Goal: Task Accomplishment & Management: Complete application form

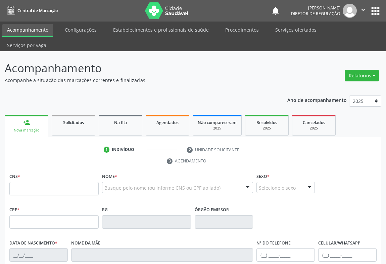
click at [24, 182] on input "text" at bounding box center [53, 188] width 89 height 13
type input "709 6046 2649 4776"
type input "1307805884"
type input "[DATE]"
type input "[PHONE_NUMBER]"
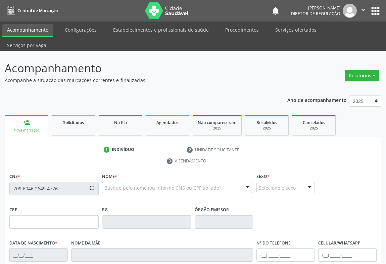
type input "[PHONE_NUMBER]"
type input "044.385.755-59"
type input "S/N"
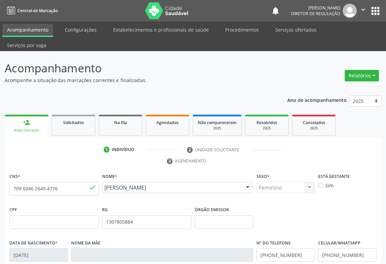
scroll to position [111, 0]
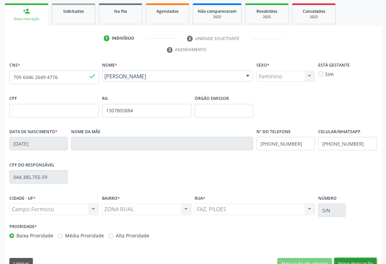
click at [353, 258] on button "Nova marcação" at bounding box center [355, 263] width 42 height 11
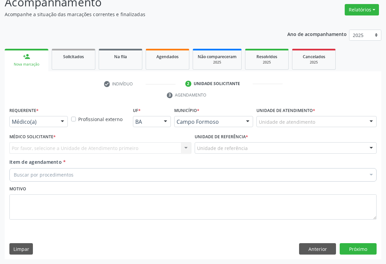
scroll to position [51, 0]
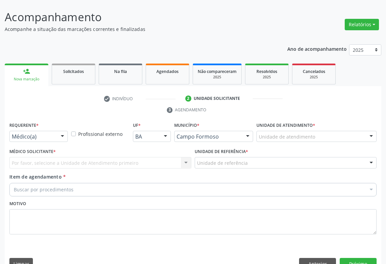
click at [78, 130] on label "Profissional externo" at bounding box center [100, 133] width 44 height 7
click at [75, 130] on input "Profissional externo" at bounding box center [73, 133] width 5 height 6
click at [78, 130] on label "Profissional externo" at bounding box center [100, 133] width 44 height 7
click at [74, 130] on input "Profissional externo" at bounding box center [73, 133] width 5 height 6
checkbox input "false"
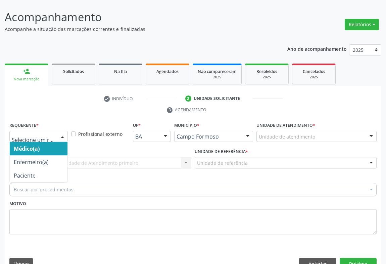
click at [54, 131] on div at bounding box center [38, 136] width 58 height 11
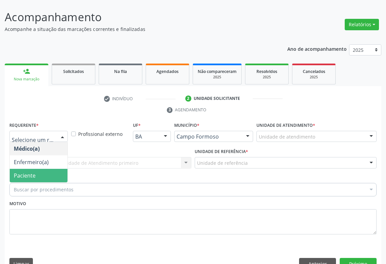
click at [49, 169] on span "Paciente" at bounding box center [39, 175] width 58 height 13
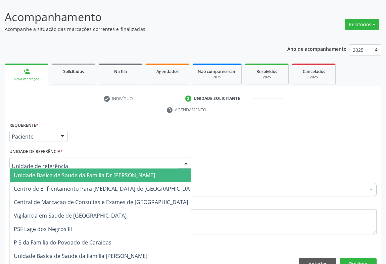
click at [91, 157] on div at bounding box center [100, 162] width 182 height 11
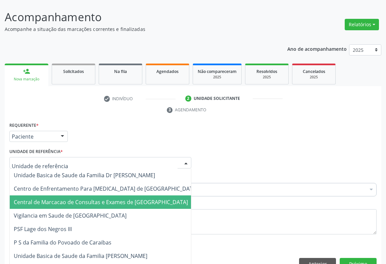
click at [92, 198] on span "Central de Marcacao de Consultas e Exames de [GEOGRAPHIC_DATA]" at bounding box center [101, 201] width 174 height 7
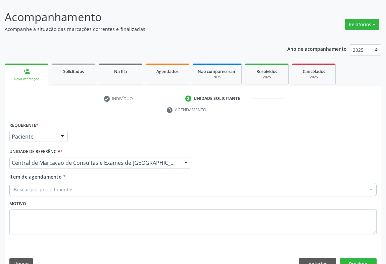
click at [124, 183] on div "Buscar por procedimentos" at bounding box center [192, 189] width 367 height 13
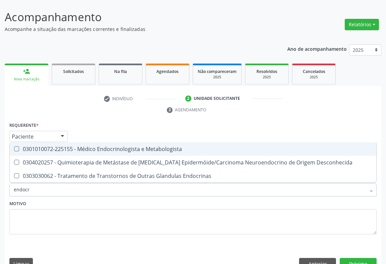
type input "endocri"
click at [126, 146] on div "0301010072-225155 - Médico Endocrinologista e Metabologista" at bounding box center [193, 148] width 359 height 5
checkbox Metabologista "true"
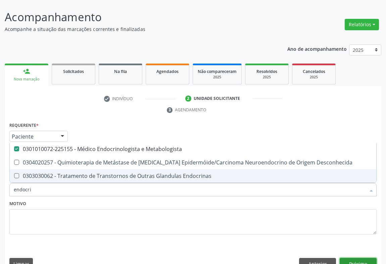
click at [359, 258] on button "Próximo" at bounding box center [358, 263] width 37 height 11
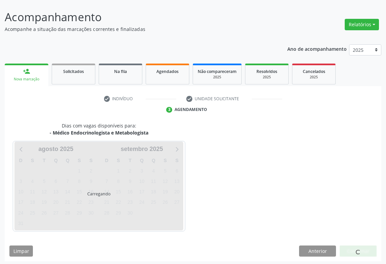
scroll to position [39, 0]
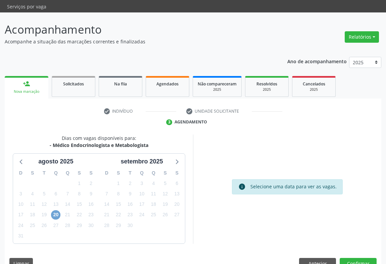
click at [57, 210] on span "20" at bounding box center [55, 214] width 9 height 9
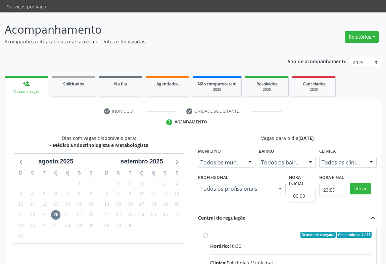
click at [249, 242] on div "Horário: 10:30" at bounding box center [291, 245] width 162 height 7
click at [208, 231] on input "Ordem de chegada Consumidos: 1 / 15 Horário: 10:30 Clínica: Policlínica Municip…" at bounding box center [205, 234] width 5 height 6
radio input "true"
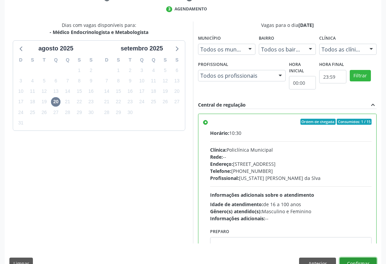
click at [359, 257] on button "Confirmar" at bounding box center [358, 262] width 37 height 11
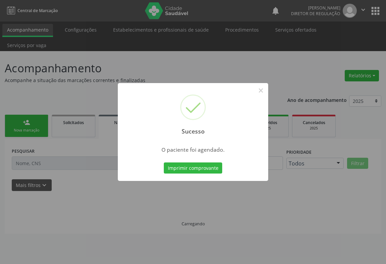
scroll to position [0, 0]
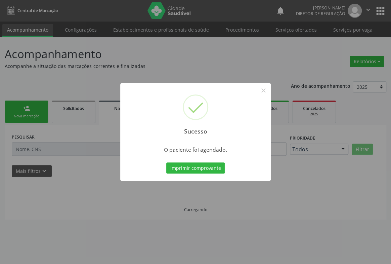
click at [166, 162] on button "Imprimir comprovante" at bounding box center [195, 167] width 58 height 11
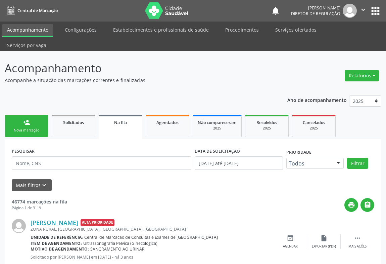
click at [28, 115] on link "person_add Nova marcação" at bounding box center [27, 126] width 44 height 22
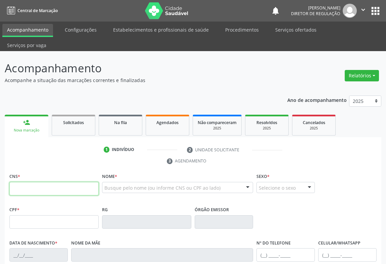
click at [25, 182] on input "text" at bounding box center [53, 188] width 89 height 13
type input "702 3051 1193 5418"
type input "032.391.575-27"
type input "1001864328"
type input "11/11/1986"
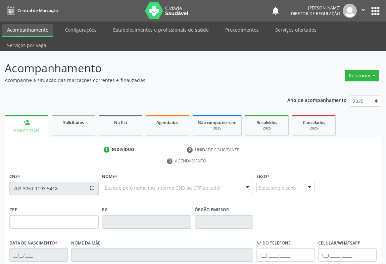
type input "(74) 99957-8119"
type input "032.391.575-27"
type input "20"
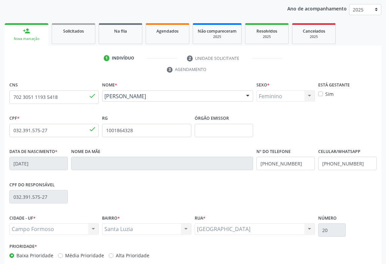
scroll to position [111, 0]
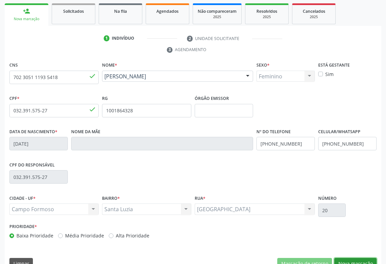
click at [343, 258] on button "Nova marcação" at bounding box center [355, 263] width 42 height 11
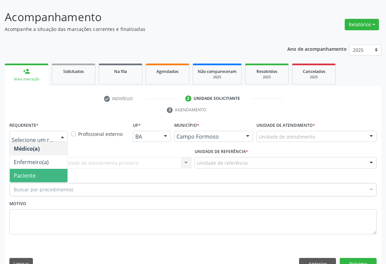
drag, startPoint x: 51, startPoint y: 153, endPoint x: 51, endPoint y: 158, distance: 5.4
click at [51, 158] on ul "Médico(a) Enfermeiro(a) Paciente Nenhum resultado encontrado para: " " Não há n…" at bounding box center [39, 162] width 58 height 40
click at [51, 169] on span "Paciente" at bounding box center [39, 175] width 58 height 13
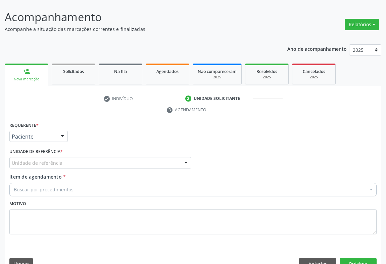
drag, startPoint x: 110, startPoint y: 152, endPoint x: 112, endPoint y: 169, distance: 16.8
click at [111, 157] on div "Unidade de referência Unidade Basica de Saude da Familia Dr [PERSON_NAME] Centr…" at bounding box center [100, 162] width 182 height 11
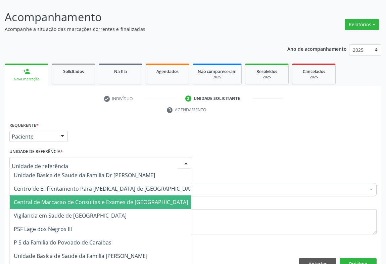
click at [111, 198] on span "Central de Marcacao de Consultas e Exames de [GEOGRAPHIC_DATA]" at bounding box center [101, 201] width 174 height 7
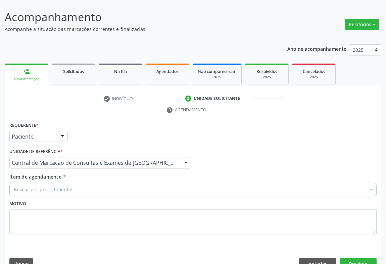
click at [135, 183] on div "Buscar por procedimentos" at bounding box center [192, 189] width 367 height 13
click at [20, 183] on input "ortpe" at bounding box center [190, 189] width 352 height 13
type input "ortope"
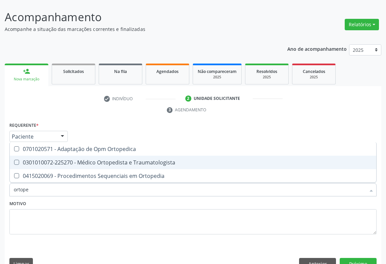
click at [118, 160] on div "0301010072-225270 - Médico Ortopedista e Traumatologista" at bounding box center [193, 162] width 359 height 5
checkbox Traumatologista "true"
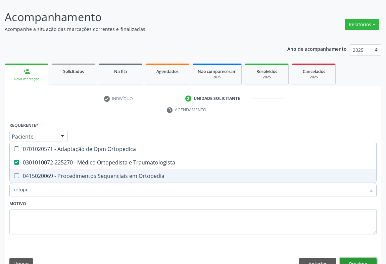
click at [359, 258] on button "Próximo" at bounding box center [358, 263] width 37 height 11
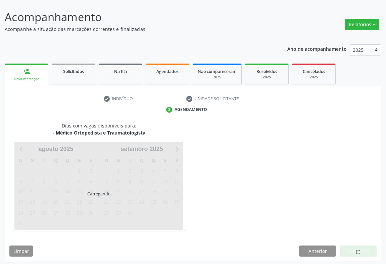
scroll to position [39, 0]
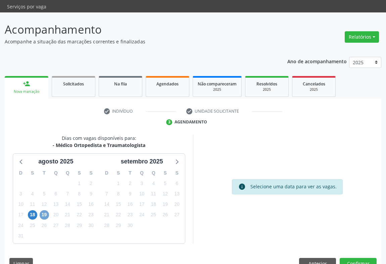
click at [46, 210] on span "19" at bounding box center [44, 214] width 9 height 9
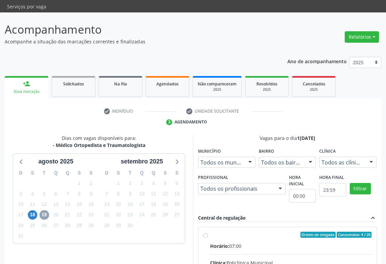
scroll to position [130, 0]
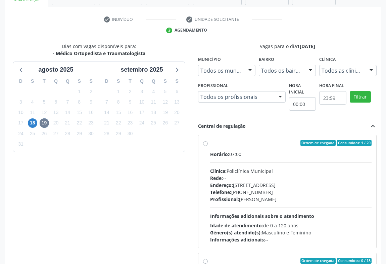
click at [269, 151] on div "Horário: 07:00 Clínica: Policlínica Municipal Rede: -- Endereço: Predio, nº 386…" at bounding box center [291, 196] width 162 height 92
click at [208, 146] on input "Ordem de chegada Consumidos: 4 / 20 Horário: 07:00 Clínica: Policlínica Municip…" at bounding box center [205, 143] width 5 height 6
radio input "true"
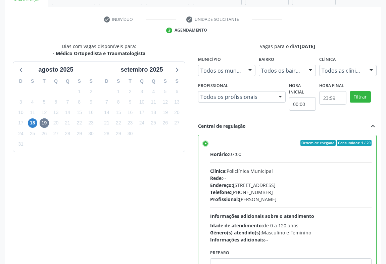
scroll to position [151, 0]
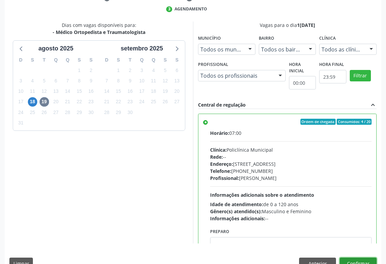
click at [364, 257] on button "Confirmar" at bounding box center [358, 262] width 37 height 11
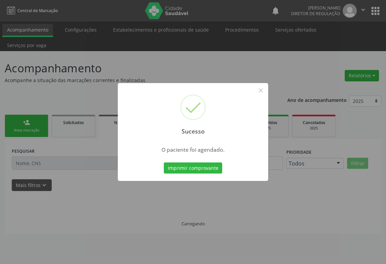
scroll to position [0, 0]
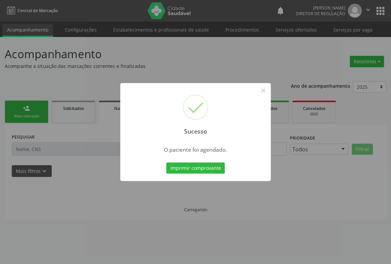
click at [166, 162] on button "Imprimir comprovante" at bounding box center [195, 167] width 58 height 11
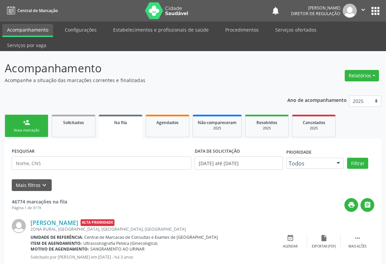
click at [35, 128] on div "Nova marcação" at bounding box center [27, 130] width 34 height 5
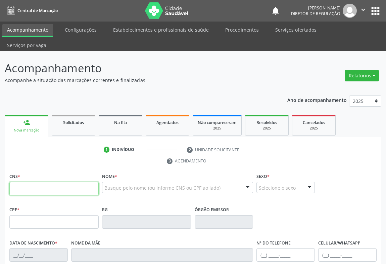
click at [36, 182] on input "text" at bounding box center [53, 188] width 89 height 13
paste input "702 3051 1193 5418"
type input "702 3051 1193 5418"
type input "032.391.575-27"
type input "1001864328"
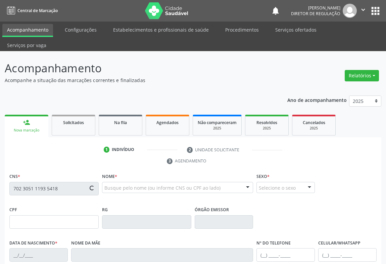
type input "11/11/1986"
type input "(74) 99957-8119"
type input "032.391.575-27"
type input "20"
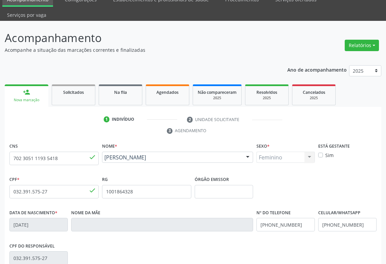
scroll to position [111, 0]
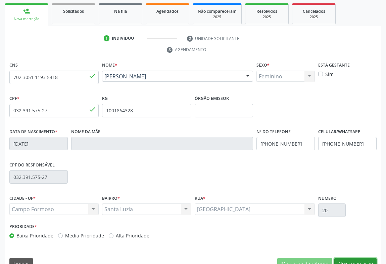
click at [362, 258] on button "Nova marcação" at bounding box center [355, 263] width 42 height 11
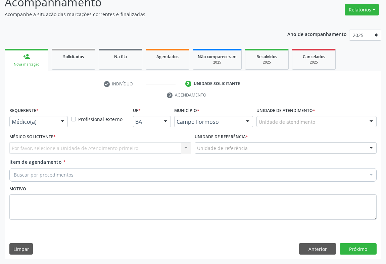
scroll to position [51, 0]
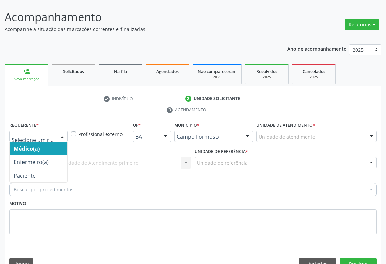
click at [65, 131] on div at bounding box center [62, 136] width 10 height 11
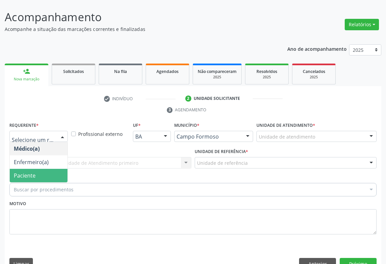
click at [50, 169] on span "Paciente" at bounding box center [39, 175] width 58 height 13
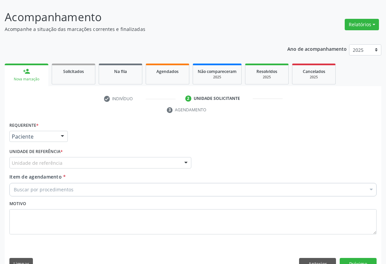
click at [107, 157] on div "Unidade de referência" at bounding box center [100, 162] width 182 height 11
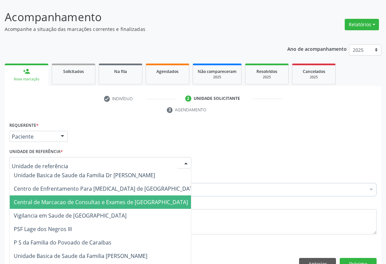
drag, startPoint x: 107, startPoint y: 187, endPoint x: 126, endPoint y: 177, distance: 21.6
click at [107, 198] on span "Central de Marcacao de Consultas e Exames de [GEOGRAPHIC_DATA]" at bounding box center [101, 201] width 174 height 7
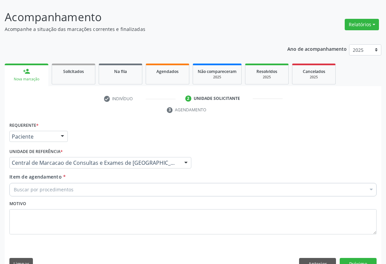
click at [126, 183] on div "Buscar por procedimentos" at bounding box center [192, 189] width 367 height 13
type input "gineco"
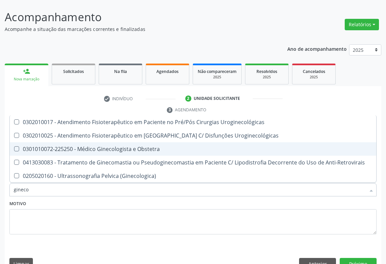
click at [157, 146] on div "0301010072-225250 - Médico Ginecologista e Obstetra" at bounding box center [193, 148] width 359 height 5
checkbox Obstetra "true"
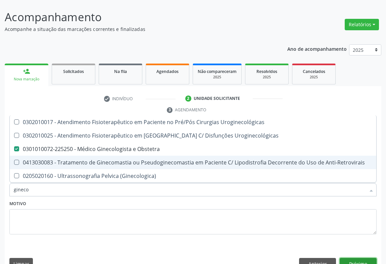
click at [343, 258] on button "Próximo" at bounding box center [358, 263] width 37 height 11
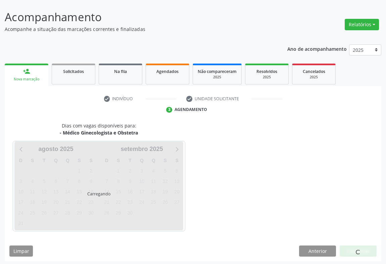
scroll to position [39, 0]
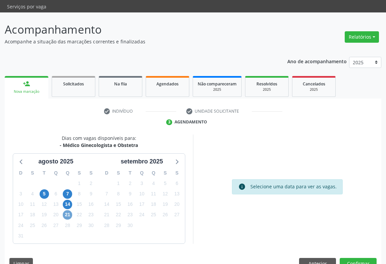
click at [68, 210] on span "21" at bounding box center [67, 214] width 9 height 9
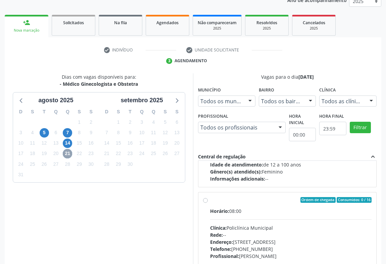
scroll to position [0, 0]
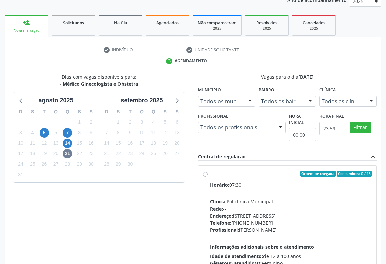
click at [270, 193] on hr at bounding box center [291, 193] width 162 height 0
click at [208, 176] on input "Ordem de chegada Consumidos: 0 / 15 Horário: 07:30 Clínica: Policlínica Municip…" at bounding box center [205, 173] width 5 height 6
radio input "true"
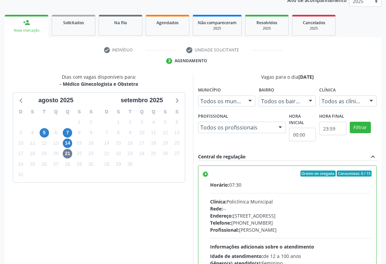
scroll to position [151, 0]
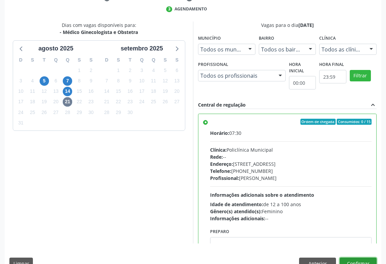
click at [353, 257] on button "Confirmar" at bounding box center [358, 262] width 37 height 11
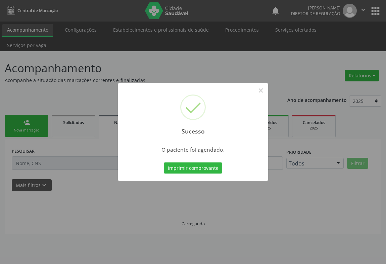
scroll to position [0, 0]
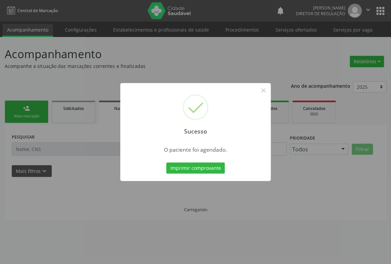
click at [166, 162] on button "Imprimir comprovante" at bounding box center [195, 167] width 58 height 11
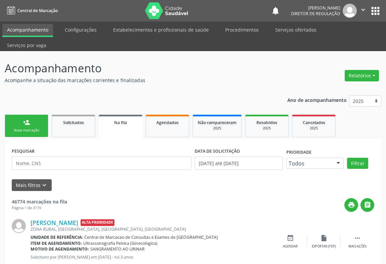
click at [26, 115] on link "person_add Nova marcação" at bounding box center [27, 126] width 44 height 22
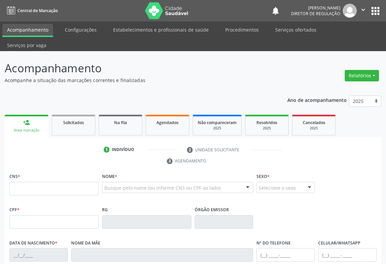
click at [30, 171] on div "CNS *" at bounding box center [53, 183] width 89 height 24
click at [34, 182] on input "text" at bounding box center [53, 188] width 89 height 13
type input "708 6005 4614 1484"
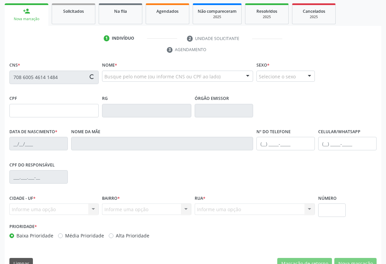
type input "049.484.605-40"
type input "1482063018"
type input "09/02/1993"
type input "049.484.605-40"
type input "SN"
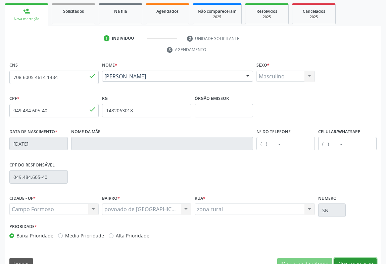
drag, startPoint x: 361, startPoint y: 250, endPoint x: 271, endPoint y: 215, distance: 96.7
click at [361, 258] on button "Nova marcação" at bounding box center [355, 263] width 42 height 11
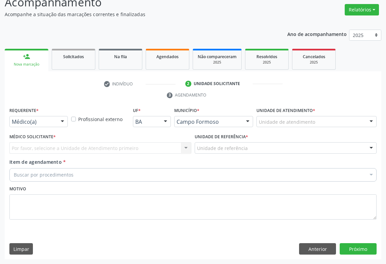
scroll to position [51, 0]
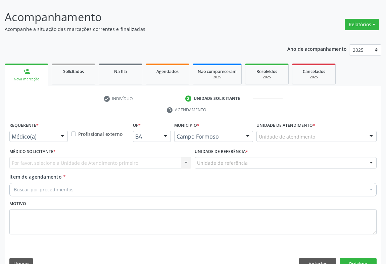
click at [60, 131] on div at bounding box center [62, 136] width 10 height 11
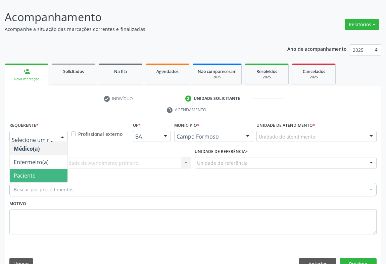
click at [51, 169] on span "Paciente" at bounding box center [39, 175] width 58 height 13
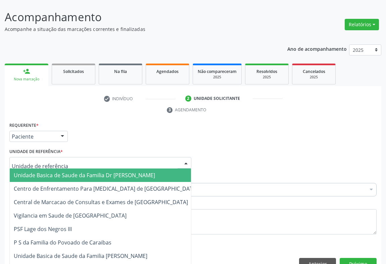
click at [114, 157] on div at bounding box center [100, 162] width 182 height 11
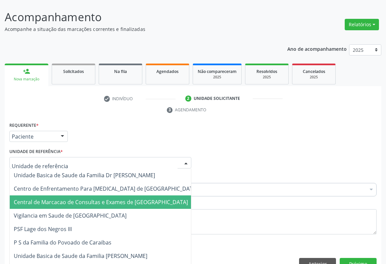
click at [109, 198] on span "Central de Marcacao de Consultas e Exames de [GEOGRAPHIC_DATA]" at bounding box center [101, 201] width 174 height 7
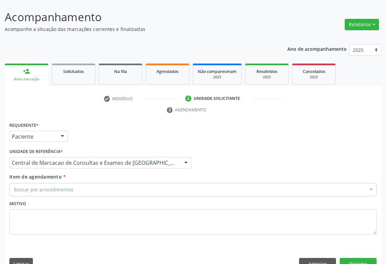
click at [121, 183] on div "Buscar por procedimentos" at bounding box center [192, 189] width 367 height 13
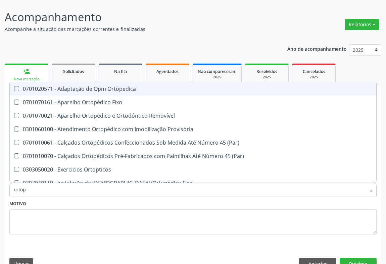
type input "ortope"
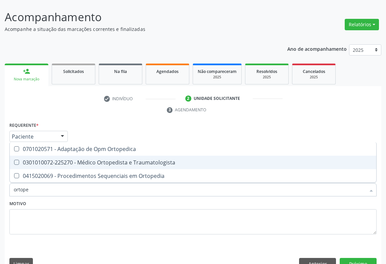
click at [128, 160] on div "0301010072-225270 - Médico Ortopedista e Traumatologista" at bounding box center [193, 162] width 359 height 5
checkbox Traumatologista "true"
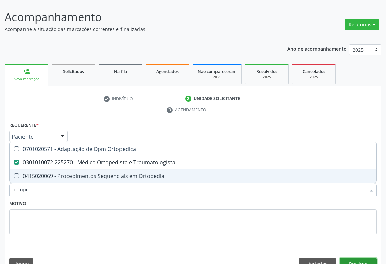
click at [364, 258] on button "Próximo" at bounding box center [358, 263] width 37 height 11
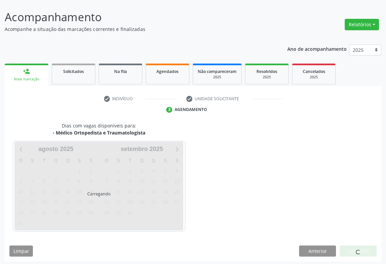
scroll to position [39, 0]
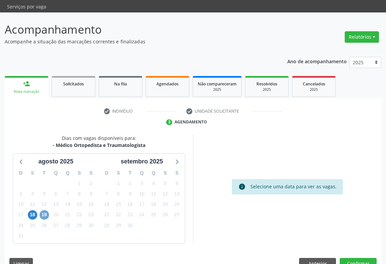
click at [42, 210] on span "19" at bounding box center [44, 214] width 9 height 9
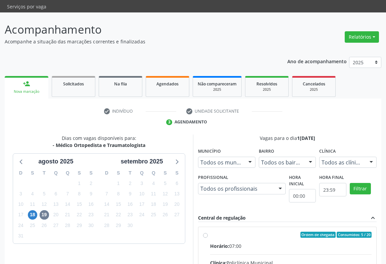
click at [302, 259] on div "Clínica: Policlínica Municipal" at bounding box center [291, 262] width 162 height 7
click at [208, 237] on input "Ordem de chegada Consumidos: 5 / 20 Horário: 07:00 Clínica: Policlínica Municip…" at bounding box center [205, 234] width 5 height 6
radio input "true"
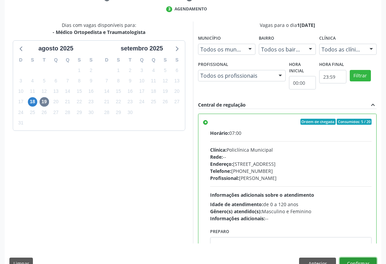
click at [371, 257] on button "Confirmar" at bounding box center [358, 262] width 37 height 11
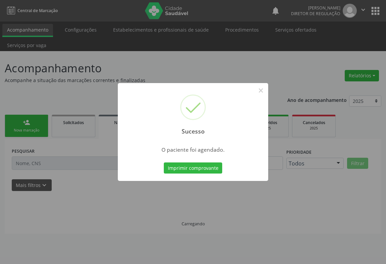
scroll to position [0, 0]
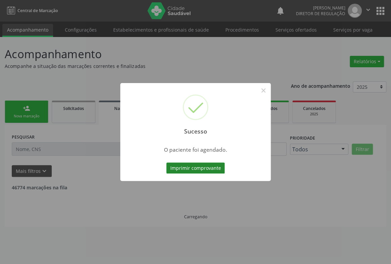
click at [192, 165] on button "Imprimir comprovante" at bounding box center [195, 167] width 58 height 11
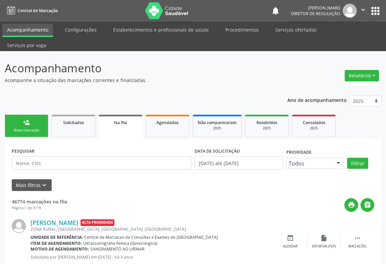
click at [14, 115] on link "person_add Nova marcação" at bounding box center [27, 126] width 44 height 22
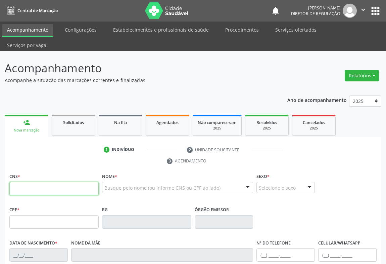
click at [32, 182] on input "text" at bounding box center [53, 188] width 89 height 13
type input "705 0010 2404 9553"
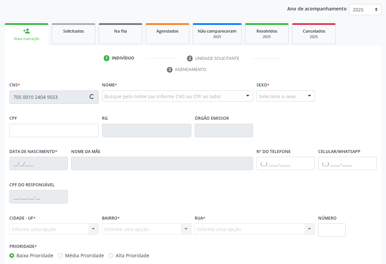
type input "0453941567"
type input "18/04/1954"
type input "(74) 99117-6303"
type input "(74) 99117-0309"
type input "373.108.875-49"
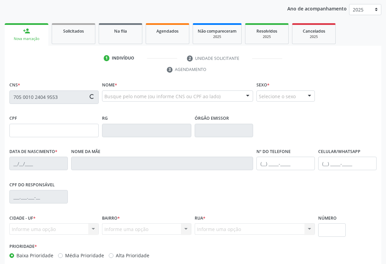
type input "45"
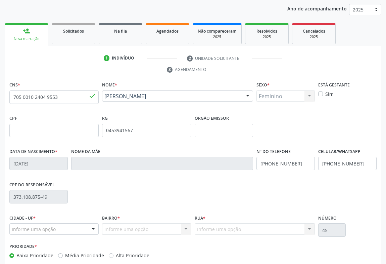
scroll to position [111, 0]
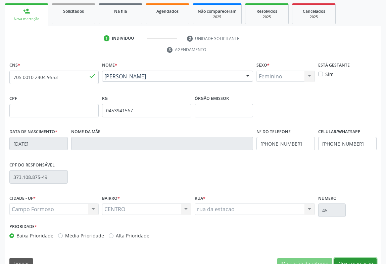
click at [353, 258] on button "Nova marcação" at bounding box center [355, 263] width 42 height 11
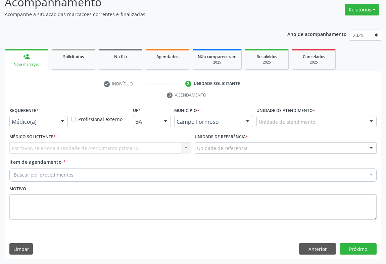
scroll to position [51, 0]
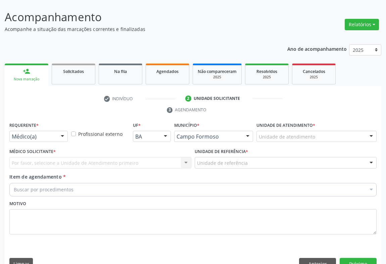
click at [60, 131] on div at bounding box center [62, 136] width 10 height 11
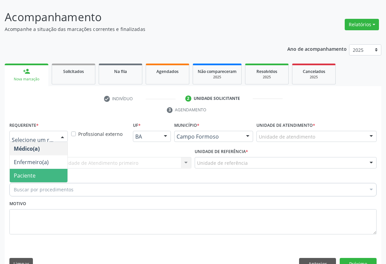
click at [45, 169] on span "Paciente" at bounding box center [39, 175] width 58 height 13
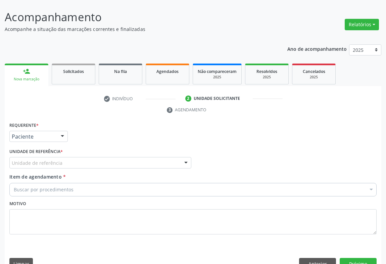
click at [84, 157] on div "Unidade de referência" at bounding box center [100, 162] width 182 height 11
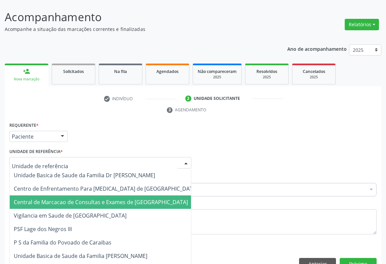
drag, startPoint x: 92, startPoint y: 180, endPoint x: 94, endPoint y: 185, distance: 5.0
click at [94, 195] on span "Central de Marcacao de Consultas e Exames de [GEOGRAPHIC_DATA]" at bounding box center [106, 201] width 192 height 13
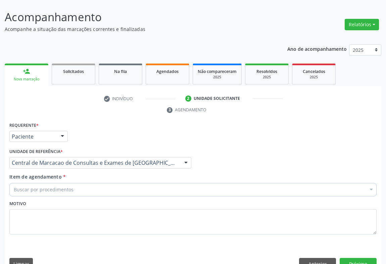
click at [122, 183] on div "Buscar por procedimentos" at bounding box center [192, 189] width 367 height 13
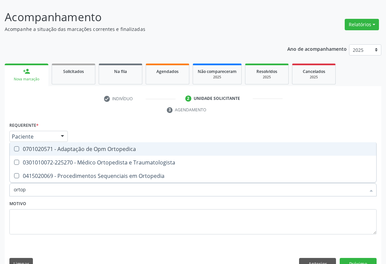
type input "ortope"
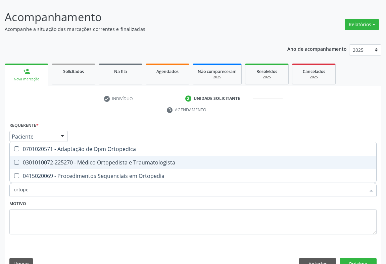
click at [127, 160] on div "0301010072-225270 - Médico Ortopedista e Traumatologista" at bounding box center [193, 162] width 359 height 5
checkbox Traumatologista "true"
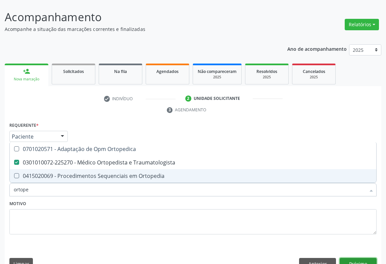
click at [350, 258] on button "Próximo" at bounding box center [358, 263] width 37 height 11
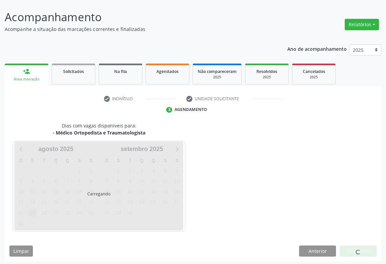
scroll to position [39, 0]
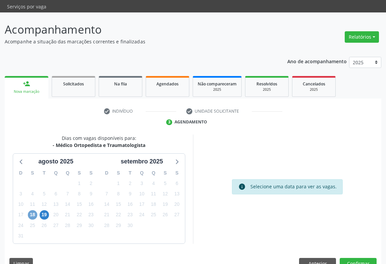
click at [30, 210] on span "18" at bounding box center [32, 214] width 9 height 9
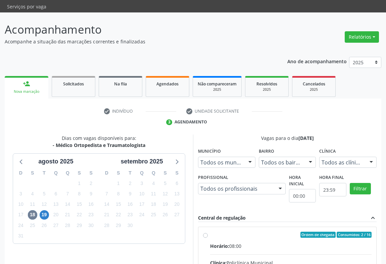
drag, startPoint x: 273, startPoint y: 236, endPoint x: 256, endPoint y: 231, distance: 17.1
click at [208, 235] on input "Ordem de chegada Consumidos: 2 / 16 Horário: 08:00 Clínica: Policlínica Municip…" at bounding box center [205, 234] width 5 height 6
radio input "true"
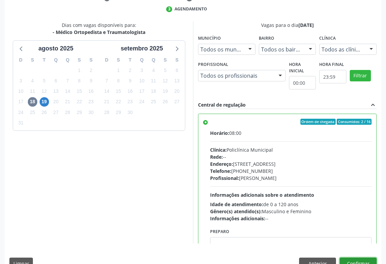
click at [370, 257] on button "Confirmar" at bounding box center [358, 262] width 37 height 11
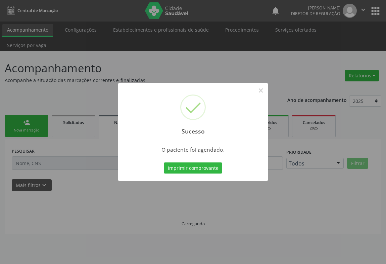
scroll to position [0, 0]
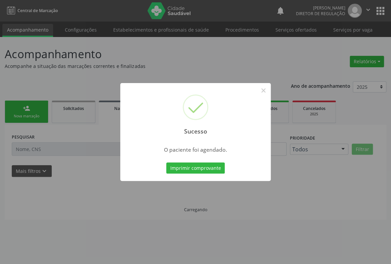
click at [166, 162] on button "Imprimir comprovante" at bounding box center [195, 167] width 58 height 11
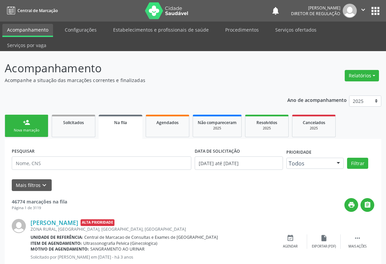
click at [29, 119] on div "person_add" at bounding box center [26, 122] width 7 height 7
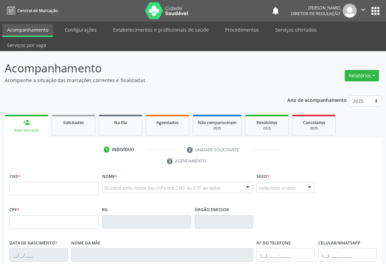
click at [28, 171] on div "CNS *" at bounding box center [53, 183] width 89 height 24
click at [33, 181] on fieldset "CNS *" at bounding box center [53, 185] width 89 height 29
click at [34, 182] on input "text" at bounding box center [53, 188] width 89 height 13
type input "704 5083 1278 8312"
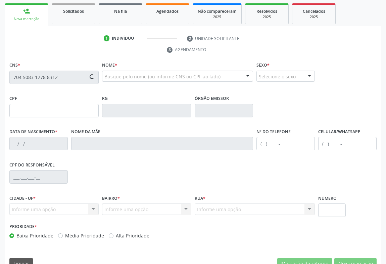
type input "1275631134"
type input "19/01/1974"
type input "(74) 98811-4330"
type input "033.937.155-26"
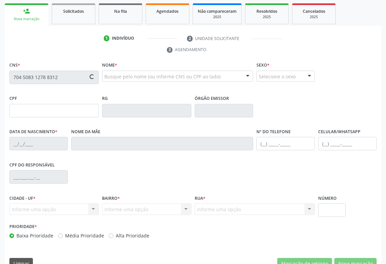
type input "S/N"
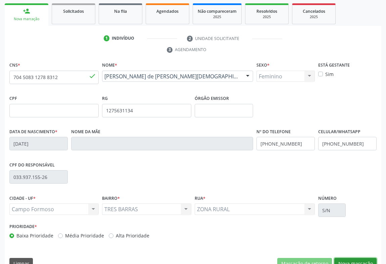
click at [349, 258] on button "Nova marcação" at bounding box center [355, 263] width 42 height 11
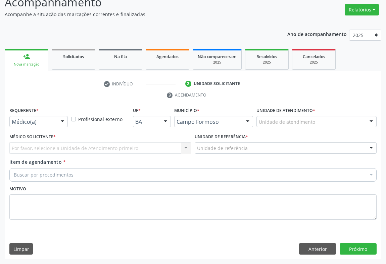
scroll to position [51, 0]
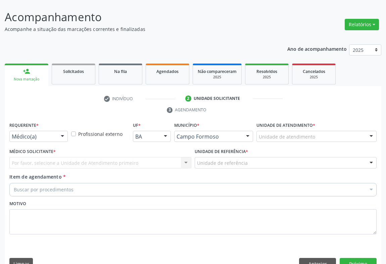
click at [58, 131] on div at bounding box center [62, 136] width 10 height 11
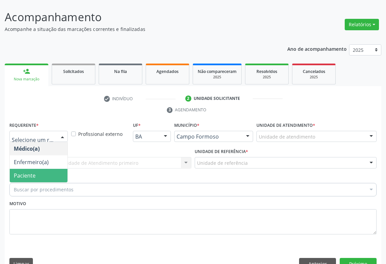
click at [54, 169] on span "Paciente" at bounding box center [39, 175] width 58 height 13
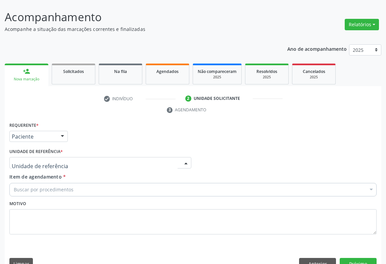
click at [93, 157] on div at bounding box center [100, 162] width 182 height 11
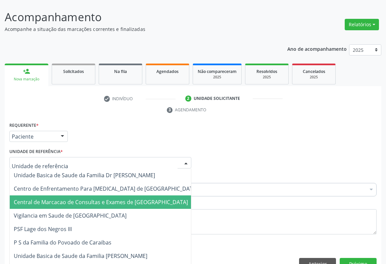
drag, startPoint x: 100, startPoint y: 178, endPoint x: 101, endPoint y: 185, distance: 7.2
click at [101, 198] on span "Central de Marcacao de Consultas e Exames de [GEOGRAPHIC_DATA]" at bounding box center [101, 201] width 174 height 7
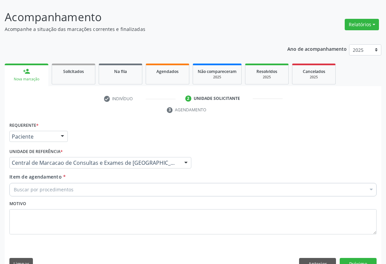
click at [127, 183] on div "Buscar por procedimentos" at bounding box center [192, 189] width 367 height 13
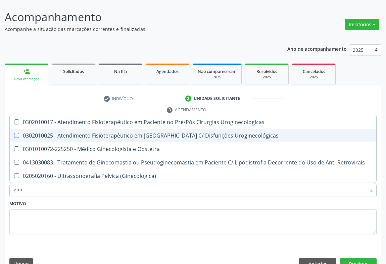
type input "ginec"
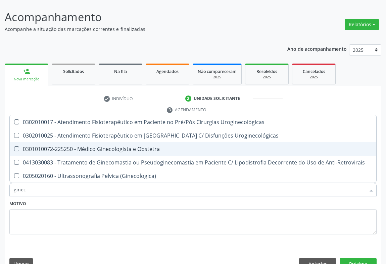
click at [141, 142] on span "0301010072-225250 - Médico Ginecologista e Obstetra" at bounding box center [193, 148] width 367 height 13
checkbox Obstetra "true"
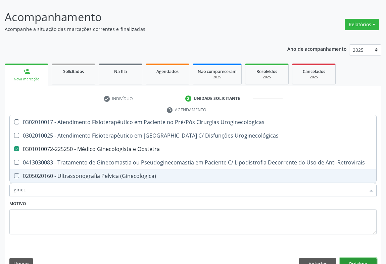
click at [361, 258] on button "Próximo" at bounding box center [358, 263] width 37 height 11
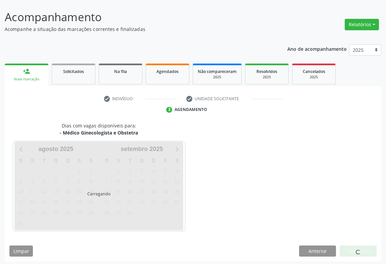
scroll to position [39, 0]
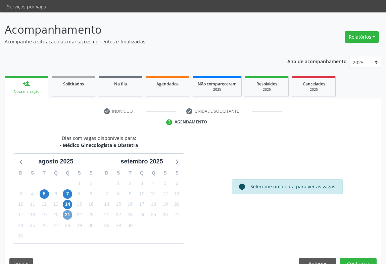
click at [70, 210] on span "21" at bounding box center [67, 214] width 9 height 9
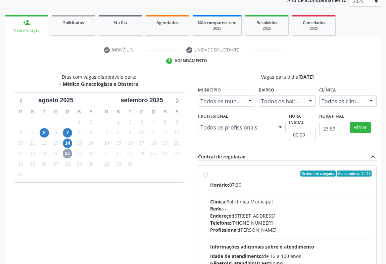
scroll to position [130, 0]
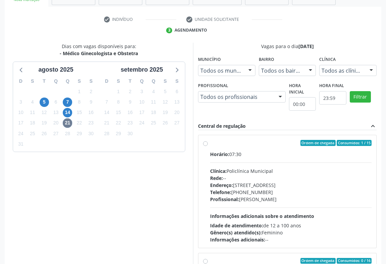
click at [262, 140] on label "Ordem de chegada Consumidos: 1 / 15 Horário: 07:30 Clínica: Policlínica Municip…" at bounding box center [291, 191] width 162 height 103
click at [208, 140] on input "Ordem de chegada Consumidos: 1 / 15 Horário: 07:30 Clínica: Policlínica Municip…" at bounding box center [205, 143] width 5 height 6
radio input "true"
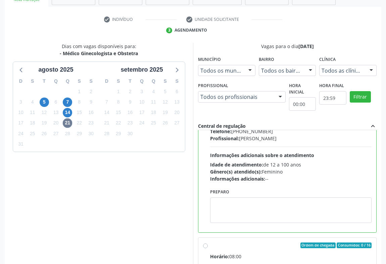
scroll to position [151, 0]
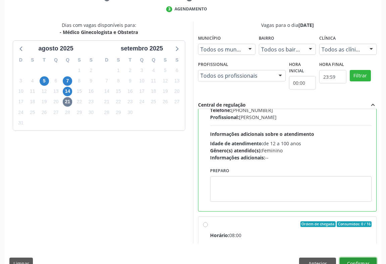
click at [349, 257] on button "Confirmar" at bounding box center [358, 262] width 37 height 11
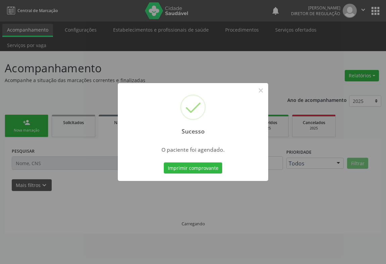
scroll to position [0, 0]
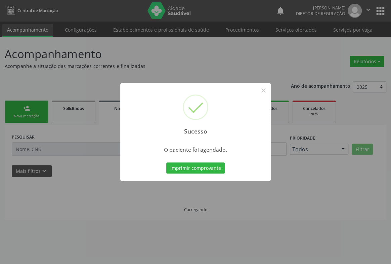
click at [166, 162] on button "Imprimir comprovante" at bounding box center [195, 167] width 58 height 11
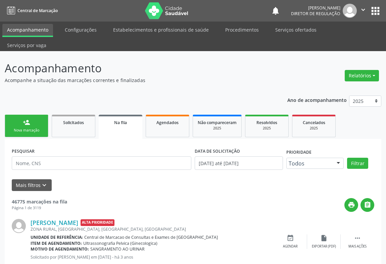
click at [24, 128] on div "Nova marcação" at bounding box center [27, 130] width 34 height 5
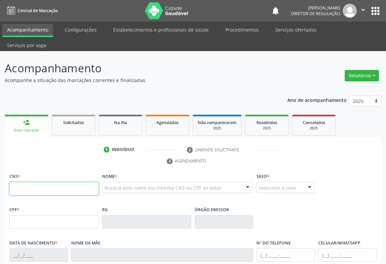
click at [27, 182] on input "text" at bounding box center [53, 188] width 89 height 13
type input "700 2064 3763 4823"
type input "0414620178"
type input "21/01/1967"
type input "(74) 98875-7935"
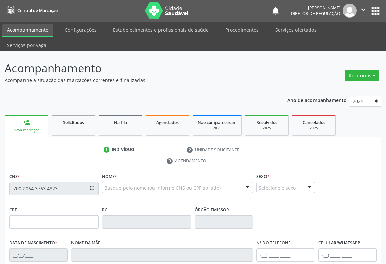
type input "(74) 98875-7935"
type input "399.964.505-97"
type input "449"
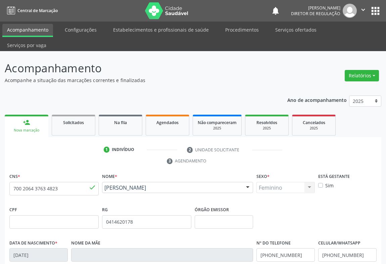
scroll to position [111, 0]
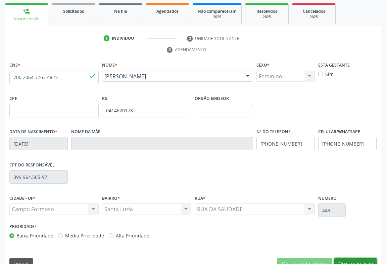
click at [355, 258] on button "Nova marcação" at bounding box center [355, 263] width 42 height 11
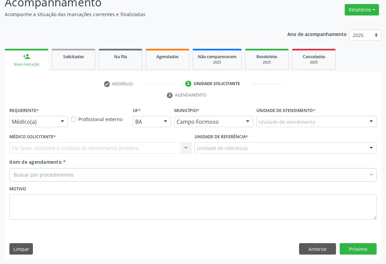
scroll to position [51, 0]
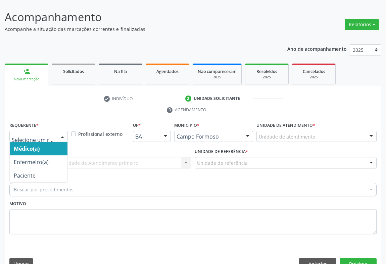
click at [60, 131] on div at bounding box center [62, 136] width 10 height 11
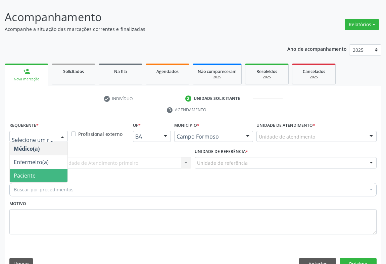
click at [42, 169] on span "Paciente" at bounding box center [39, 175] width 58 height 13
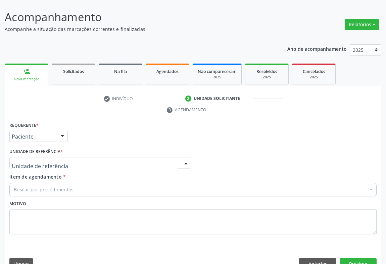
click at [106, 157] on div at bounding box center [100, 162] width 182 height 11
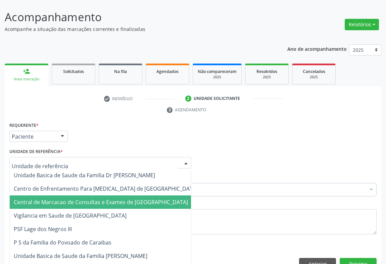
click at [113, 195] on span "Central de Marcacao de Consultas e Exames de [GEOGRAPHIC_DATA]" at bounding box center [106, 201] width 192 height 13
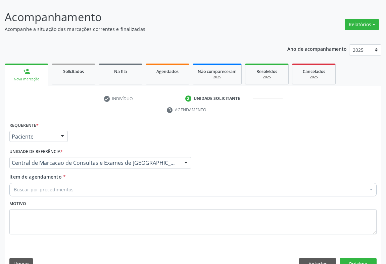
click at [158, 183] on div "Buscar por procedimentos" at bounding box center [192, 189] width 367 height 13
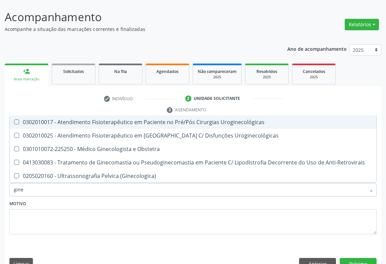
type input "ginec"
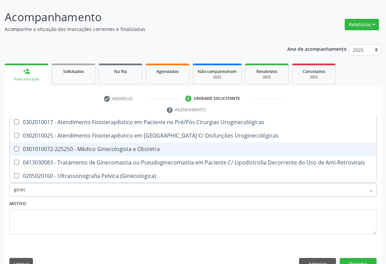
click at [152, 146] on div "0301010072-225250 - Médico Ginecologista e Obstetra" at bounding box center [193, 148] width 359 height 5
checkbox Obstetra "true"
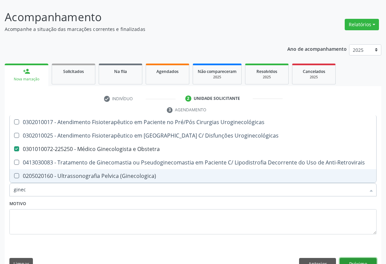
click at [363, 258] on button "Próximo" at bounding box center [358, 263] width 37 height 11
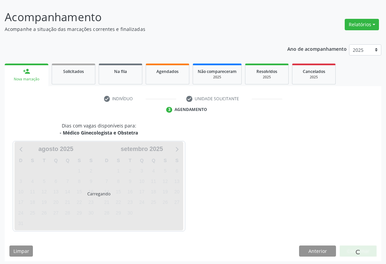
scroll to position [39, 0]
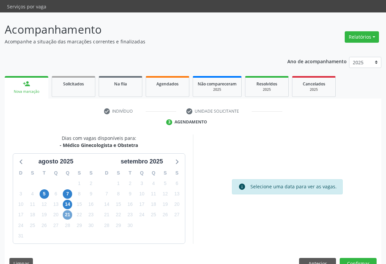
click at [64, 210] on span "21" at bounding box center [67, 214] width 9 height 9
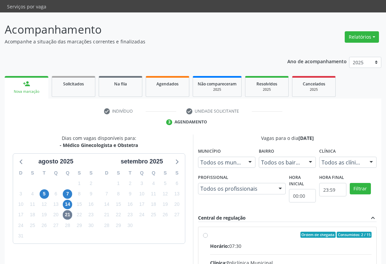
click at [280, 242] on div "Horário: 07:30" at bounding box center [291, 245] width 162 height 7
click at [208, 231] on input "Ordem de chegada Consumidos: 2 / 15 Horário: 07:30 Clínica: Policlínica Municip…" at bounding box center [205, 234] width 5 height 6
radio input "true"
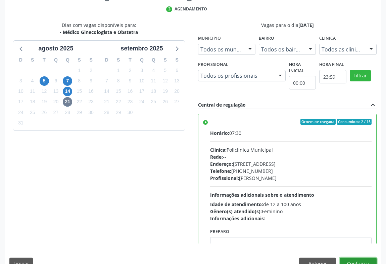
click at [371, 257] on button "Confirmar" at bounding box center [358, 262] width 37 height 11
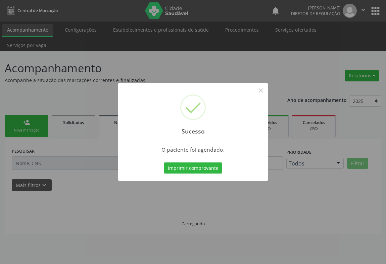
scroll to position [0, 0]
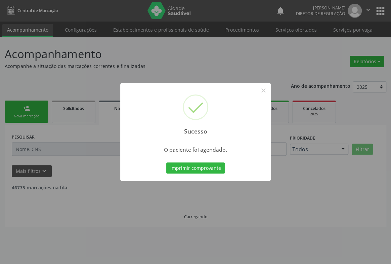
click at [166, 162] on button "Imprimir comprovante" at bounding box center [195, 167] width 58 height 11
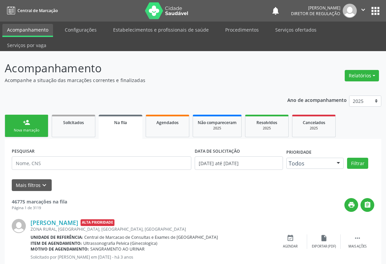
click at [18, 115] on link "person_add Nova marcação" at bounding box center [27, 126] width 44 height 22
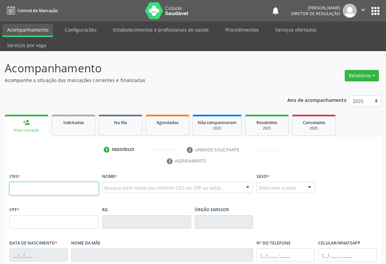
click at [32, 182] on input "text" at bounding box center [53, 188] width 89 height 13
type input "706 2070 4169 4862"
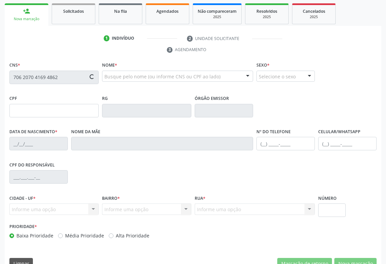
type input "0979665922"
type input "02/12/1976"
type input "(74) 9114-6621"
type input "038.146.405-94"
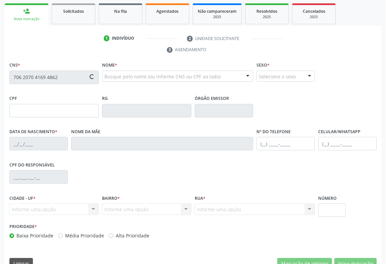
type input "S/N"
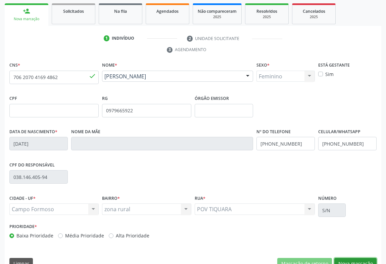
click at [347, 258] on button "Nova marcação" at bounding box center [355, 263] width 42 height 11
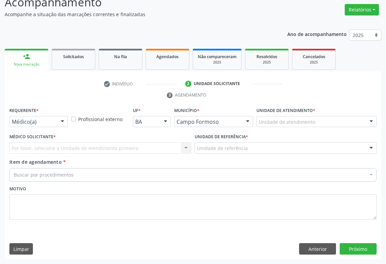
scroll to position [51, 0]
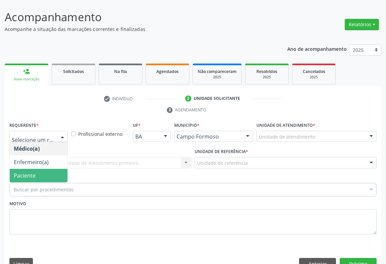
click at [47, 169] on span "Paciente" at bounding box center [39, 175] width 58 height 13
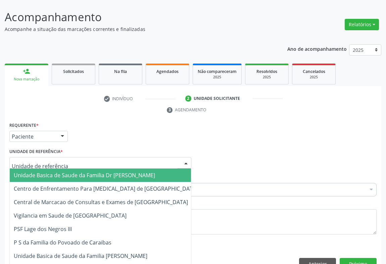
click at [99, 157] on div at bounding box center [100, 162] width 182 height 11
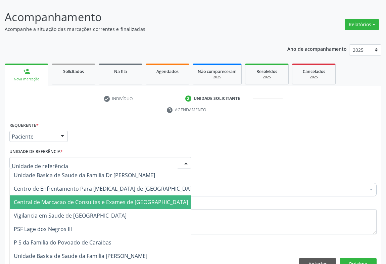
click at [98, 195] on span "Central de Marcacao de Consultas e Exames de [GEOGRAPHIC_DATA]" at bounding box center [106, 201] width 192 height 13
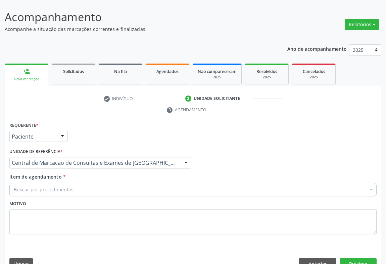
click at [123, 183] on div "Buscar por procedimentos" at bounding box center [192, 189] width 367 height 13
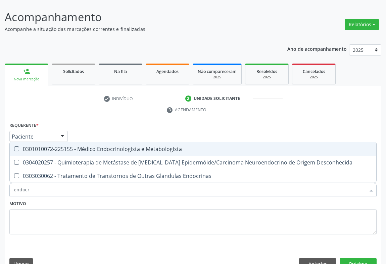
type input "endocri"
click at [136, 142] on span "0301010072-225155 - Médico Endocrinologista e Metabologista" at bounding box center [193, 148] width 367 height 13
checkbox Metabologista "true"
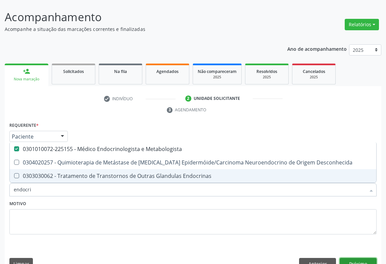
click at [355, 258] on button "Próximo" at bounding box center [358, 263] width 37 height 11
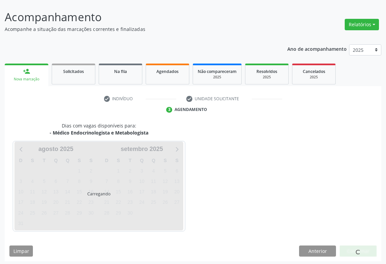
scroll to position [39, 0]
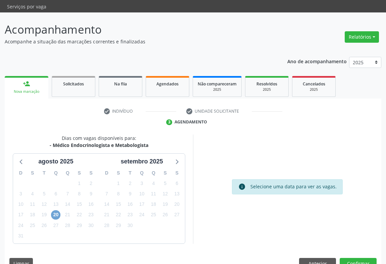
click at [55, 210] on span "20" at bounding box center [55, 214] width 9 height 9
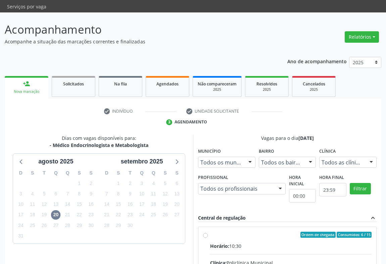
click at [257, 242] on div "Horário: 10:30" at bounding box center [291, 245] width 162 height 7
click at [208, 231] on input "Ordem de chegada Consumidos: 6 / 15 Horário: 10:30 Clínica: Policlínica Municip…" at bounding box center [205, 234] width 5 height 6
radio input "true"
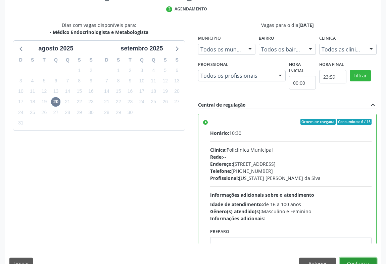
click at [370, 257] on button "Confirmar" at bounding box center [358, 262] width 37 height 11
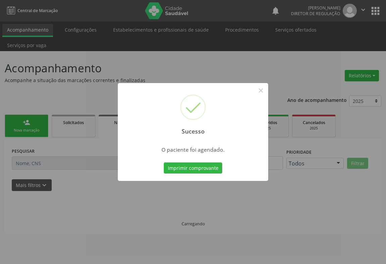
scroll to position [0, 0]
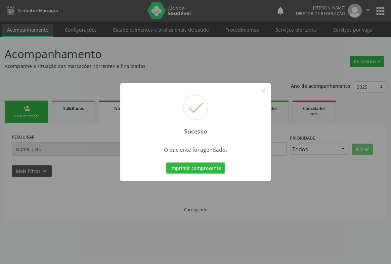
click at [166, 162] on button "Imprimir comprovante" at bounding box center [195, 167] width 58 height 11
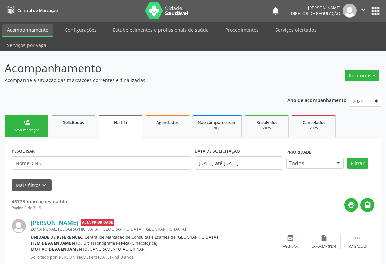
click at [29, 119] on div "person_add" at bounding box center [26, 122] width 7 height 7
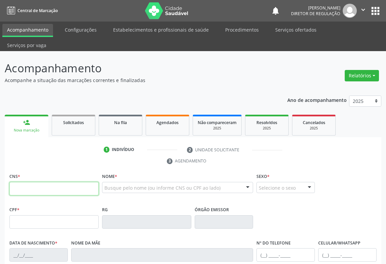
click at [46, 182] on input "text" at bounding box center [53, 188] width 89 height 13
paste input "706 2070 4169 4862"
type input "706 2070 4169 4862"
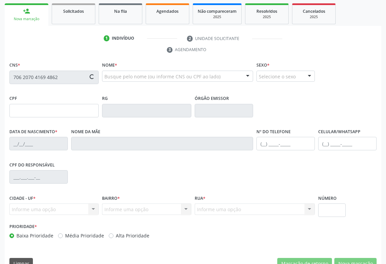
type input "0979665922"
type input "02/12/1976"
type input "(74) 9114-6621"
type input "038.146.405-94"
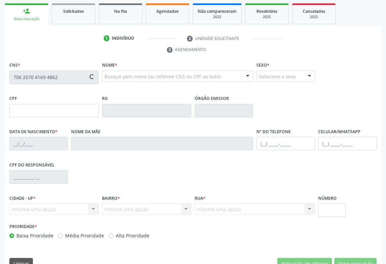
type input "S/N"
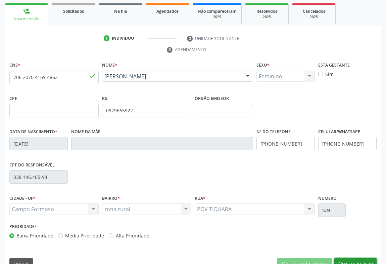
click at [353, 258] on button "Nova marcação" at bounding box center [355, 263] width 42 height 11
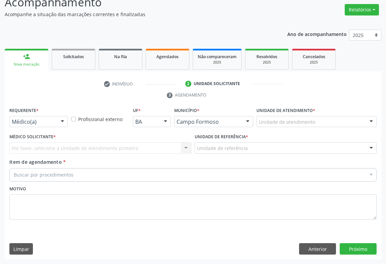
scroll to position [51, 0]
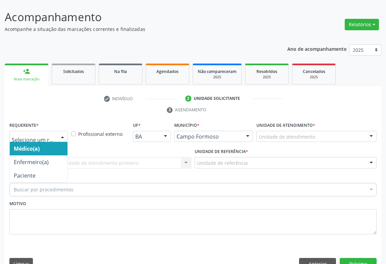
click at [56, 131] on div "Médico(a) Enfermeiro(a) Paciente Nenhum resultado encontrado para: " " Não há n…" at bounding box center [38, 136] width 58 height 11
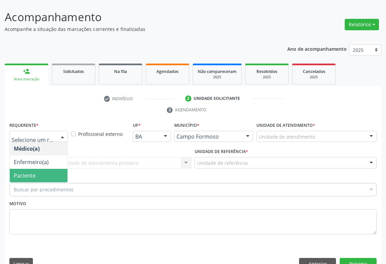
click at [58, 169] on span "Paciente" at bounding box center [39, 175] width 58 height 13
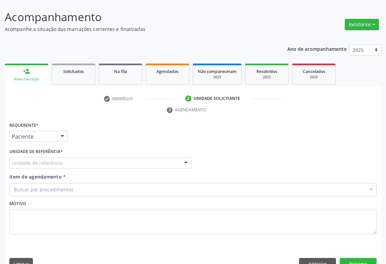
click at [94, 157] on div "Unidade de referência" at bounding box center [100, 162] width 182 height 11
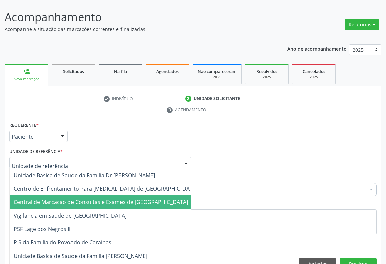
click at [95, 195] on span "Central de Marcacao de Consultas e Exames de [GEOGRAPHIC_DATA]" at bounding box center [106, 201] width 192 height 13
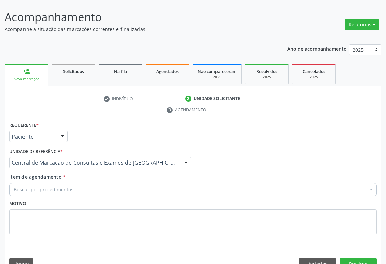
click at [126, 183] on div "Buscar por procedimentos" at bounding box center [192, 189] width 367 height 13
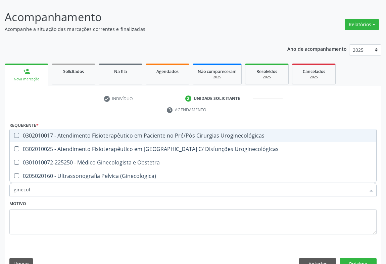
type input "ginecolo"
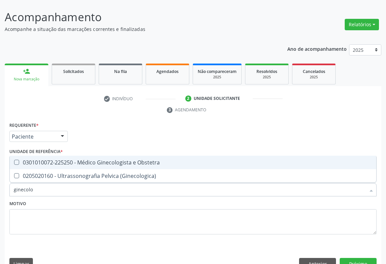
click at [130, 160] on div "0301010072-225250 - Médico Ginecologista e Obstetra" at bounding box center [193, 162] width 359 height 5
checkbox Obstetra "true"
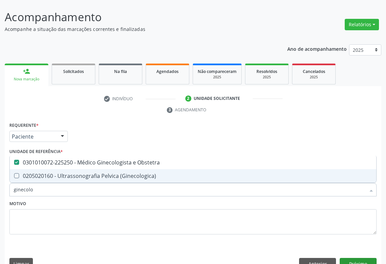
click at [336, 258] on div "Anterior Próximo" at bounding box center [338, 263] width 78 height 11
click at [348, 258] on button "Próximo" at bounding box center [358, 263] width 37 height 11
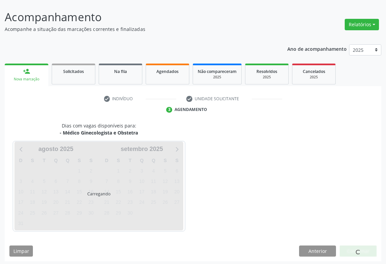
scroll to position [39, 0]
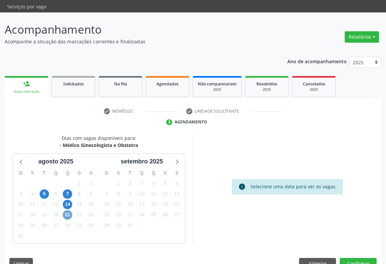
click at [63, 210] on span "21" at bounding box center [67, 214] width 9 height 9
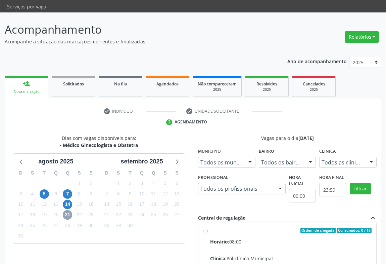
scroll to position [0, 0]
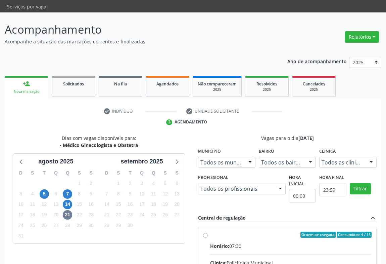
click at [267, 242] on div "Horário: 07:30" at bounding box center [291, 245] width 162 height 7
click at [208, 231] on input "Ordem de chegada Consumidos: 4 / 15 Horário: 07:30 Clínica: Policlínica Municip…" at bounding box center [205, 234] width 5 height 6
radio input "true"
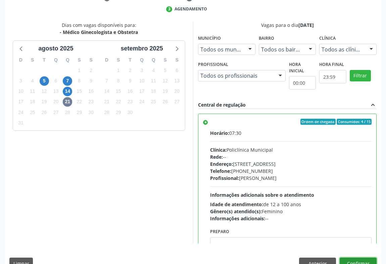
click at [363, 257] on button "Confirmar" at bounding box center [358, 262] width 37 height 11
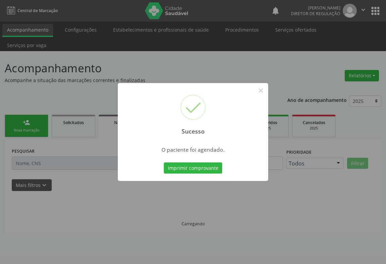
scroll to position [0, 0]
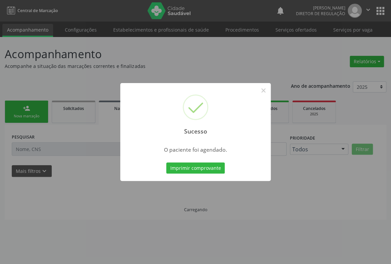
click at [166, 162] on button "Imprimir comprovante" at bounding box center [195, 167] width 58 height 11
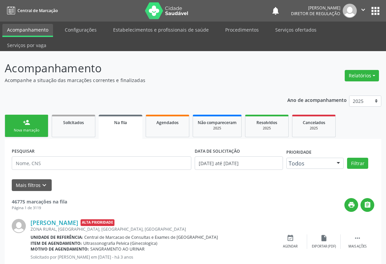
click at [33, 128] on div "Nova marcação" at bounding box center [27, 130] width 34 height 5
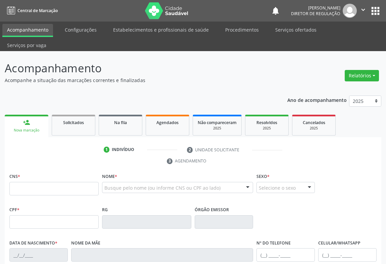
click at [47, 156] on div "1 Indivíduo 2 Unidade solicitante 3 Agendamento CNS * Nome * Busque pelo nome (…" at bounding box center [193, 264] width 377 height 241
click at [47, 182] on input "text" at bounding box center [53, 188] width 89 height 13
type input "708 6075 7426 8287"
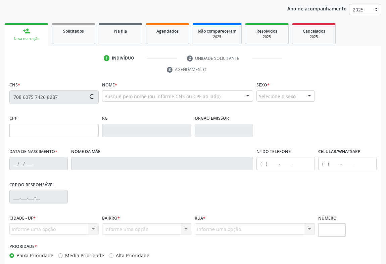
scroll to position [111, 0]
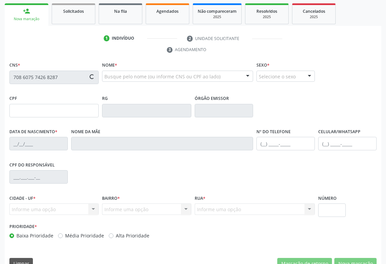
type input "22/12/2009"
type input "(74) 98822-5902"
type input "S/N"
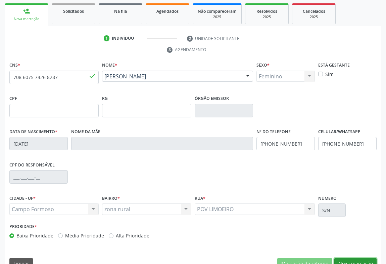
click at [356, 258] on button "Nova marcação" at bounding box center [355, 263] width 42 height 11
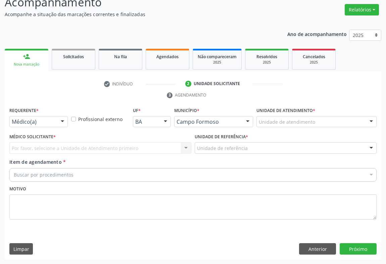
scroll to position [51, 0]
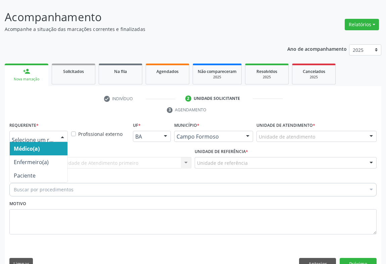
click at [58, 131] on div at bounding box center [62, 136] width 10 height 11
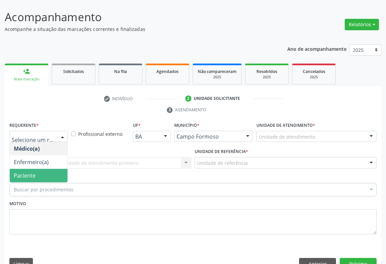
click at [52, 169] on span "Paciente" at bounding box center [39, 175] width 58 height 13
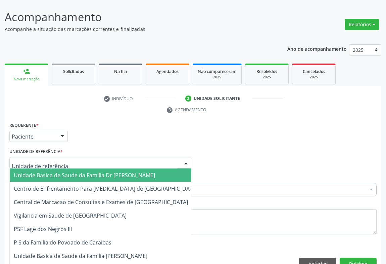
click at [94, 157] on div at bounding box center [100, 162] width 182 height 11
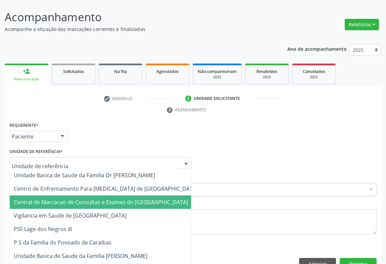
click at [105, 198] on span "Central de Marcacao de Consultas e Exames de [GEOGRAPHIC_DATA]" at bounding box center [101, 201] width 174 height 7
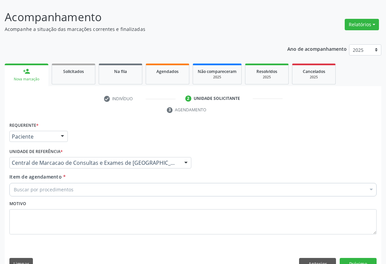
click at [144, 183] on div "Buscar por procedimentos" at bounding box center [192, 189] width 367 height 13
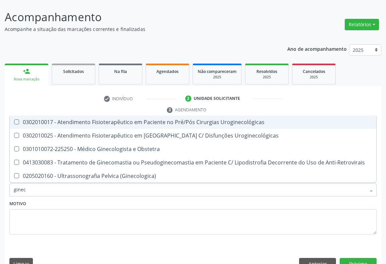
type input "gineco"
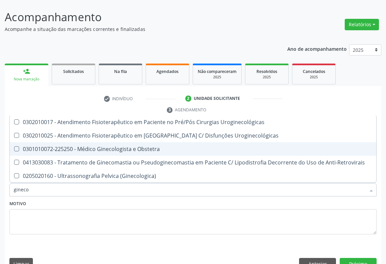
drag, startPoint x: 139, startPoint y: 125, endPoint x: 144, endPoint y: 131, distance: 7.7
click at [144, 131] on ul "Selecionar todos 0302010017 - Atendimento Fisioterapêutico em Paciente no Pré/P…" at bounding box center [193, 148] width 367 height 67
click at [144, 146] on div "0301010072-225250 - Médico Ginecologista e Obstetra" at bounding box center [193, 148] width 359 height 5
checkbox Obstetra "true"
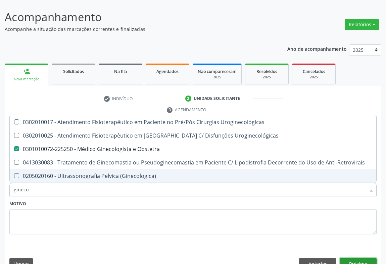
click at [345, 258] on button "Próximo" at bounding box center [358, 263] width 37 height 11
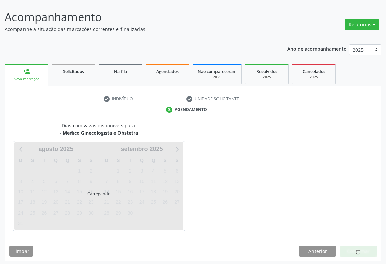
scroll to position [39, 0]
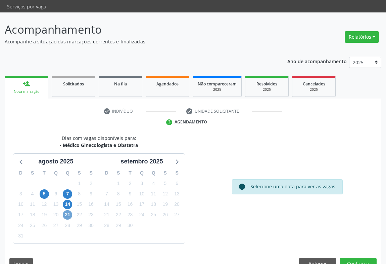
click at [65, 210] on span "21" at bounding box center [67, 214] width 9 height 9
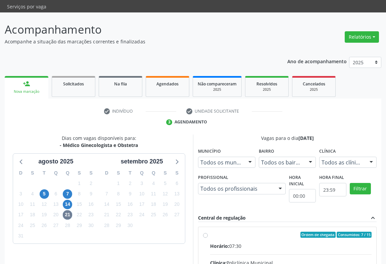
click at [208, 231] on input "Ordem de chegada Consumidos: 7 / 15 Horário: 07:30 Clínica: Policlínica Municip…" at bounding box center [205, 234] width 5 height 6
radio input "true"
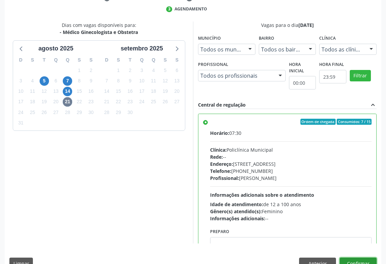
click at [360, 257] on button "Confirmar" at bounding box center [358, 262] width 37 height 11
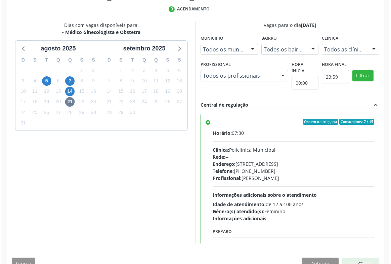
scroll to position [0, 0]
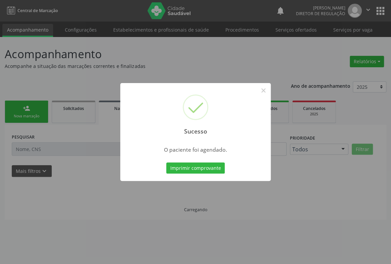
click at [166, 162] on button "Imprimir comprovante" at bounding box center [195, 167] width 58 height 11
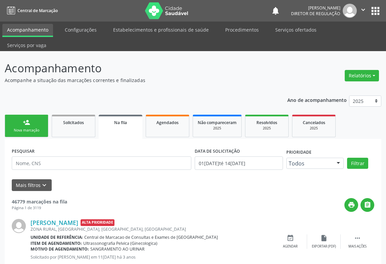
click at [21, 128] on div "Nova marcação" at bounding box center [27, 130] width 34 height 5
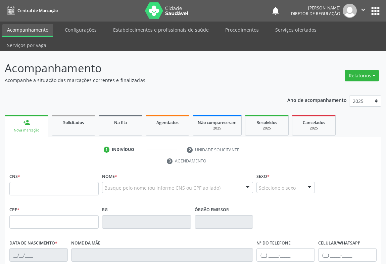
click at [23, 182] on fieldset "CNS *" at bounding box center [53, 185] width 89 height 29
click at [27, 182] on input "text" at bounding box center [53, 188] width 89 height 13
type input "702 0013 8881 3980"
type input "1113242701"
type input "21/03/1982"
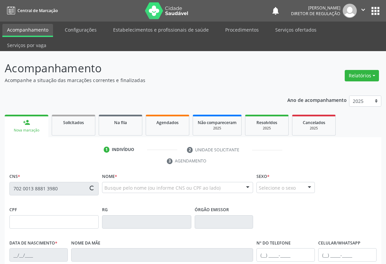
type input "(74) 99101-4763"
type input "004.281.235-62"
type input "S/N"
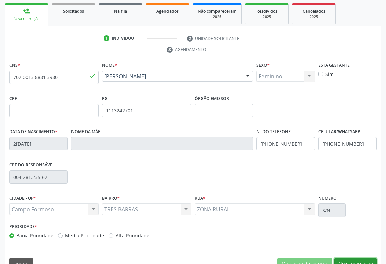
drag, startPoint x: 361, startPoint y: 245, endPoint x: 208, endPoint y: 205, distance: 158.4
click at [360, 258] on button "Nova marcação" at bounding box center [355, 263] width 42 height 11
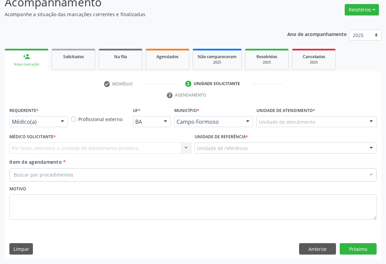
scroll to position [51, 0]
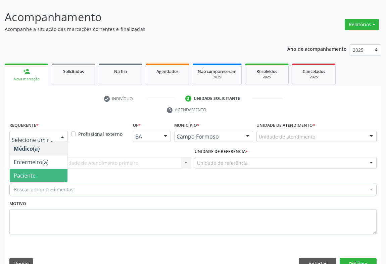
drag, startPoint x: 46, startPoint y: 157, endPoint x: 87, endPoint y: 144, distance: 43.1
click at [46, 169] on span "Paciente" at bounding box center [39, 175] width 58 height 13
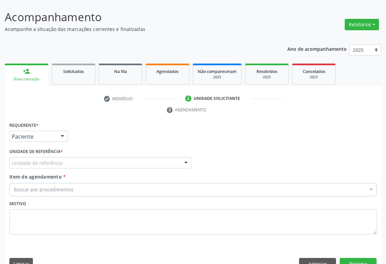
click at [87, 157] on div "Unidade de referência" at bounding box center [100, 162] width 182 height 11
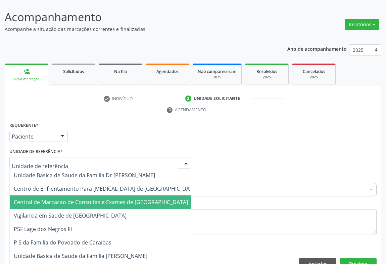
drag, startPoint x: 90, startPoint y: 183, endPoint x: 116, endPoint y: 177, distance: 26.6
click at [91, 198] on span "Central de Marcacao de Consultas e Exames de [GEOGRAPHIC_DATA]" at bounding box center [101, 201] width 174 height 7
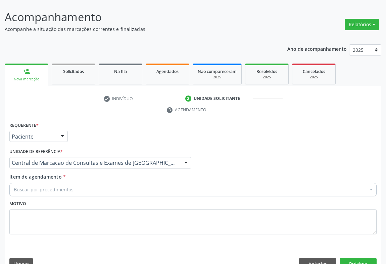
click at [116, 183] on div "Buscar por procedimentos" at bounding box center [192, 189] width 367 height 13
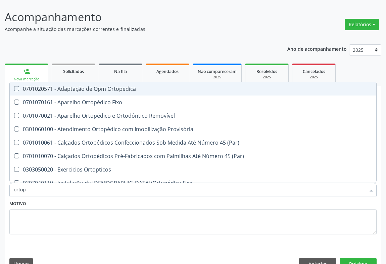
type input "ortope"
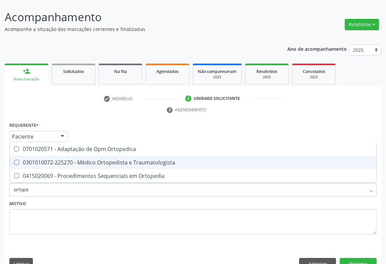
click at [114, 155] on span "0301010072-225270 - Médico Ortopedista e Traumatologista" at bounding box center [193, 161] width 367 height 13
checkbox Traumatologista "true"
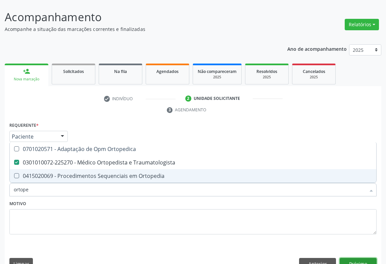
click at [350, 258] on button "Próximo" at bounding box center [358, 263] width 37 height 11
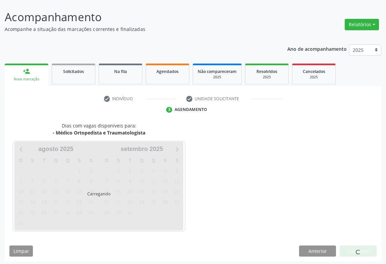
scroll to position [39, 0]
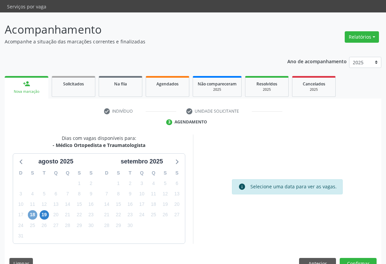
click at [32, 210] on span "18" at bounding box center [32, 214] width 9 height 9
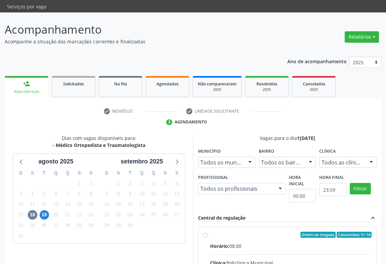
click at [208, 231] on input "Ordem de chegada Consumidos: 9 / 16 Horário: 08:00 Clínica: Policlínica Municip…" at bounding box center [205, 234] width 5 height 6
radio input "true"
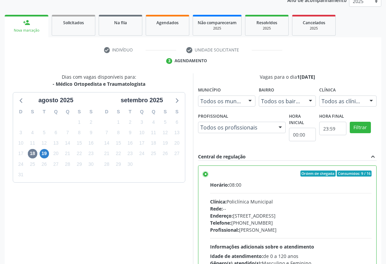
scroll to position [151, 0]
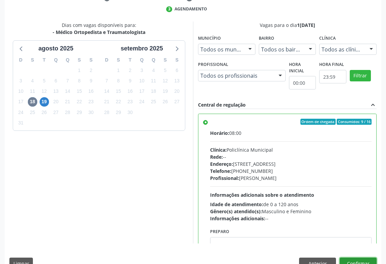
click at [366, 257] on button "Confirmar" at bounding box center [358, 262] width 37 height 11
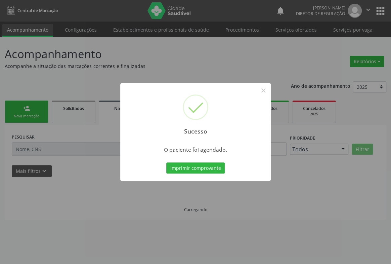
click at [166, 162] on button "Imprimir comprovante" at bounding box center [195, 167] width 58 height 11
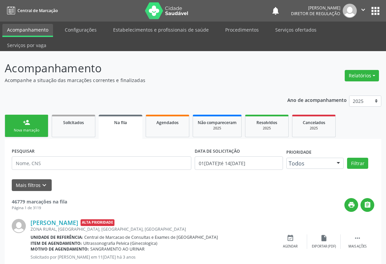
click at [28, 115] on link "person_add Nova marcação" at bounding box center [27, 126] width 44 height 22
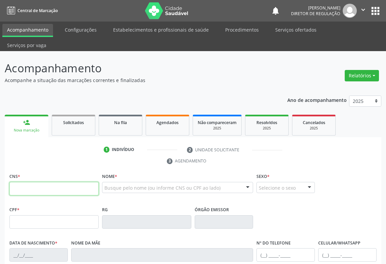
click at [35, 182] on input "text" at bounding box center [53, 188] width 89 height 13
type input "700 3019 2050 8831"
type input "04/05/1978"
type input "(74) 98853-9120"
type input "(11) 91084-3869"
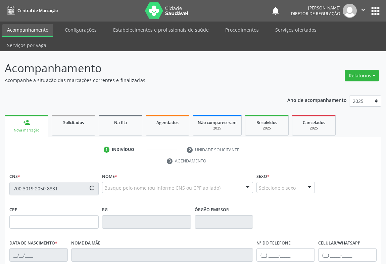
type input "SN"
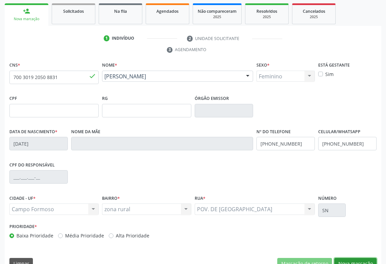
click at [358, 258] on button "Nova marcação" at bounding box center [355, 263] width 42 height 11
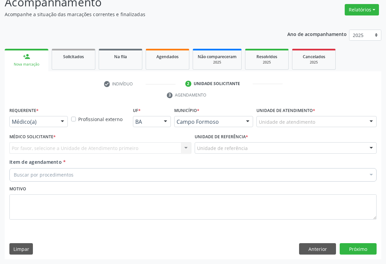
scroll to position [51, 0]
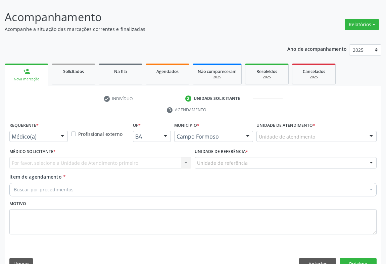
click at [54, 131] on div "Médico(a)" at bounding box center [38, 136] width 58 height 11
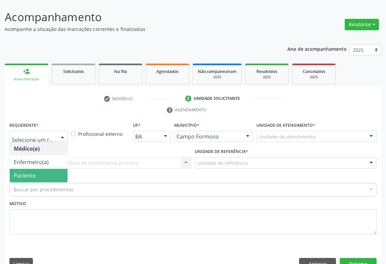
click at [52, 169] on span "Paciente" at bounding box center [39, 175] width 58 height 13
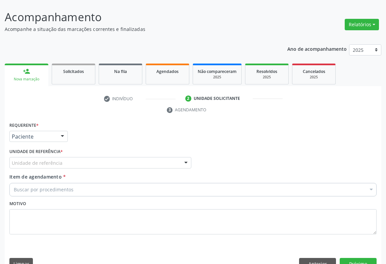
click at [98, 157] on div "Unidade de referência" at bounding box center [100, 162] width 182 height 11
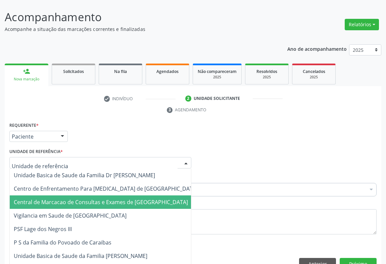
click at [104, 198] on span "Central de Marcacao de Consultas e Exames de [GEOGRAPHIC_DATA]" at bounding box center [101, 201] width 174 height 7
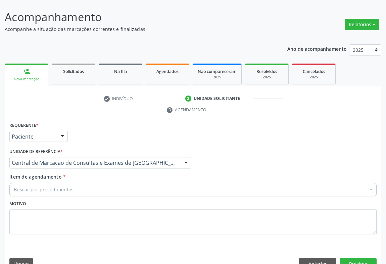
click at [124, 183] on div "Buscar por procedimentos" at bounding box center [192, 189] width 367 height 13
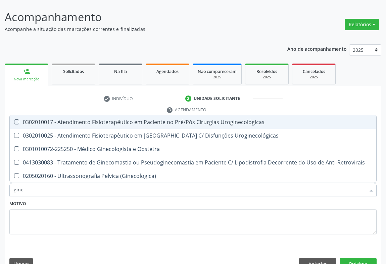
type input "ginec"
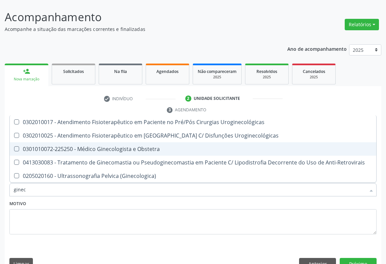
click at [140, 146] on div "0301010072-225250 - Médico Ginecologista e Obstetra" at bounding box center [193, 148] width 359 height 5
checkbox Obstetra "true"
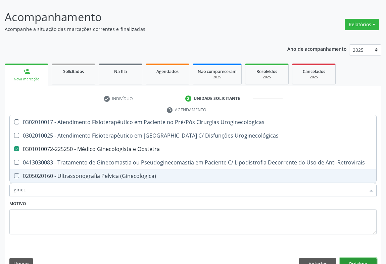
click at [373, 258] on button "Próximo" at bounding box center [358, 263] width 37 height 11
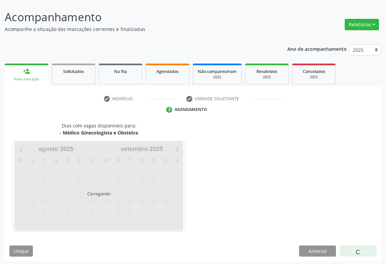
scroll to position [39, 0]
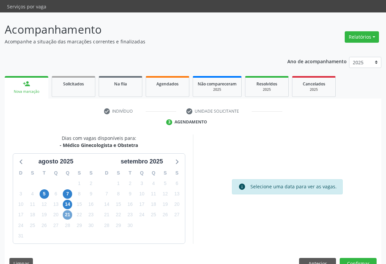
click at [67, 210] on span "21" at bounding box center [67, 214] width 9 height 9
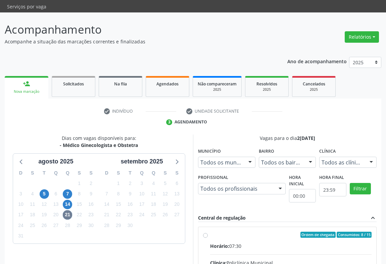
click at [265, 242] on div "Horário: 07:30" at bounding box center [291, 245] width 162 height 7
click at [208, 231] on input "Ordem de chegada Consumidos: 8 / 15 Horário: 07:30 Clínica: Policlínica Municip…" at bounding box center [205, 234] width 5 height 6
radio input "true"
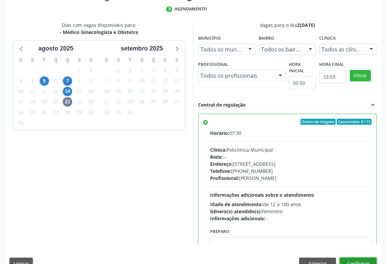
click at [366, 257] on button "Confirmar" at bounding box center [358, 262] width 37 height 11
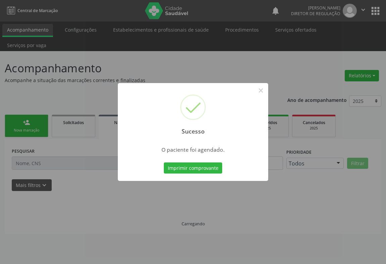
scroll to position [0, 0]
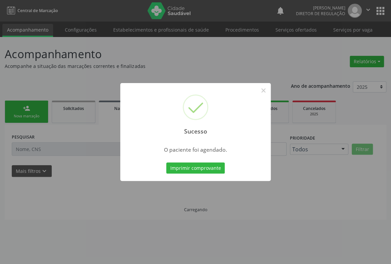
click at [166, 162] on button "Imprimir comprovante" at bounding box center [195, 167] width 58 height 11
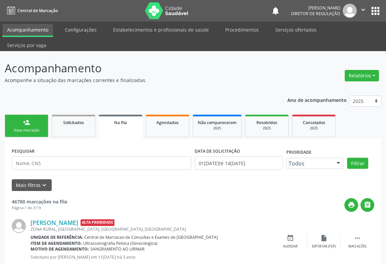
click at [47, 156] on div "PESQUISAR" at bounding box center [101, 160] width 183 height 29
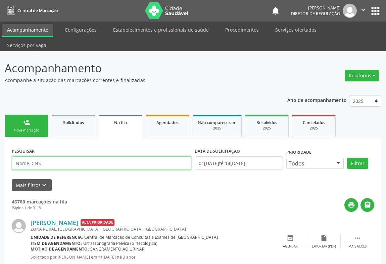
click at [41, 156] on input "text" at bounding box center [102, 162] width 180 height 13
paste input "700 3019 2050 8831"
type input "700 3019 2050 8831"
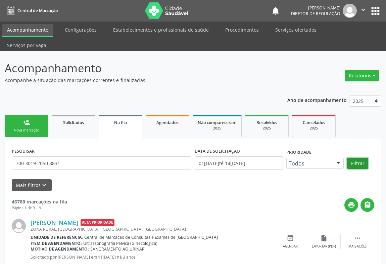
click at [356, 157] on button "Filtrar" at bounding box center [357, 162] width 21 height 11
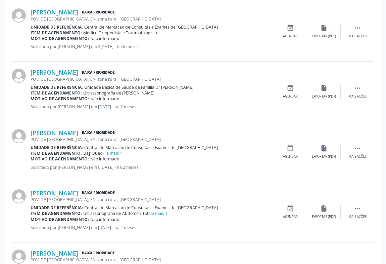
scroll to position [432, 0]
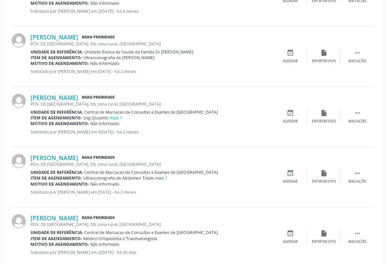
click at [156, 175] on link "e mais 1" at bounding box center [160, 178] width 16 height 6
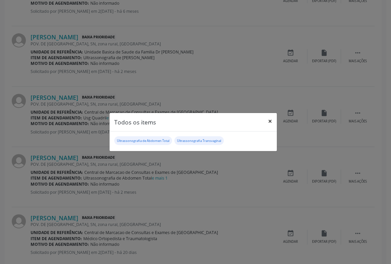
click at [269, 120] on button "×" at bounding box center [269, 121] width 13 height 16
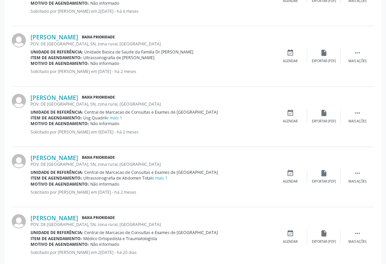
scroll to position [401, 0]
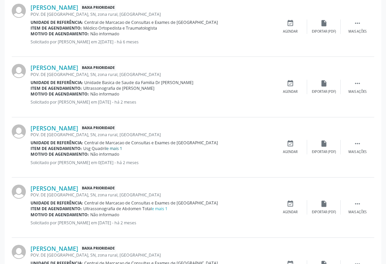
click at [114, 145] on link "e mais 1" at bounding box center [114, 148] width 16 height 6
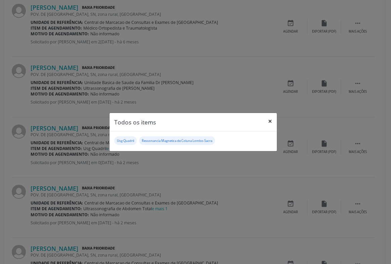
click at [268, 122] on button "×" at bounding box center [269, 121] width 13 height 16
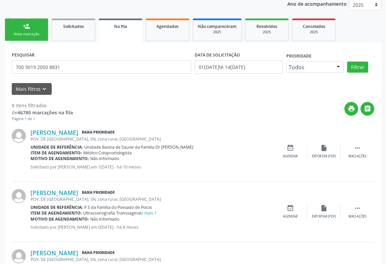
scroll to position [0, 0]
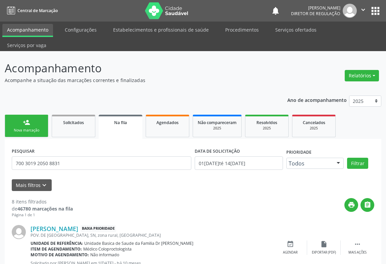
click at [23, 119] on div "person_add" at bounding box center [26, 122] width 7 height 7
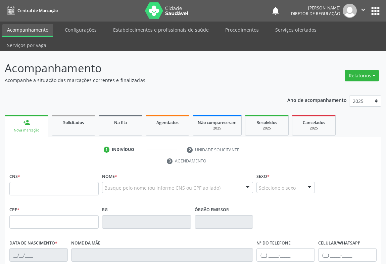
click at [31, 185] on fieldset "CNS *" at bounding box center [53, 185] width 89 height 29
click at [34, 182] on input "text" at bounding box center [53, 188] width 89 height 13
type input "700 5029 5848 1050"
type input "1494248689"
type input "13/09/1988"
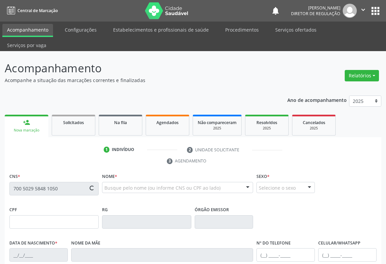
type input "041.540.345-61"
type input "S/N"
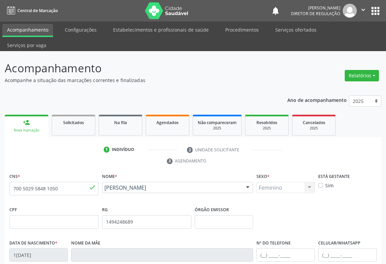
scroll to position [111, 0]
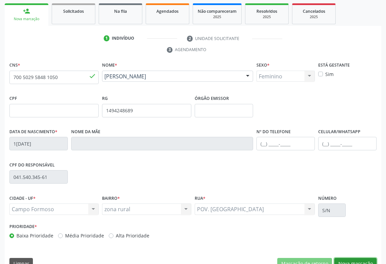
click at [357, 258] on button "Nova marcação" at bounding box center [355, 263] width 42 height 11
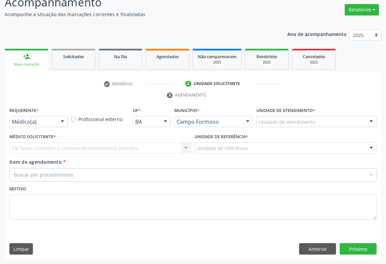
scroll to position [51, 0]
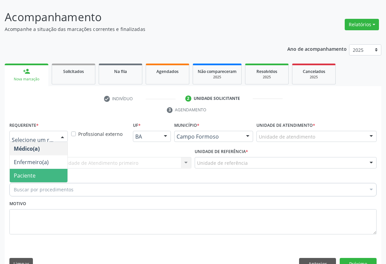
click at [43, 169] on span "Paciente" at bounding box center [39, 175] width 58 height 13
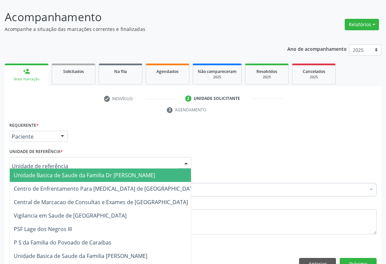
click at [103, 157] on div at bounding box center [100, 162] width 182 height 11
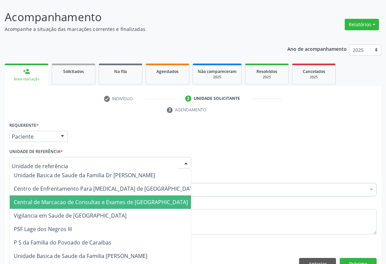
click at [102, 195] on span "Central de Marcacao de Consultas e Exames de [GEOGRAPHIC_DATA]" at bounding box center [106, 201] width 192 height 13
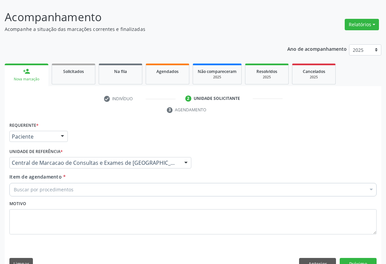
click at [119, 183] on div "Buscar por procedimentos" at bounding box center [192, 189] width 367 height 13
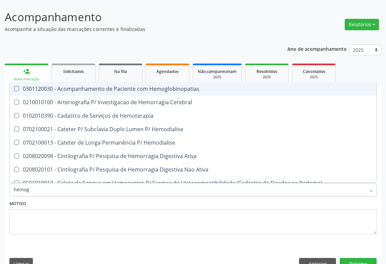
type input "hemogr"
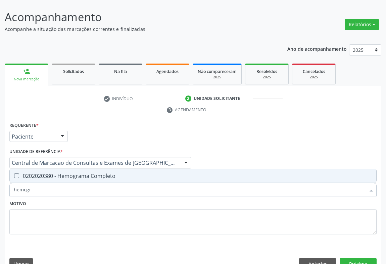
click at [112, 183] on input "hemogr" at bounding box center [190, 189] width 352 height 13
click at [110, 173] on div "0202020380 - Hemograma Completo" at bounding box center [193, 175] width 359 height 5
checkbox Completo "true"
type input "hemogr"
click at [111, 198] on div "Motivo" at bounding box center [192, 216] width 367 height 36
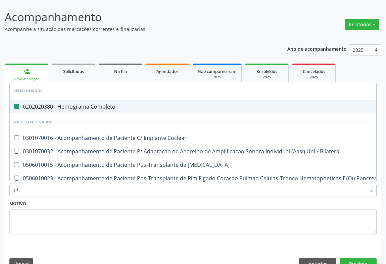
type input "pla"
checkbox Completo "false"
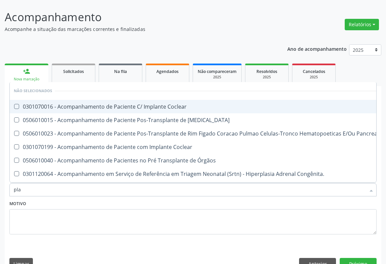
type input "plaq"
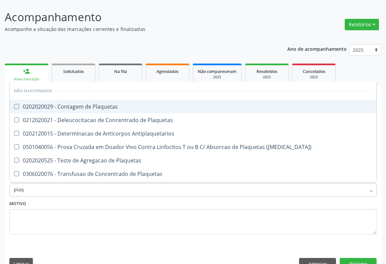
click at [112, 104] on div "0202020029 - Contagem de Plaquetas" at bounding box center [193, 106] width 359 height 5
checkbox Plaquetas "true"
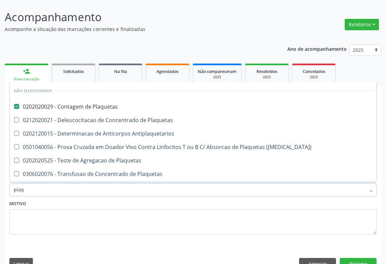
click at [107, 198] on div "Motivo" at bounding box center [192, 216] width 367 height 36
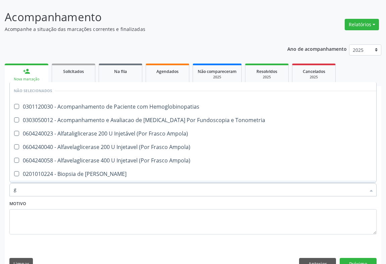
type input "gl"
checkbox Hemoglobinopatias "false"
checkbox Tonometria "false"
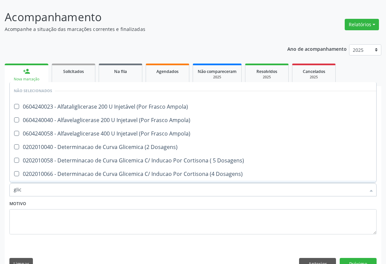
type input "glico"
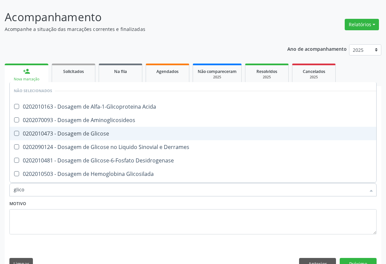
click at [110, 127] on span "0202010473 - Dosagem de Glicose" at bounding box center [195, 133] width 371 height 13
checkbox Glicose "true"
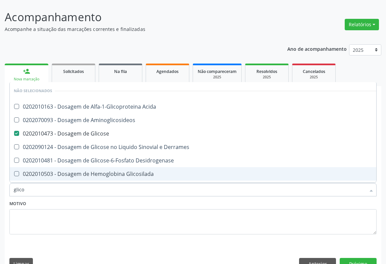
click at [110, 198] on div "Motivo" at bounding box center [192, 216] width 367 height 36
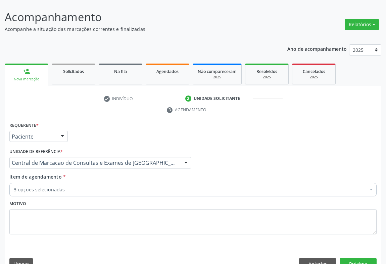
click at [109, 183] on div "3 opções selecionadas" at bounding box center [192, 189] width 367 height 13
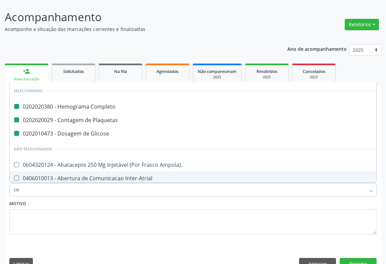
type input "col"
checkbox Completo "false"
checkbox Plaquetas "false"
checkbox Glicose "false"
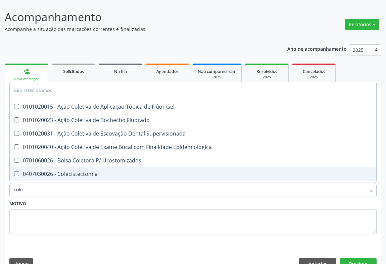
type input "coles"
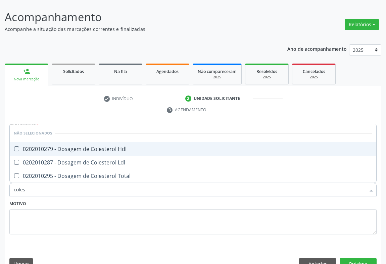
click at [114, 146] on div "0202010279 - Dosagem de Colesterol Hdl" at bounding box center [193, 148] width 359 height 5
checkbox Hdl "true"
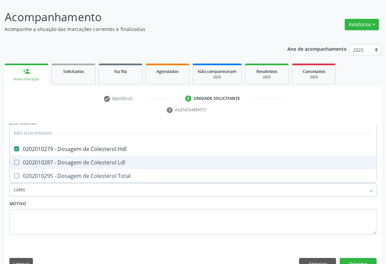
click at [114, 160] on div "0202010287 - Dosagem de Colesterol Ldl" at bounding box center [193, 162] width 359 height 5
checkbox Ldl "true"
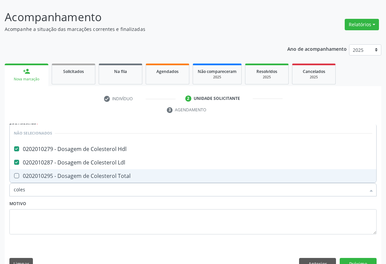
click at [112, 173] on div "0202010295 - Dosagem de Colesterol Total" at bounding box center [193, 175] width 359 height 5
checkbox Total "true"
type input "coles"
click at [112, 198] on div "Motivo" at bounding box center [192, 216] width 367 height 36
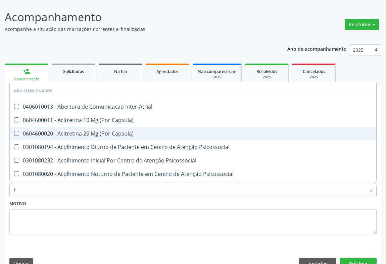
type input "tr"
checkbox Inter-Atrial "false"
checkbox Capsula\) "false"
checkbox Psicossocial "false"
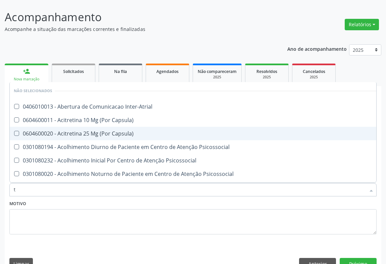
checkbox Psicossocial "false"
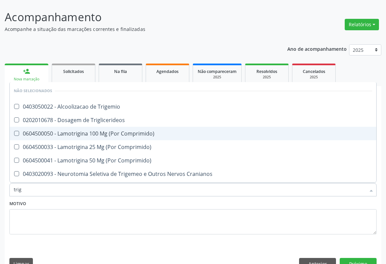
type input "trigl"
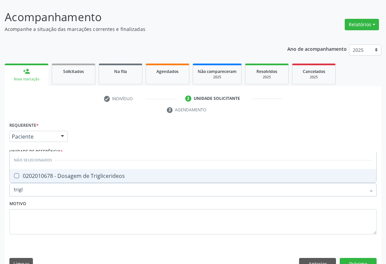
click at [107, 173] on div "0202010678 - Dosagem de Triglicerideos" at bounding box center [193, 175] width 359 height 5
checkbox Triglicerideos "true"
click at [111, 198] on div "Motivo" at bounding box center [192, 216] width 367 height 36
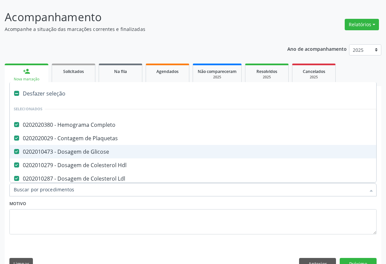
scroll to position [91, 0]
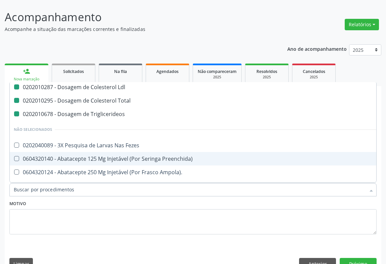
type input "u"
checkbox Glicose "false"
checkbox Hdl "false"
checkbox Ldl "false"
checkbox Total "false"
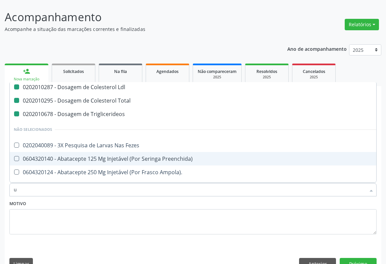
checkbox Triglicerideos "false"
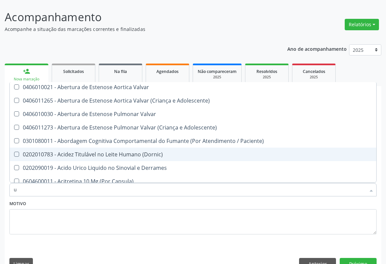
type input "ur"
checkbox Plaquetas "false"
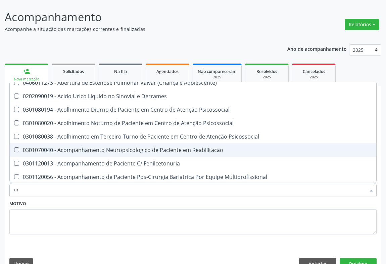
scroll to position [73, 0]
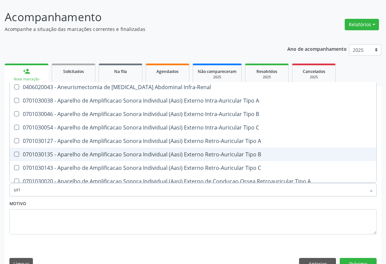
type input "urin"
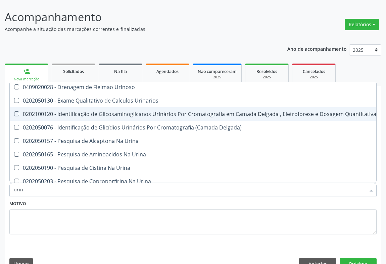
scroll to position [0, 0]
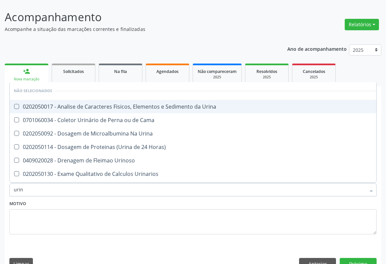
click at [137, 104] on div "0202050017 - Analise de Caracteres Fisicos, Elementos e Sedimento da Urina" at bounding box center [195, 106] width 363 height 5
checkbox Urina "true"
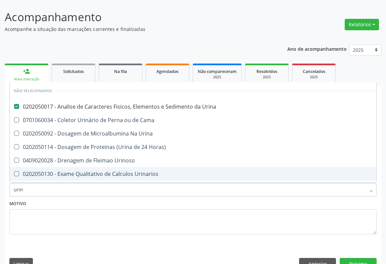
click at [87, 198] on div "Motivo" at bounding box center [192, 216] width 367 height 36
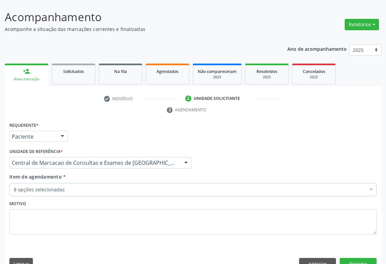
click at [91, 183] on div "8 opções selecionadas" at bounding box center [192, 189] width 367 height 13
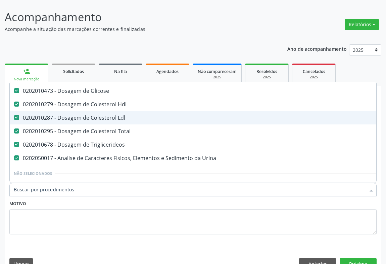
scroll to position [91, 0]
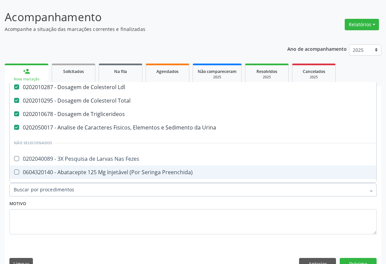
click at [365, 254] on div "Requerente * Paciente Médico(a) Enfermeiro(a) Paciente Nenhum resultado encontr…" at bounding box center [193, 196] width 377 height 153
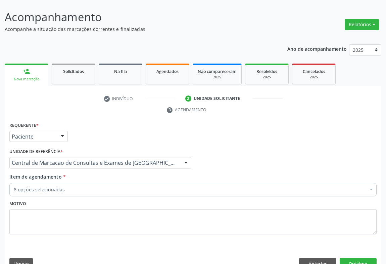
scroll to position [0, 0]
click at [364, 254] on div "Requerente * Paciente Médico(a) Enfermeiro(a) Paciente Nenhum resultado encontr…" at bounding box center [193, 196] width 377 height 153
click at [355, 258] on button "Próximo" at bounding box center [358, 263] width 37 height 11
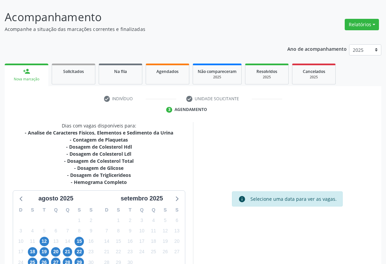
scroll to position [88, 0]
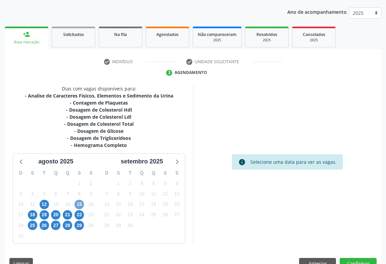
click at [82, 199] on span "15" at bounding box center [79, 203] width 9 height 9
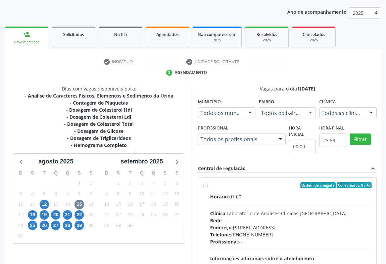
drag, startPoint x: 285, startPoint y: 189, endPoint x: 390, endPoint y: 216, distance: 108.1
click at [287, 193] on div "Horário: 07:00 Clínica: Laboratorio de Analises Clinicas [GEOGRAPHIC_DATA] Rede…" at bounding box center [291, 239] width 162 height 92
click at [208, 188] on input "Ordem de chegada Consumidos: 9 / 40 Horário: 07:00 Clínica: Laboratorio de Anal…" at bounding box center [205, 185] width 5 height 6
radio input "true"
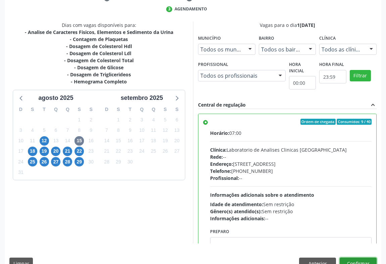
click at [352, 257] on button "Confirmar" at bounding box center [358, 262] width 37 height 11
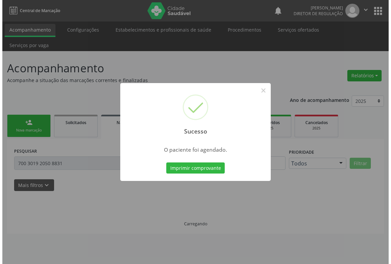
scroll to position [0, 0]
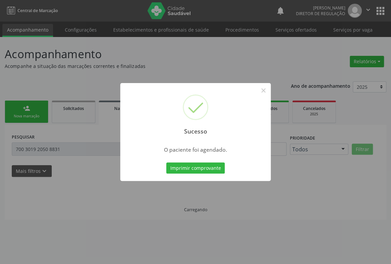
click at [166, 162] on button "Imprimir comprovante" at bounding box center [195, 167] width 58 height 11
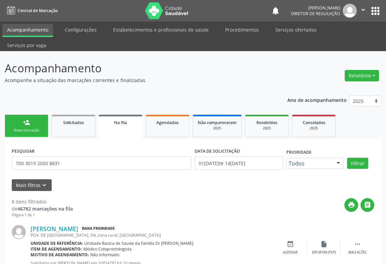
click at [22, 115] on link "person_add Nova marcação" at bounding box center [27, 126] width 44 height 22
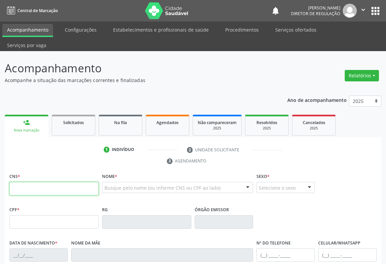
click at [40, 182] on input "text" at bounding box center [53, 188] width 89 height 13
paste input "700 5029 5848 1050"
type input "700 5029 5848 1050"
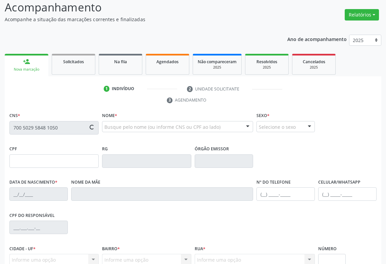
type input "1494248689"
type input "13/09/1988"
type input "041.540.345-61"
type input "S/N"
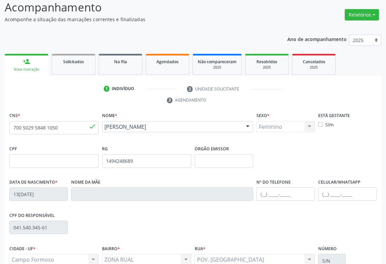
scroll to position [111, 0]
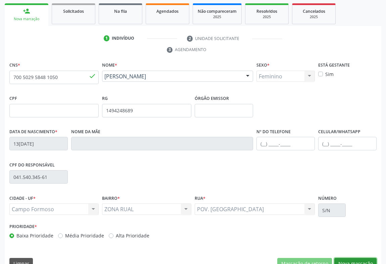
click at [347, 258] on button "Nova marcação" at bounding box center [355, 263] width 42 height 11
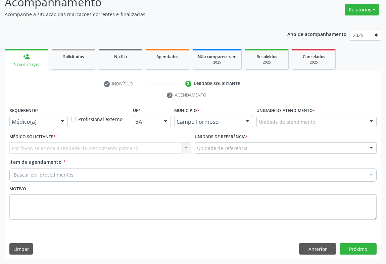
scroll to position [51, 0]
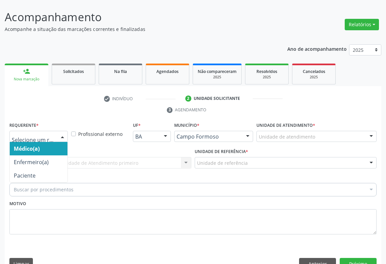
click at [57, 131] on div "Médico(a) Enfermeiro(a) Paciente Nenhum resultado encontrado para: " " Não há n…" at bounding box center [38, 136] width 58 height 11
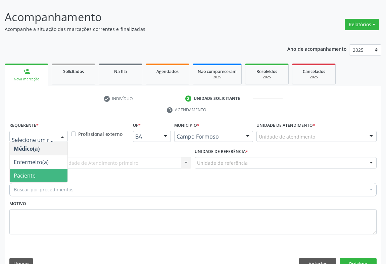
click at [50, 169] on span "Paciente" at bounding box center [39, 175] width 58 height 13
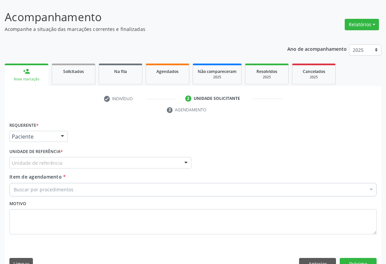
click at [114, 157] on div "Unidade de referência" at bounding box center [100, 162] width 182 height 11
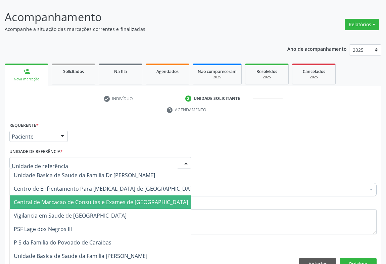
click at [115, 198] on span "Central de Marcacao de Consultas e Exames de [GEOGRAPHIC_DATA]" at bounding box center [101, 201] width 174 height 7
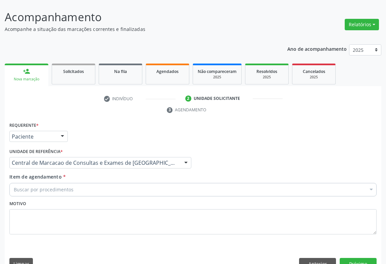
click at [143, 183] on div "Buscar por procedimentos" at bounding box center [192, 189] width 367 height 13
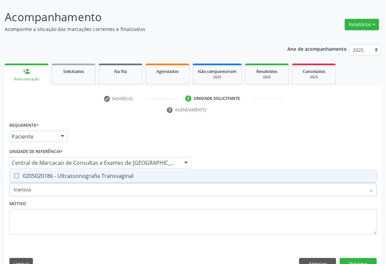
type input "transvag"
click at [141, 173] on div "0205020186 - Ultrassonografia Transvaginal" at bounding box center [193, 175] width 359 height 5
checkbox Transvaginal "true"
click at [360, 258] on button "Próximo" at bounding box center [358, 263] width 37 height 11
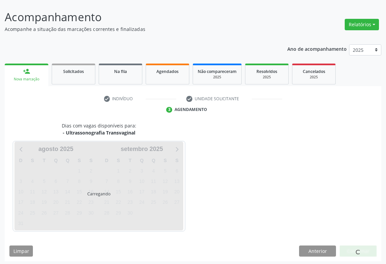
scroll to position [39, 0]
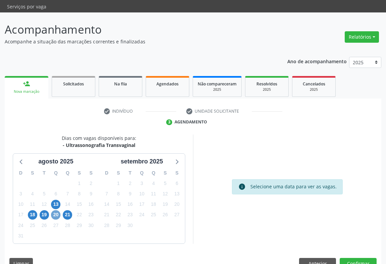
click at [56, 210] on span "20" at bounding box center [55, 214] width 9 height 9
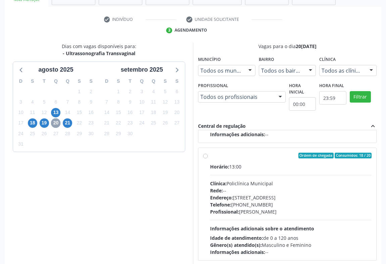
scroll to position [151, 0]
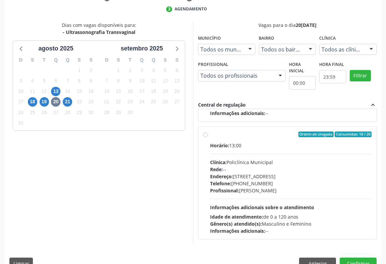
click at [276, 142] on div "Horário: 13:00 Clínica: Policlínica Municipal Rede: -- Endereço: Predio, nº 386…" at bounding box center [291, 188] width 162 height 92
click at [208, 137] on input "Ordem de chegada Consumidos: 18 / 20 Horário: 13:00 Clínica: Policlínica Munici…" at bounding box center [205, 134] width 5 height 6
radio input "true"
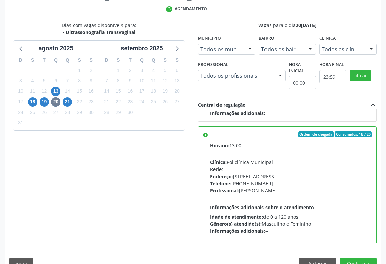
click at [356, 242] on div "Dias com vagas disponíveis para: - Ultrassonografia Transvaginal agosto 2025 D …" at bounding box center [193, 147] width 377 height 252
click at [356, 257] on button "Confirmar" at bounding box center [358, 262] width 37 height 11
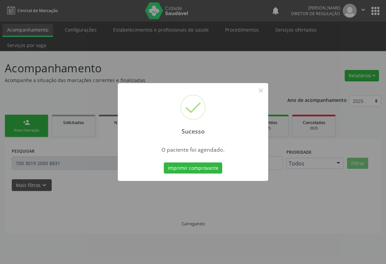
scroll to position [0, 0]
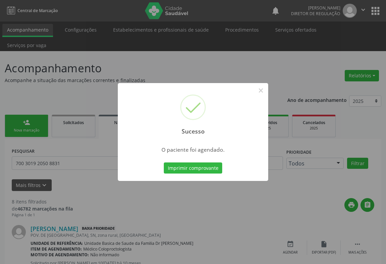
click at [164, 162] on button "Imprimir comprovante" at bounding box center [193, 167] width 58 height 11
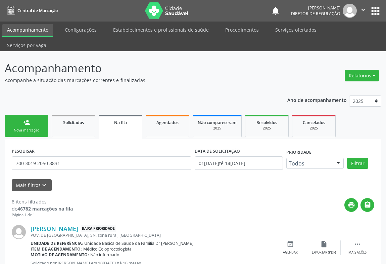
click at [34, 115] on link "person_add Nova marcação" at bounding box center [27, 126] width 44 height 22
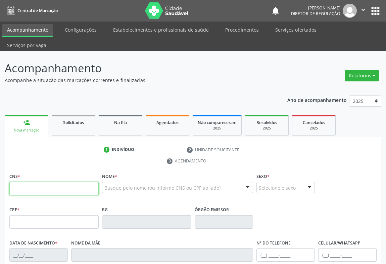
click at [20, 182] on input "text" at bounding box center [53, 188] width 89 height 13
type input "709 0008 7861 0810"
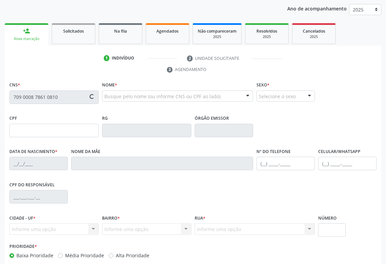
type input "0750063408"
type input "17/01/1967"
type input "(74) 98859-5472"
type input "S/N"
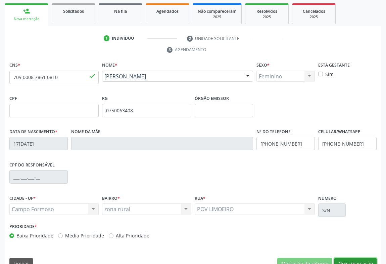
click at [367, 258] on button "Nova marcação" at bounding box center [355, 263] width 42 height 11
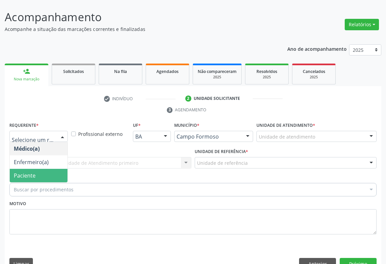
drag, startPoint x: 44, startPoint y: 163, endPoint x: 92, endPoint y: 148, distance: 50.4
click at [45, 169] on span "Paciente" at bounding box center [39, 175] width 58 height 13
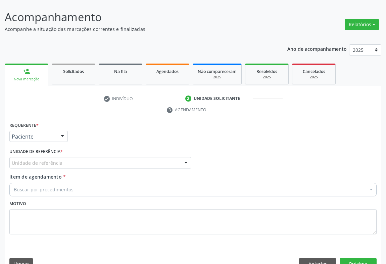
drag, startPoint x: 92, startPoint y: 148, endPoint x: 92, endPoint y: 176, distance: 27.9
click at [92, 157] on div "Unidade de referência" at bounding box center [100, 162] width 182 height 11
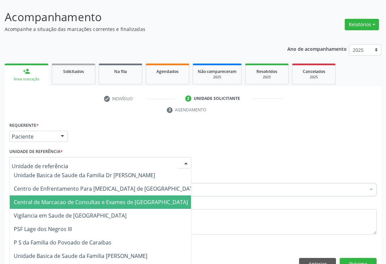
click at [95, 198] on span "Central de Marcacao de Consultas e Exames de [GEOGRAPHIC_DATA]" at bounding box center [101, 201] width 174 height 7
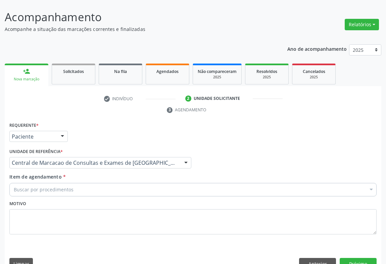
click at [125, 183] on div "Buscar por procedimentos" at bounding box center [192, 189] width 367 height 13
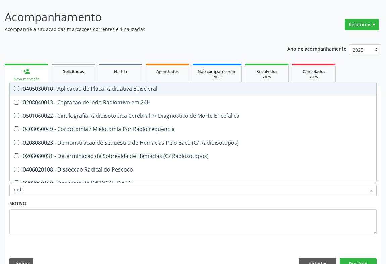
type input "radio"
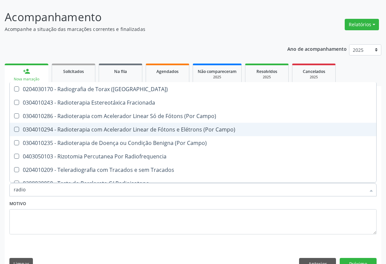
scroll to position [1080, 0]
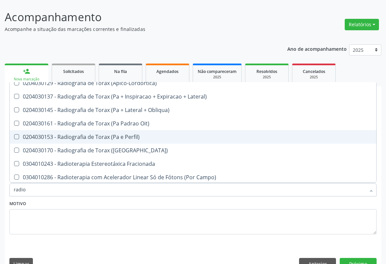
click at [134, 134] on div "0204030153 - Radiografia de Torax (Pa e Perfil)" at bounding box center [193, 136] width 359 height 5
checkbox Perfil\) "true"
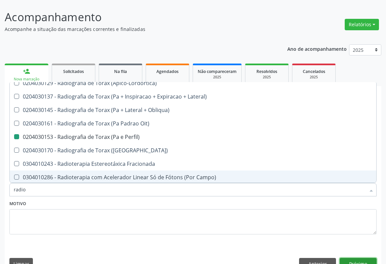
click at [348, 258] on button "Próximo" at bounding box center [358, 263] width 37 height 11
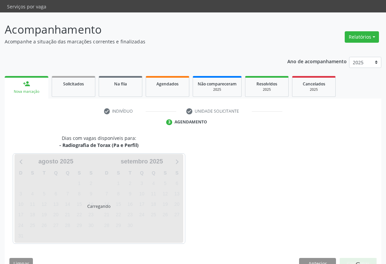
scroll to position [0, 0]
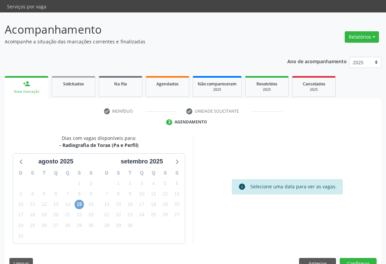
click at [80, 199] on span "15" at bounding box center [79, 203] width 9 height 9
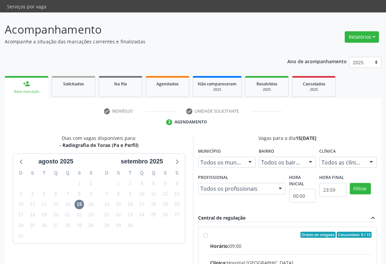
click at [208, 235] on input "Ordem de chegada Consumidos: 9 / 15 Horário: 09:00 Clínica: Hospital Sao Franci…" at bounding box center [205, 234] width 5 height 6
radio input "true"
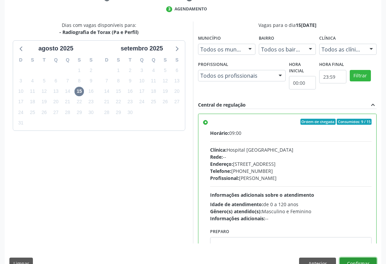
click at [352, 257] on button "Confirmar" at bounding box center [358, 262] width 37 height 11
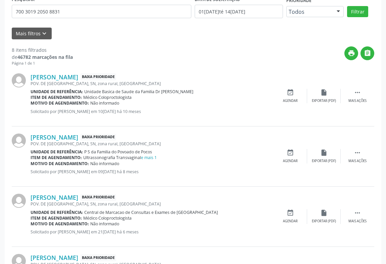
scroll to position [0, 0]
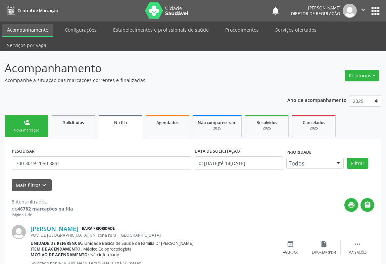
click at [25, 128] on div "Nova marcação" at bounding box center [27, 130] width 34 height 5
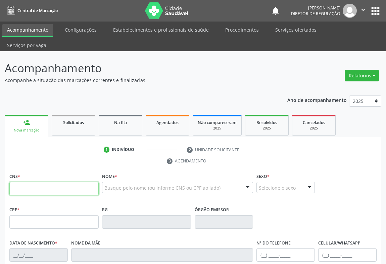
click at [33, 182] on input "text" at bounding box center [53, 188] width 89 height 13
type input "700 8034 1589 8285"
type input "1119629942"
type input "10/11/1982"
type input "(74) 98875-0517"
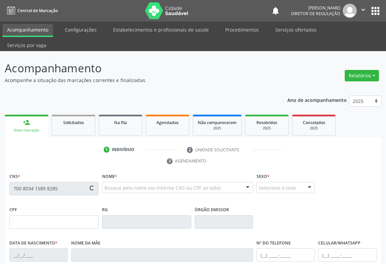
type input "(74) 98875-0517"
type input "S/N"
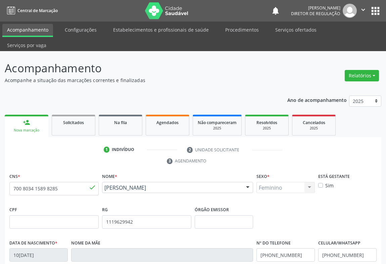
scroll to position [111, 0]
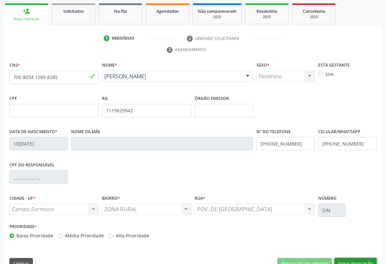
drag, startPoint x: 349, startPoint y: 247, endPoint x: 192, endPoint y: 204, distance: 162.7
click at [349, 258] on button "Nova marcação" at bounding box center [355, 263] width 42 height 11
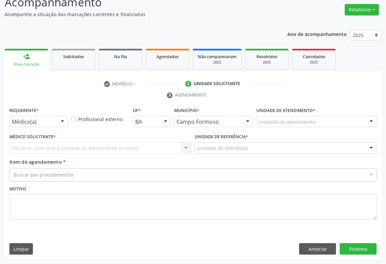
scroll to position [51, 0]
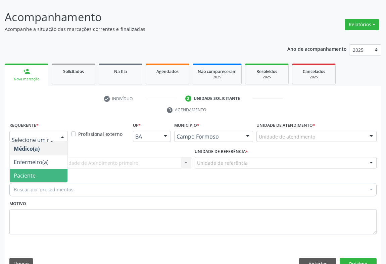
drag, startPoint x: 38, startPoint y: 161, endPoint x: 104, endPoint y: 156, distance: 67.0
click at [41, 169] on span "Paciente" at bounding box center [39, 175] width 58 height 13
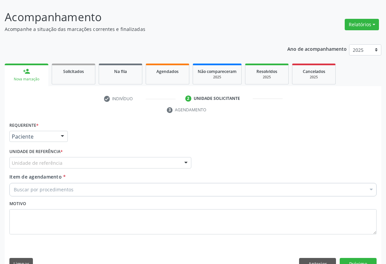
click at [104, 156] on div "Unidade de referência * Unidade de referência Unidade Basica de Saude da Famili…" at bounding box center [100, 159] width 185 height 26
drag, startPoint x: 108, startPoint y: 149, endPoint x: 108, endPoint y: 175, distance: 25.5
click at [108, 157] on div "Unidade de referência" at bounding box center [100, 162] width 182 height 11
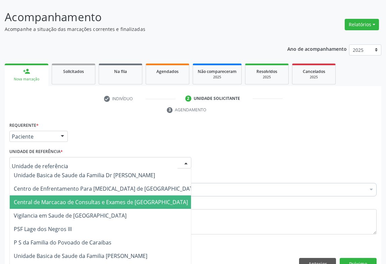
drag, startPoint x: 108, startPoint y: 183, endPoint x: 126, endPoint y: 178, distance: 18.2
click at [108, 198] on span "Central de Marcacao de Consultas e Exames de [GEOGRAPHIC_DATA]" at bounding box center [101, 201] width 174 height 7
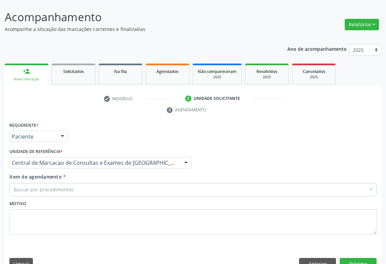
click at [126, 183] on div "Buscar por procedimentos" at bounding box center [192, 189] width 367 height 13
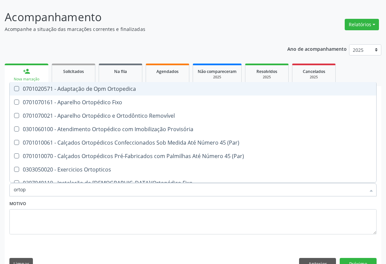
type input "ortope"
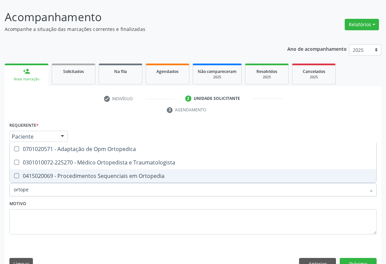
click at [128, 169] on span "0415020069 - Procedimentos Sequenciais em Ortopedia" at bounding box center [193, 175] width 367 height 13
checkbox Ortopedia "false"
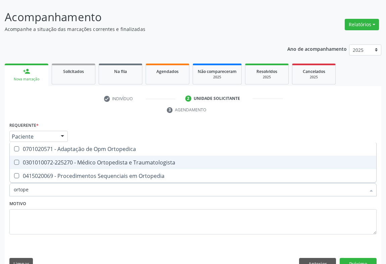
click at [129, 160] on div "0301010072-225270 - Médico Ortopedista e Traumatologista" at bounding box center [193, 162] width 359 height 5
checkbox Traumatologista "true"
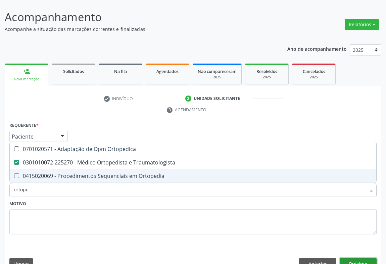
click at [357, 258] on button "Próximo" at bounding box center [358, 263] width 37 height 11
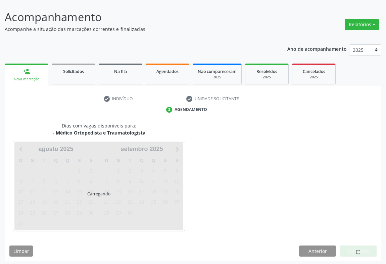
scroll to position [39, 0]
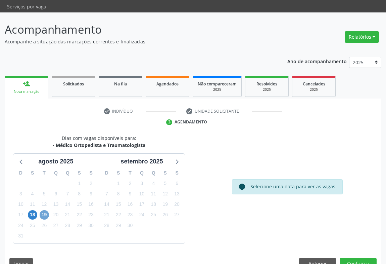
click at [44, 210] on span "19" at bounding box center [44, 214] width 9 height 9
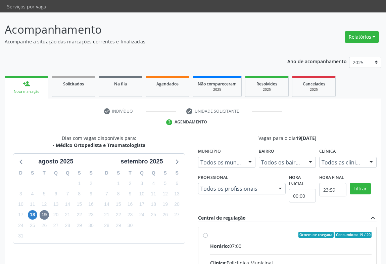
click at [208, 237] on input "Ordem de chegada Consumidos: 19 / 20 Horário: 07:00 Clínica: Policlínica Munici…" at bounding box center [205, 234] width 5 height 6
radio input "true"
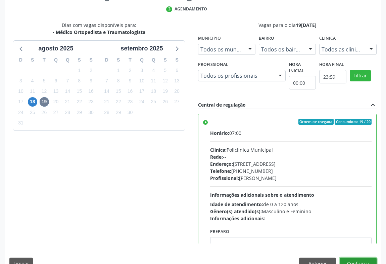
click at [365, 257] on button "Confirmar" at bounding box center [358, 262] width 37 height 11
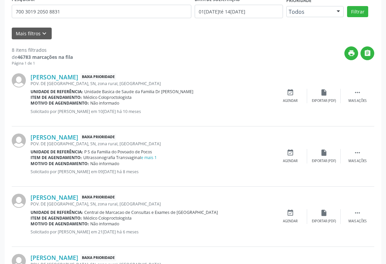
scroll to position [0, 0]
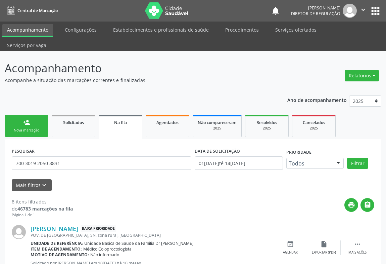
click at [33, 115] on link "person_add Nova marcação" at bounding box center [27, 126] width 44 height 22
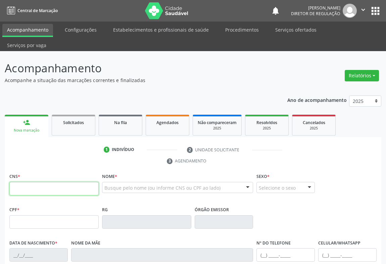
drag, startPoint x: 41, startPoint y: 173, endPoint x: 44, endPoint y: 177, distance: 4.6
click at [41, 182] on input "text" at bounding box center [53, 188] width 89 height 13
type input "706 4091 0572 3388"
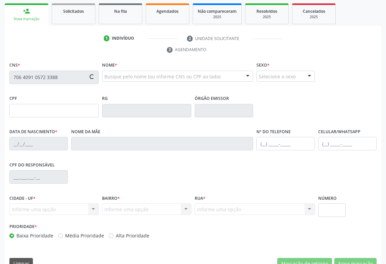
type input "0357548345"
type input "22/01/1964"
type input "(74) 98838-0058"
type input "562.986.845-49"
type input "sn"
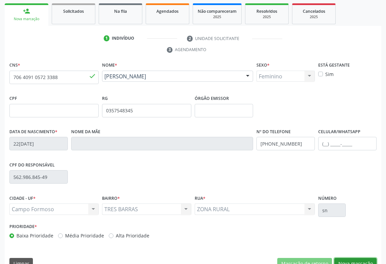
drag, startPoint x: 355, startPoint y: 251, endPoint x: 158, endPoint y: 159, distance: 216.5
click at [353, 258] on button "Nova marcação" at bounding box center [355, 263] width 42 height 11
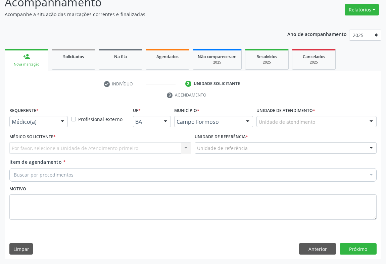
scroll to position [51, 0]
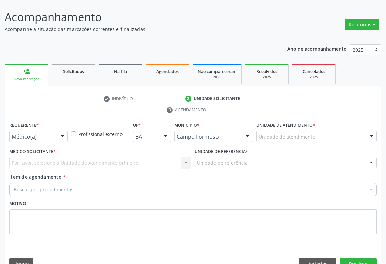
click at [58, 131] on div at bounding box center [62, 136] width 10 height 11
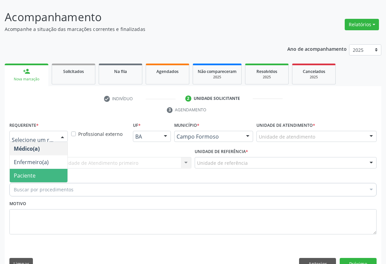
drag, startPoint x: 60, startPoint y: 152, endPoint x: 60, endPoint y: 163, distance: 10.1
click at [60, 163] on ul "Médico(a) Enfermeiro(a) Paciente Nenhum resultado encontrado para: " " Não há n…" at bounding box center [39, 162] width 58 height 40
click at [60, 169] on span "Paciente" at bounding box center [39, 175] width 58 height 13
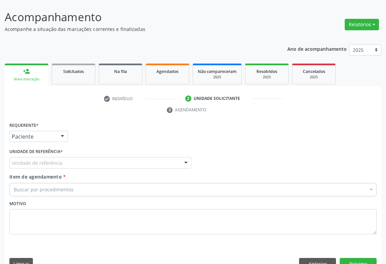
click at [88, 154] on div "Unidade de referência * Unidade de referência Unidade Basica de Saude da Famili…" at bounding box center [100, 159] width 185 height 26
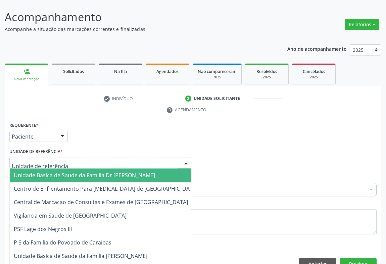
click at [97, 157] on div at bounding box center [100, 162] width 182 height 11
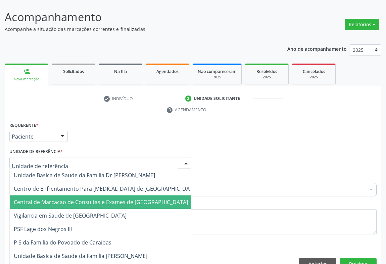
click at [103, 198] on span "Central de Marcacao de Consultas e Exames de [GEOGRAPHIC_DATA]" at bounding box center [101, 201] width 174 height 7
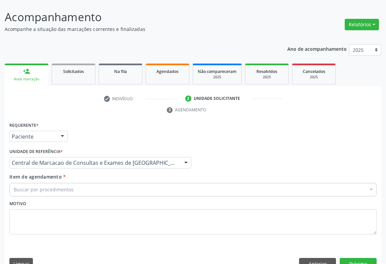
click at [119, 183] on div "Buscar por procedimentos" at bounding box center [192, 189] width 367 height 13
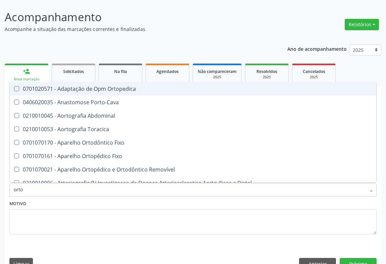
type input "ortop"
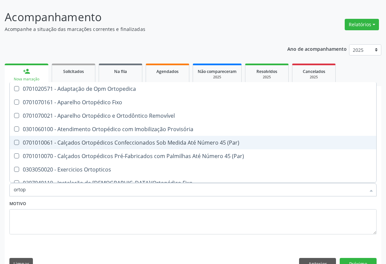
scroll to position [60, 0]
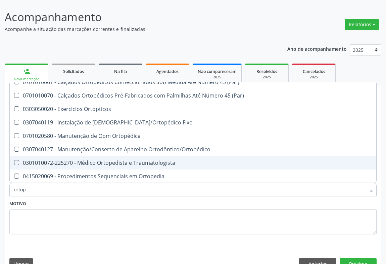
click at [112, 156] on span "0301010072-225270 - Médico Ortopedista e Traumatologista" at bounding box center [193, 162] width 367 height 13
checkbox Traumatologista "true"
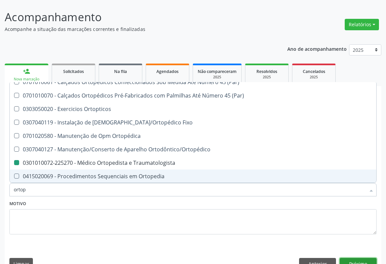
click at [352, 258] on button "Próximo" at bounding box center [358, 263] width 37 height 11
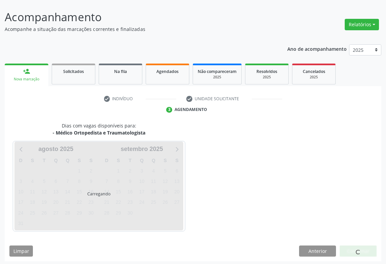
scroll to position [0, 0]
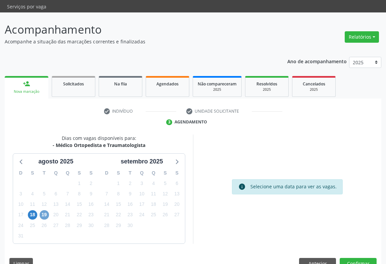
click at [43, 210] on span "19" at bounding box center [44, 214] width 9 height 9
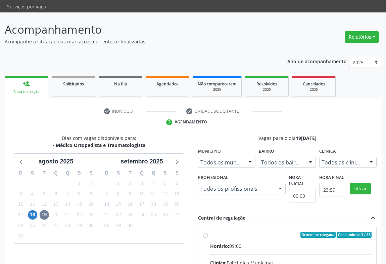
click at [208, 231] on input "Ordem de chegada Consumidos: 3 / 18 Horário: 09:00 Clínica: Policlínica Municip…" at bounding box center [205, 234] width 5 height 6
radio input "true"
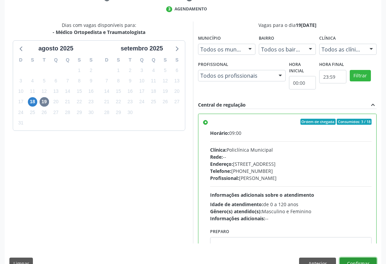
click at [365, 257] on button "Confirmar" at bounding box center [358, 262] width 37 height 11
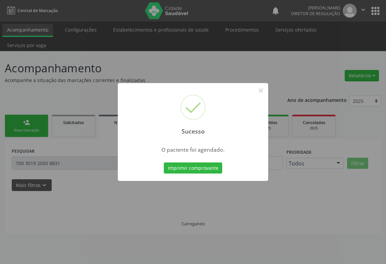
scroll to position [0, 0]
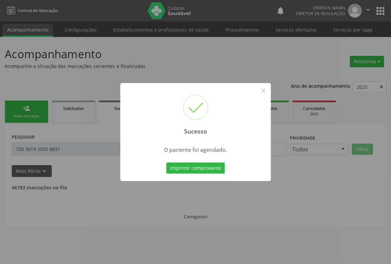
click at [166, 162] on button "Imprimir comprovante" at bounding box center [195, 167] width 58 height 11
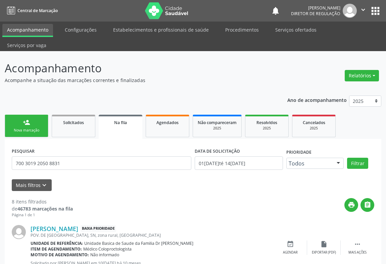
click at [30, 120] on link "person_add Nova marcação" at bounding box center [27, 126] width 44 height 22
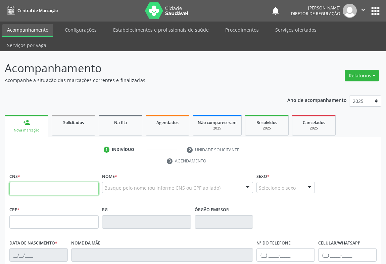
click at [28, 182] on input "text" at bounding box center [53, 188] width 89 height 13
click at [46, 182] on input "text" at bounding box center [53, 188] width 89 height 13
type input "704 7030 7181 3040"
type input "0879102250"
type input "30/05/1982"
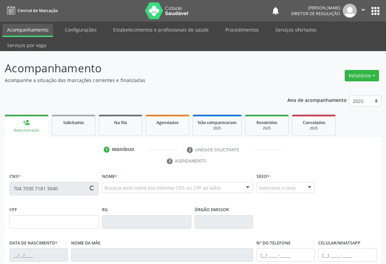
type input "(74) 9889-9522"
type input "005.725.015-44"
type input "SN"
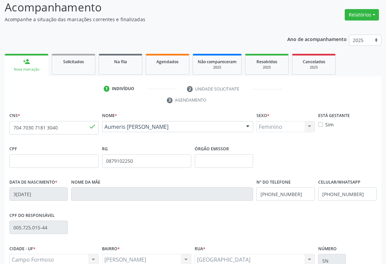
scroll to position [111, 0]
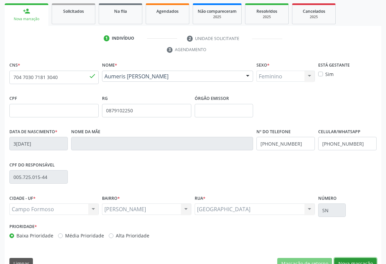
click at [363, 258] on button "Nova marcação" at bounding box center [355, 263] width 42 height 11
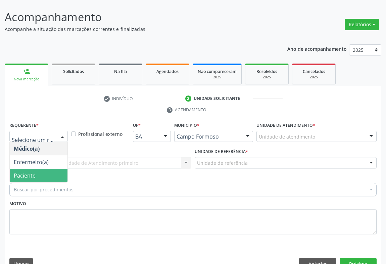
click at [50, 169] on span "Paciente" at bounding box center [39, 175] width 58 height 13
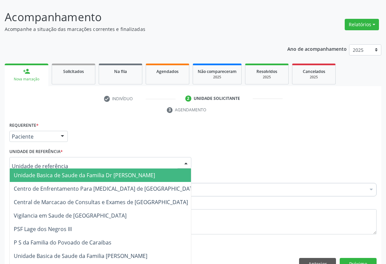
drag, startPoint x: 74, startPoint y: 146, endPoint x: 84, endPoint y: 181, distance: 36.3
click at [74, 157] on div at bounding box center [100, 162] width 182 height 11
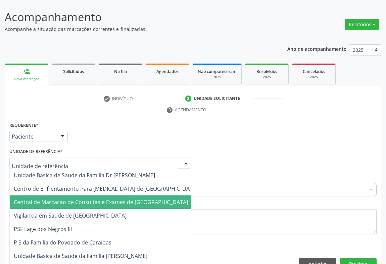
click at [84, 198] on span "Central de Marcacao de Consultas e Exames de [GEOGRAPHIC_DATA]" at bounding box center [101, 201] width 174 height 7
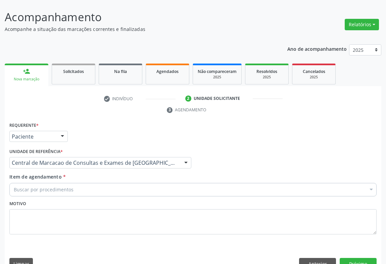
click at [120, 183] on div "Buscar por procedimentos" at bounding box center [192, 189] width 367 height 13
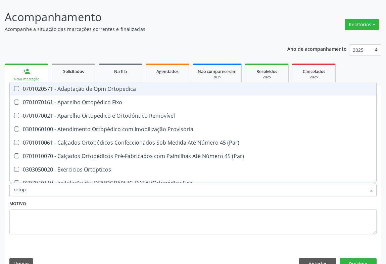
type input "ortope"
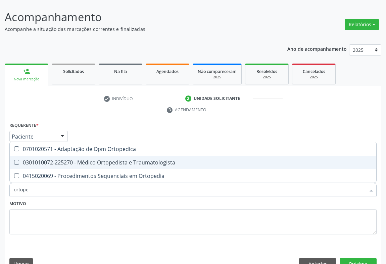
click at [132, 160] on div "0301010072-225270 - Médico Ortopedista e Traumatologista" at bounding box center [193, 162] width 359 height 5
checkbox Traumatologista "true"
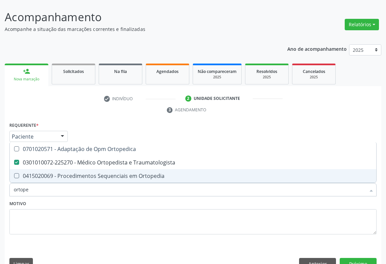
click at [355, 255] on div "Requerente * Paciente Médico(a) Enfermeiro(a) Paciente Nenhum resultado encontr…" at bounding box center [193, 196] width 377 height 153
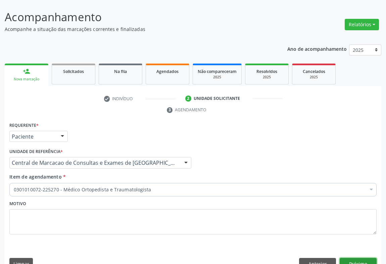
click at [355, 258] on button "Próximo" at bounding box center [358, 263] width 37 height 11
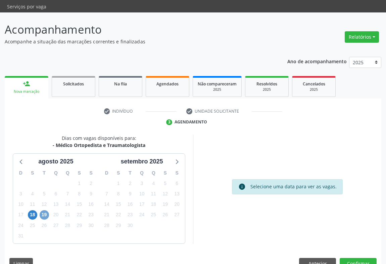
click at [44, 210] on span "19" at bounding box center [44, 214] width 9 height 9
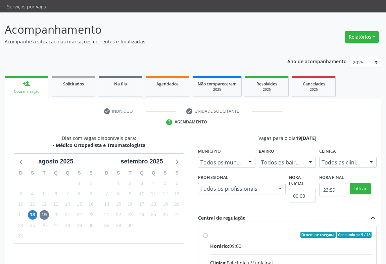
click at [270, 242] on div "Horário: 09:00" at bounding box center [291, 245] width 162 height 7
click at [208, 234] on input "Ordem de chegada Consumidos: 5 / 18 Horário: 09:00 Clínica: Policlínica Municip…" at bounding box center [205, 234] width 5 height 6
radio input "true"
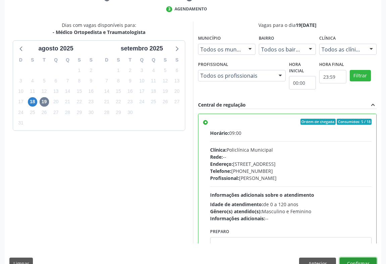
click at [357, 257] on button "Confirmar" at bounding box center [358, 262] width 37 height 11
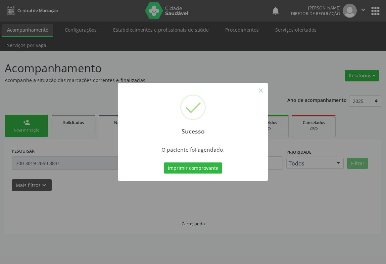
click at [164, 162] on button "Imprimir comprovante" at bounding box center [193, 167] width 58 height 11
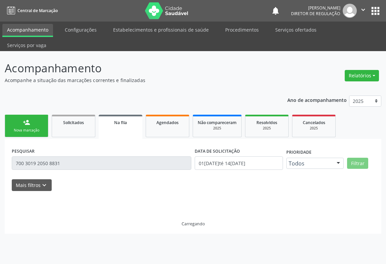
scroll to position [0, 0]
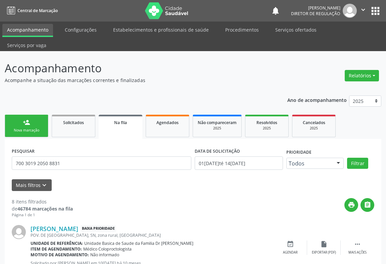
click at [30, 97] on div "Sucesso × O paciente foi agendado. Imprimir comprovante Cancel" at bounding box center [193, 132] width 386 height 264
click at [22, 128] on div "Nova marcação" at bounding box center [27, 130] width 34 height 5
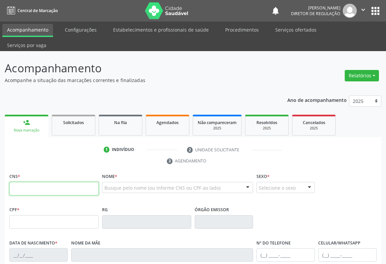
click at [41, 182] on input "text" at bounding box center [53, 188] width 89 height 13
paste input "704 7030 7181 3040"
type input "704 7030 7181 3040"
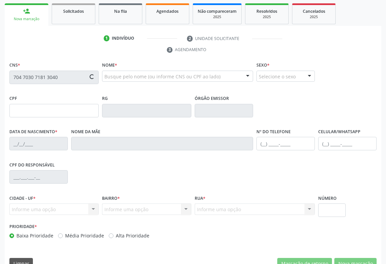
type input "0879102250"
type input "30/05/1982"
type input "(74) 9889-9522"
type input "005.725.015-44"
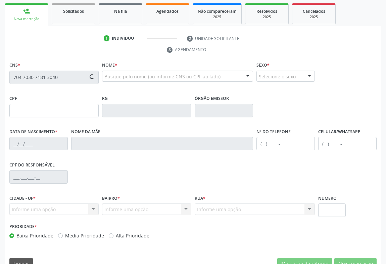
type input "SN"
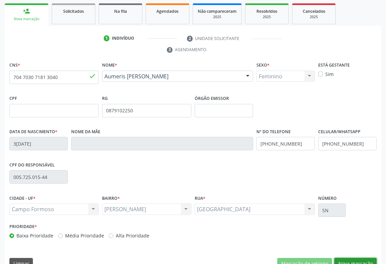
click at [362, 258] on button "Nova marcação" at bounding box center [355, 263] width 42 height 11
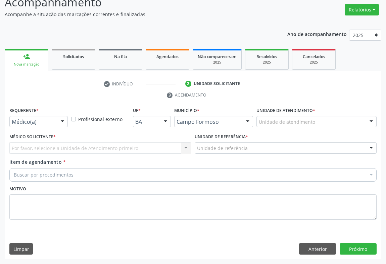
scroll to position [51, 0]
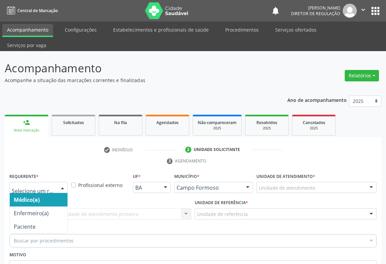
scroll to position [51, 0]
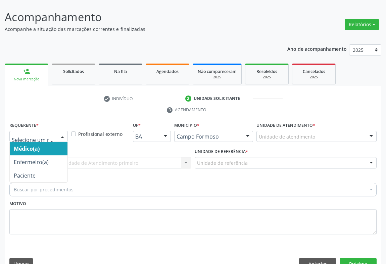
click at [40, 169] on span "Paciente" at bounding box center [39, 175] width 58 height 13
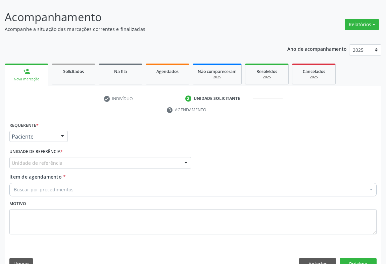
click at [99, 157] on div "Unidade de referência" at bounding box center [100, 162] width 182 height 11
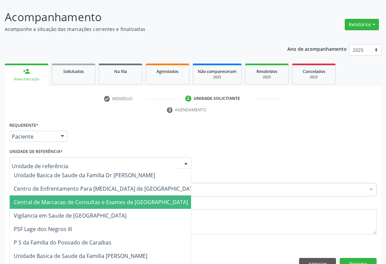
click at [99, 198] on span "Central de Marcacao de Consultas e Exames de [GEOGRAPHIC_DATA]" at bounding box center [101, 201] width 174 height 7
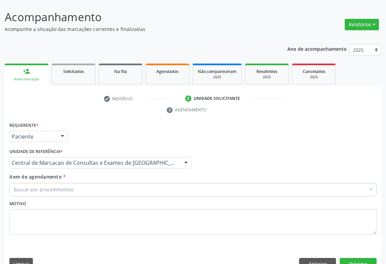
click at [123, 183] on div "Buscar por procedimentos" at bounding box center [192, 189] width 367 height 13
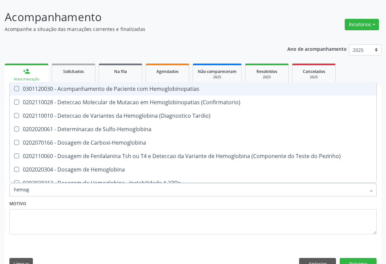
type input "hemogr"
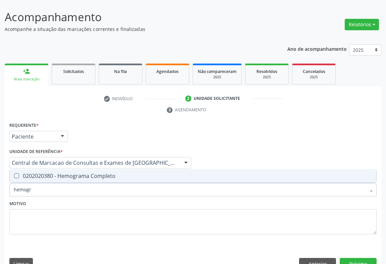
click at [121, 173] on div "0202020380 - Hemograma Completo" at bounding box center [193, 175] width 359 height 5
checkbox Completo "true"
type input "hemogr"
click at [114, 198] on div "Motivo" at bounding box center [192, 216] width 367 height 36
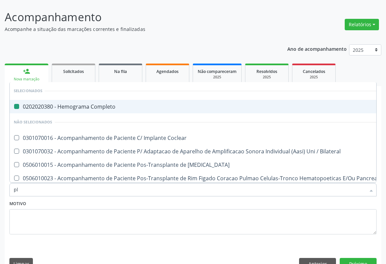
type input "pla"
checkbox Completo "false"
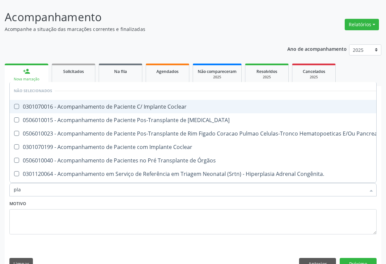
type input "plaq"
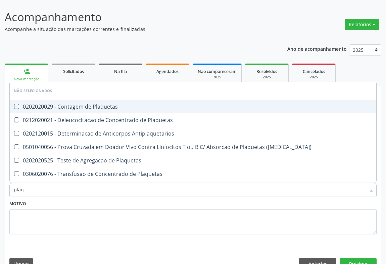
click at [113, 84] on li "Não selecionados" at bounding box center [193, 91] width 367 height 18
click at [112, 104] on div "0202020029 - Contagem de Plaquetas" at bounding box center [193, 106] width 359 height 5
checkbox Plaquetas "true"
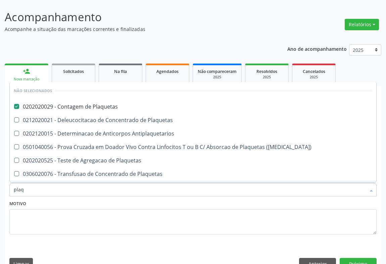
type input "plaq"
click at [104, 198] on div "Motivo" at bounding box center [192, 216] width 367 height 36
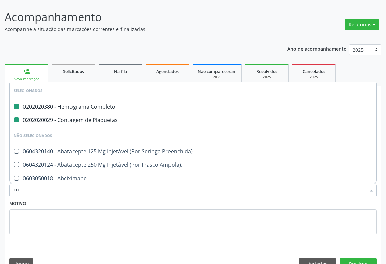
type input "col"
checkbox Completo "false"
checkbox Plaquetas "false"
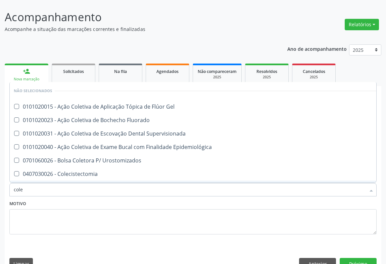
type input "coles"
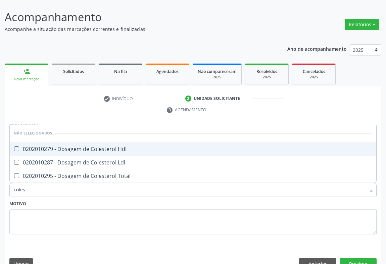
click at [110, 142] on span "0202010279 - Dosagem de Colesterol Hdl" at bounding box center [193, 148] width 367 height 13
checkbox Hdl "true"
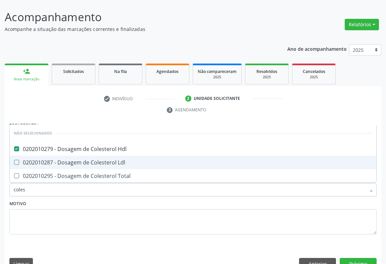
click at [115, 155] on span "0202010287 - Dosagem de Colesterol Ldl" at bounding box center [193, 161] width 367 height 13
checkbox Ldl "true"
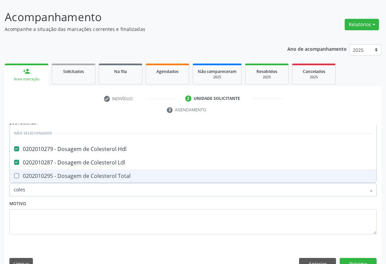
click at [115, 173] on div "0202010295 - Dosagem de Colesterol Total" at bounding box center [193, 175] width 359 height 5
checkbox Total "true"
type input "coles"
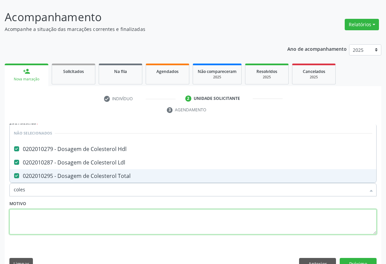
click at [110, 209] on textarea at bounding box center [192, 222] width 367 height 26
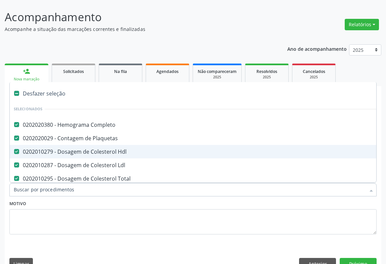
click at [106, 183] on div at bounding box center [192, 189] width 367 height 13
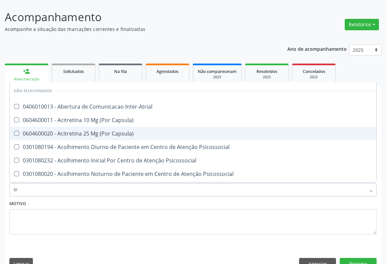
type input "tri"
checkbox Inter-Atrial "false"
checkbox Capsula\) "false"
checkbox Psicossocial "false"
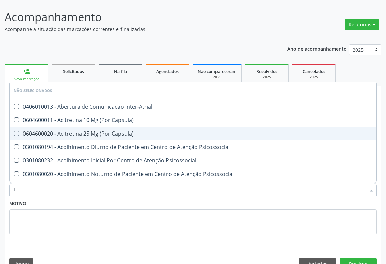
checkbox Psicossocial "false"
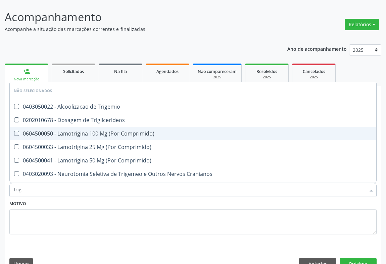
type input "trigl"
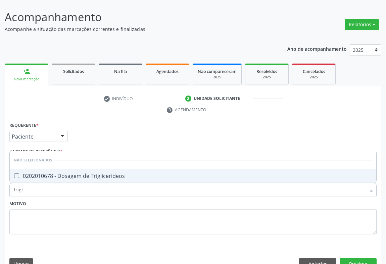
click at [107, 173] on div "0202010678 - Dosagem de Triglicerideos" at bounding box center [193, 175] width 359 height 5
checkbox Triglicerideos "true"
click at [107, 183] on div "Item de agendamento * trigl Desfazer seleção Não selecionados 0202010678 - Dosa…" at bounding box center [193, 186] width 371 height 26
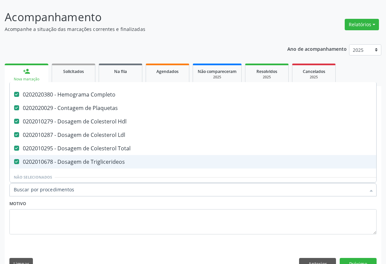
scroll to position [61, 0]
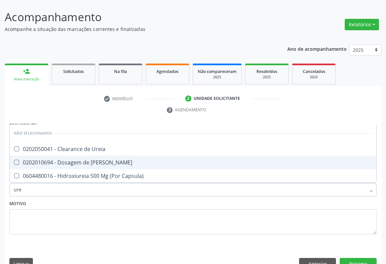
type input "urei"
checkbox Ureia "false"
checkbox Capsula\) "false"
click at [107, 160] on div "0202010694 - Dosagem de [PERSON_NAME]" at bounding box center [193, 162] width 359 height 5
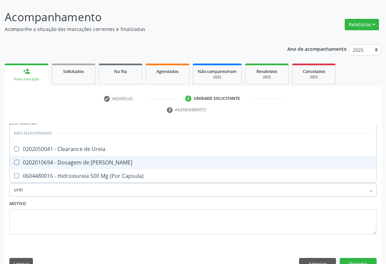
checkbox Ureia "true"
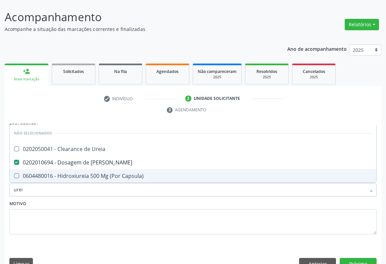
type input "urei"
click at [107, 198] on div "Motivo" at bounding box center [192, 216] width 367 height 36
checkbox Ureia "true"
checkbox Capsula\) "true"
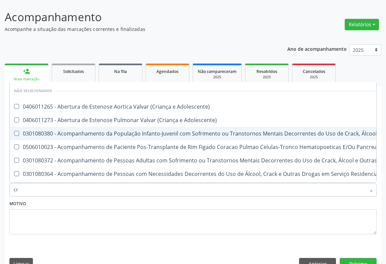
type input "cre"
checkbox Adolescente\) "false"
checkbox \(Uai\)\ "false"
checkbox Adolescente\) "false"
checkbox Pancreas "false"
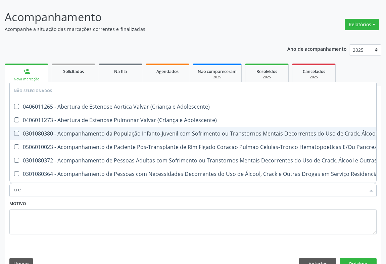
checkbox \(Uaa\)\ "false"
checkbox Terapêuticas\)\ "false"
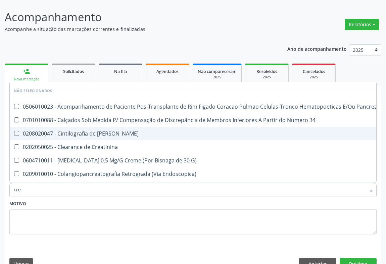
type input "crea"
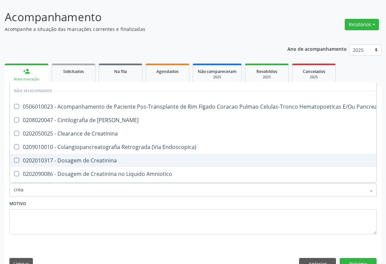
click at [110, 157] on div "0202010317 - Dosagem de Creatinina" at bounding box center [197, 159] width 366 height 5
checkbox Creatinina "true"
click at [109, 198] on div "Motivo" at bounding box center [192, 216] width 367 height 36
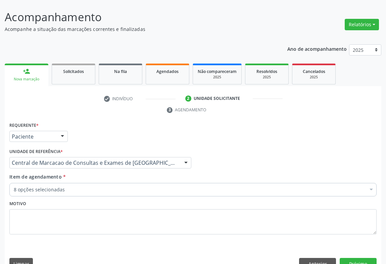
click at [108, 183] on div "8 opções selecionadas" at bounding box center [192, 189] width 367 height 13
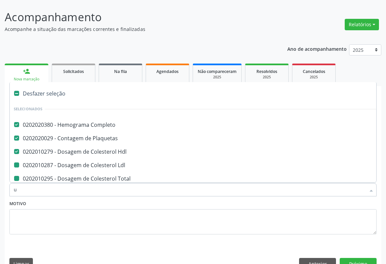
type input "ur"
checkbox Ldl "false"
checkbox Total "false"
checkbox Triglicerideos "false"
checkbox Ureia "false"
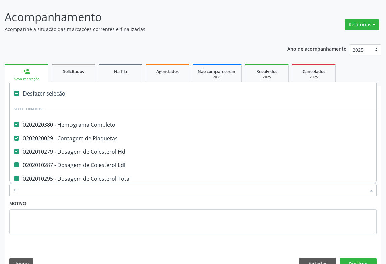
checkbox Creatinina "false"
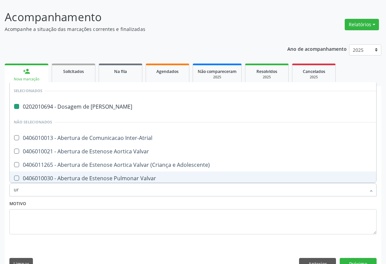
type input "uri"
checkbox Ureia "false"
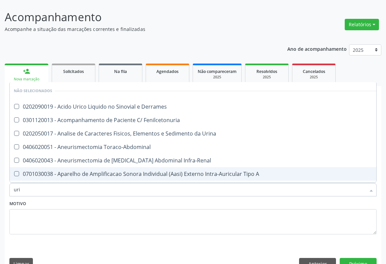
type input "urin"
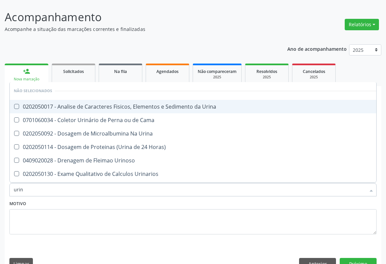
click at [123, 104] on div "0202050017 - Analise de Caracteres Fisicos, Elementos e Sedimento da Urina" at bounding box center [195, 106] width 363 height 5
checkbox Urina "true"
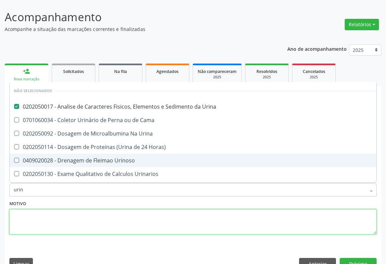
click at [106, 209] on textarea at bounding box center [192, 222] width 367 height 26
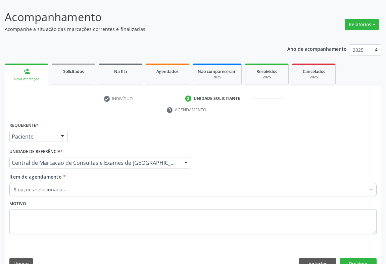
click at [109, 183] on div "Item de agendamento * 9 opções selecionadas Desfazer seleção Selecionados 02020…" at bounding box center [193, 186] width 371 height 26
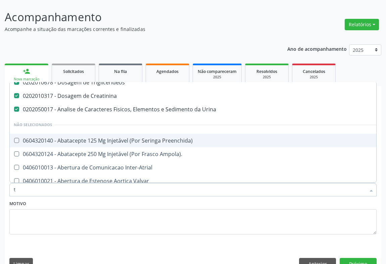
scroll to position [73, 0]
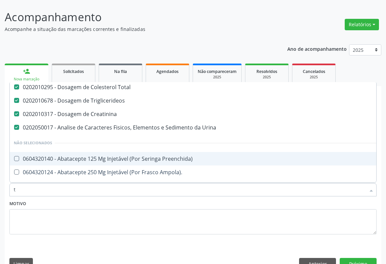
type input "tg"
checkbox Completo "false"
checkbox Hdl "false"
checkbox Plaquetas "false"
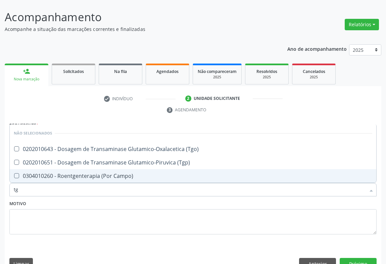
scroll to position [0, 0]
click at [125, 127] on li "Não selecionados" at bounding box center [193, 133] width 367 height 18
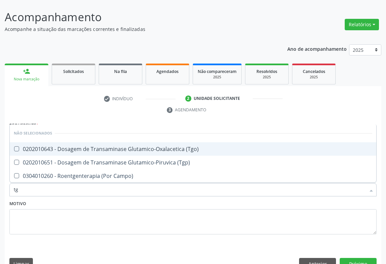
click at [127, 146] on div "0202010643 - Dosagem de Transaminase Glutamico-Oxalacetica (Tgo)" at bounding box center [193, 148] width 359 height 5
checkbox \(Tgo\) "true"
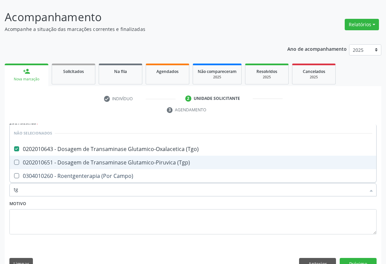
click at [131, 160] on div "0202010651 - Dosagem de Transaminase Glutamico-Piruvica (Tgp)" at bounding box center [193, 162] width 359 height 5
checkbox \(Tgp\) "true"
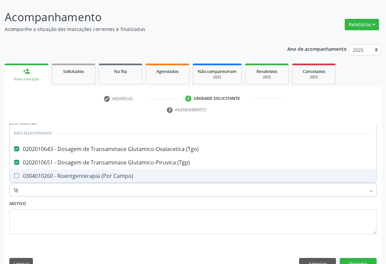
click at [138, 198] on div "Motivo" at bounding box center [192, 216] width 367 height 36
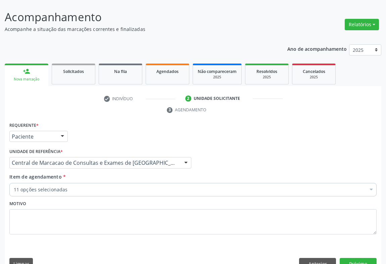
click at [134, 183] on div "11 opções selecionadas" at bounding box center [192, 189] width 367 height 13
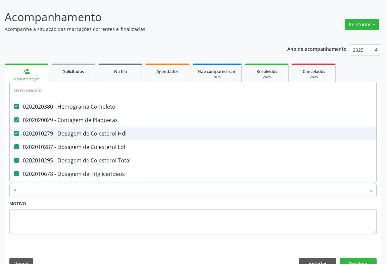
type input "ac"
checkbox Ldl "false"
checkbox Total "false"
checkbox Triglicerideos "false"
checkbox Ureia "false"
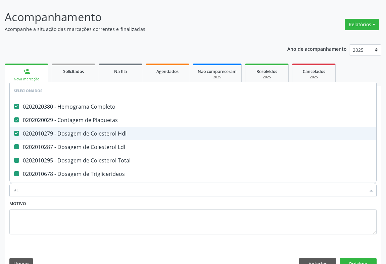
checkbox Creatinina "false"
checkbox Urina "false"
checkbox \(Tgo\) "false"
checkbox \(Tgp\) "false"
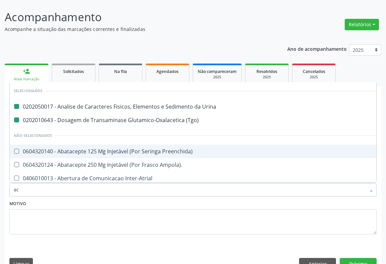
type input "aci"
checkbox Urina "false"
checkbox \(Tgo\) "false"
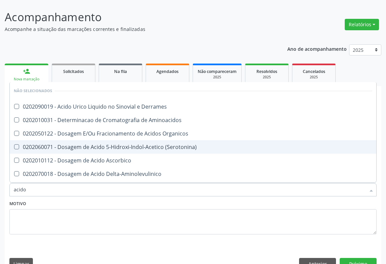
type input "acido u"
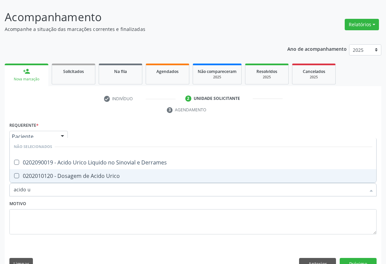
click at [131, 173] on div "0202010120 - Dosagem de Acido Urico" at bounding box center [193, 175] width 359 height 5
checkbox Urico "true"
click at [131, 198] on div "Motivo" at bounding box center [192, 216] width 367 height 36
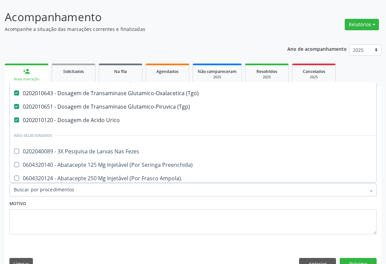
scroll to position [122, 0]
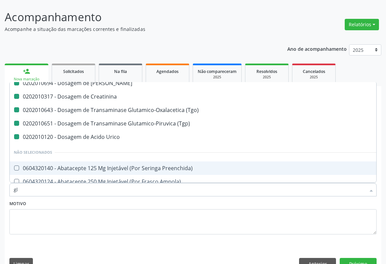
type input "gli"
checkbox Hdl "false"
checkbox Total "false"
checkbox Triglicerideos "false"
checkbox Ureia "false"
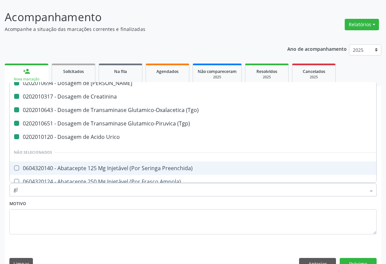
checkbox Creatinina "false"
checkbox \(Tgo\) "false"
checkbox \(Tgp\) "false"
checkbox Urico "false"
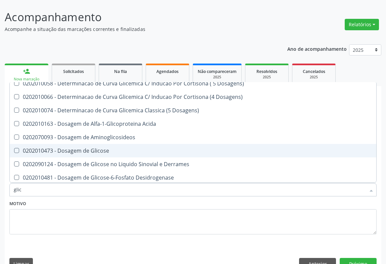
type input "glico"
checkbox Triglicerideos "false"
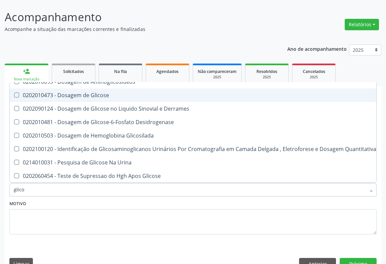
click at [134, 88] on span "0202010473 - Dosagem de Glicose" at bounding box center [195, 94] width 371 height 13
checkbox Glicose "true"
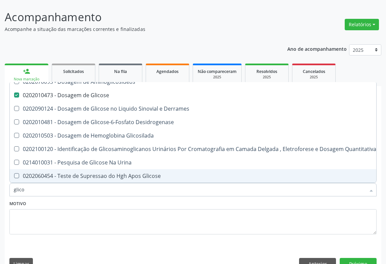
click at [126, 198] on div "Motivo" at bounding box center [192, 216] width 367 height 36
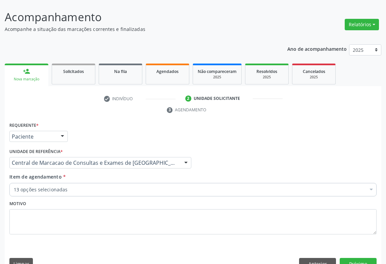
scroll to position [0, 0]
click at [122, 198] on div "Motivo" at bounding box center [192, 216] width 367 height 36
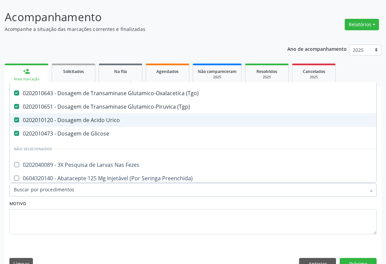
scroll to position [61, 0]
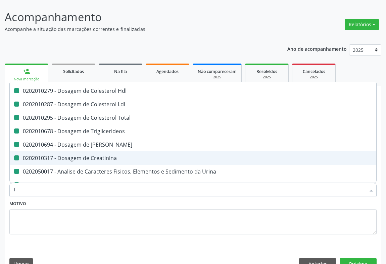
type input "fe"
checkbox Completo "false"
checkbox Hdl "false"
checkbox Total "false"
checkbox Triglicerideos "false"
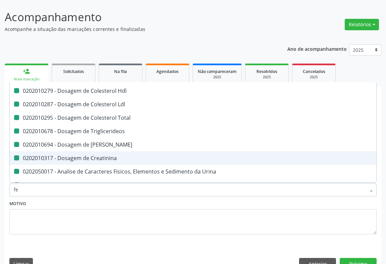
checkbox Ureia "false"
checkbox Creatinina "false"
checkbox Urina "false"
checkbox Ldl "false"
checkbox \(Tgo\) "false"
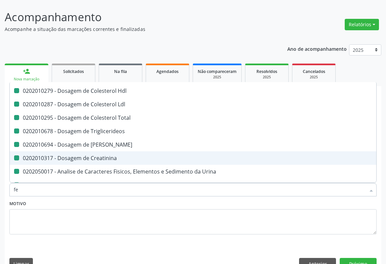
checkbox \(Tgp\) "false"
checkbox Urico "false"
checkbox Glicose "false"
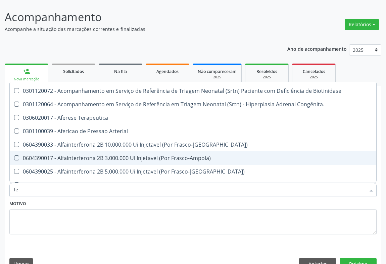
type input "fez"
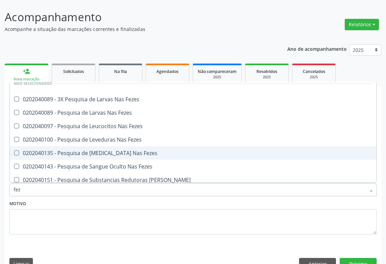
scroll to position [0, 0]
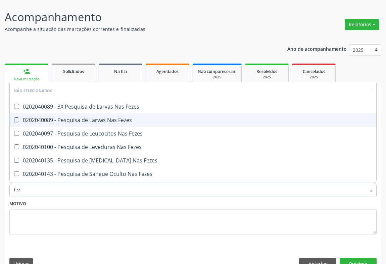
click at [128, 117] on div "0202040089 - Pesquisa de Larvas Nas Fezes" at bounding box center [193, 119] width 359 height 5
checkbox Fezes "true"
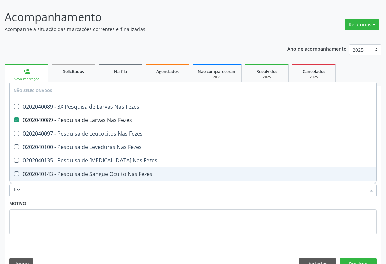
click at [118, 198] on div "Motivo" at bounding box center [192, 216] width 367 height 36
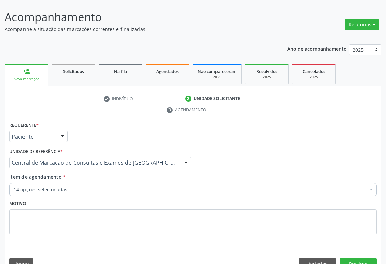
click at [118, 183] on div "14 opções selecionadas" at bounding box center [192, 189] width 367 height 13
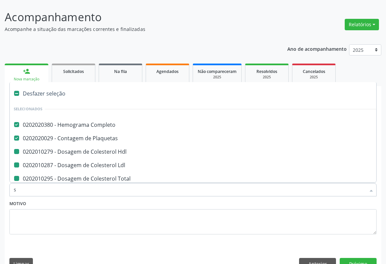
type input "si"
checkbox Hdl "false"
checkbox Total "false"
checkbox Triglicerideos "false"
checkbox Ureia "false"
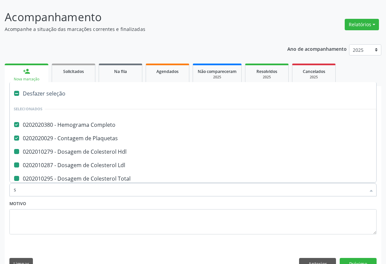
checkbox Creatinina "false"
checkbox Urina "false"
checkbox Ldl "false"
checkbox \(Tgo\) "false"
checkbox \(Tgp\) "false"
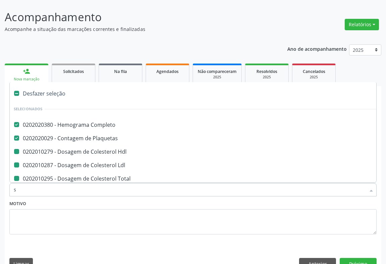
checkbox Urico "false"
checkbox Glicose "false"
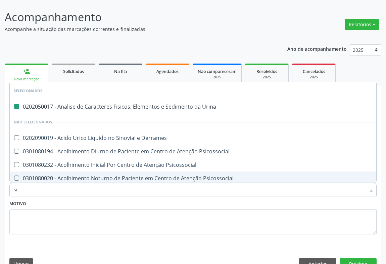
type input "sif"
checkbox Urina "false"
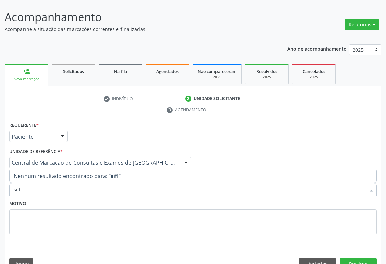
type input "sif"
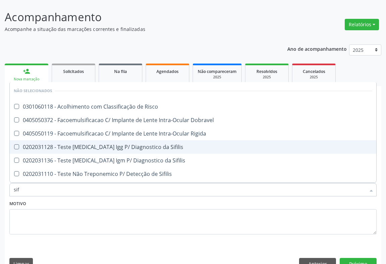
scroll to position [30, 0]
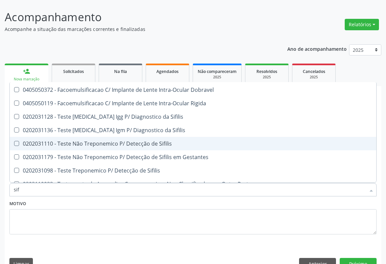
click at [163, 137] on span "0202031110 - Teste Não Treponemico P/ Detecção de Sifilis" at bounding box center [193, 143] width 367 height 13
checkbox Sifilis "true"
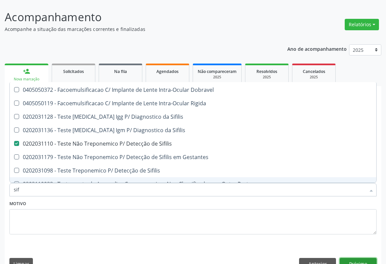
click at [347, 258] on button "Próximo" at bounding box center [358, 263] width 37 height 11
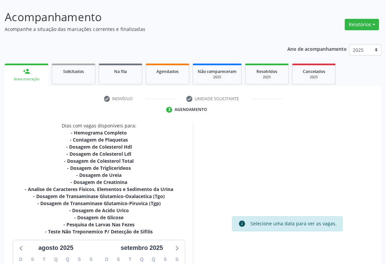
scroll to position [138, 0]
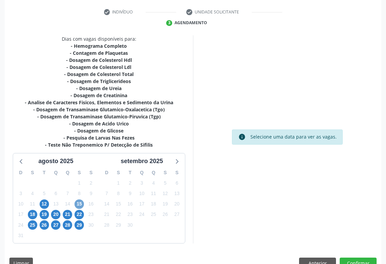
click at [80, 199] on span "15" at bounding box center [79, 203] width 9 height 9
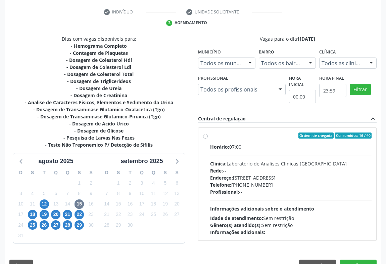
click at [291, 205] on span "Informações adicionais sobre o atendimento" at bounding box center [262, 208] width 104 height 6
click at [208, 138] on input "Ordem de chegada Consumidos: 16 / 40 Horário: 07:00 Clínica: Laboratorio de Ana…" at bounding box center [205, 135] width 5 height 6
radio input "true"
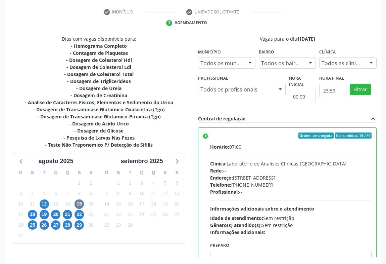
scroll to position [151, 0]
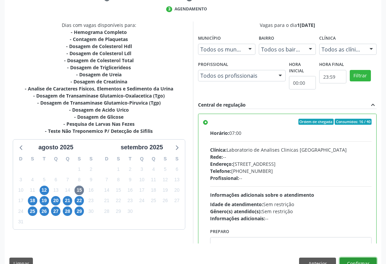
click at [369, 257] on button "Confirmar" at bounding box center [358, 262] width 37 height 11
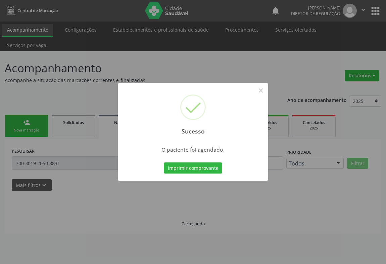
scroll to position [0, 0]
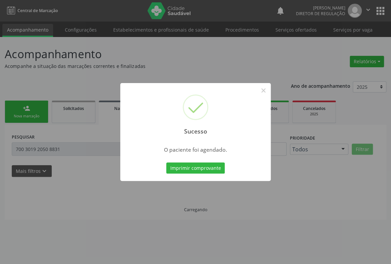
click at [166, 162] on button "Imprimir comprovante" at bounding box center [195, 167] width 58 height 11
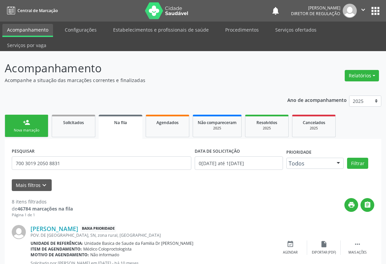
click at [22, 115] on link "person_add Nova marcação" at bounding box center [27, 126] width 44 height 22
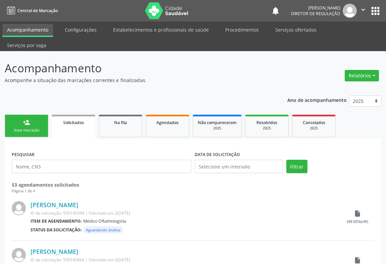
click at [34, 128] on div "Nova marcação" at bounding box center [27, 130] width 34 height 5
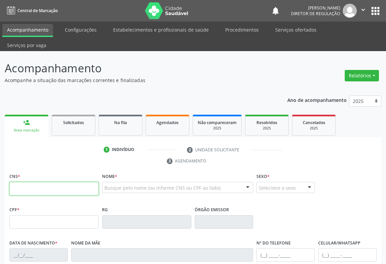
click at [38, 182] on input "text" at bounding box center [53, 188] width 89 height 13
type input "700 8094 7991 6182"
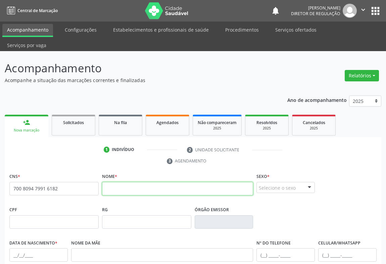
click at [124, 182] on input "text" at bounding box center [177, 188] width 151 height 13
type input "a"
type input "[PERSON_NAME]"
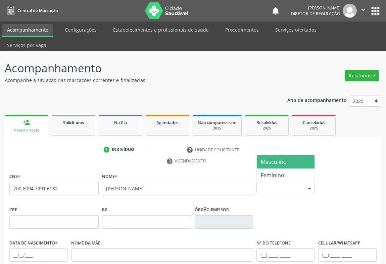
click at [298, 182] on div "Selecione o sexo" at bounding box center [286, 187] width 58 height 11
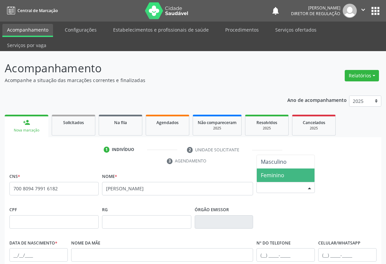
click at [287, 168] on span "Feminino" at bounding box center [286, 174] width 58 height 13
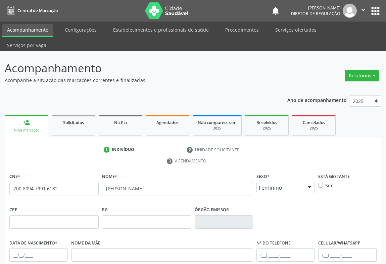
scroll to position [111, 0]
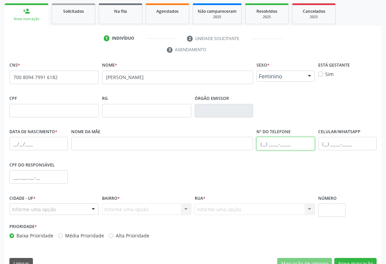
click at [287, 137] on input "text" at bounding box center [286, 143] width 58 height 13
click at [36, 137] on input "text" at bounding box center [38, 143] width 58 height 13
type input "2[DATE]"
click at [80, 203] on div "Informe uma opção" at bounding box center [53, 208] width 89 height 11
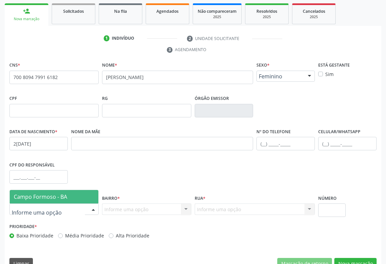
click at [79, 190] on span "Campo Formoso - BA" at bounding box center [54, 196] width 89 height 13
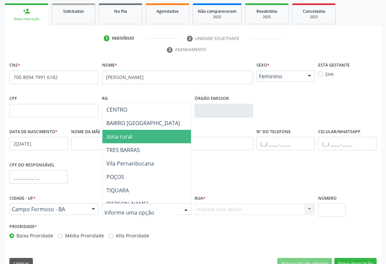
click at [142, 130] on span "zona rural" at bounding box center [174, 136] width 145 height 13
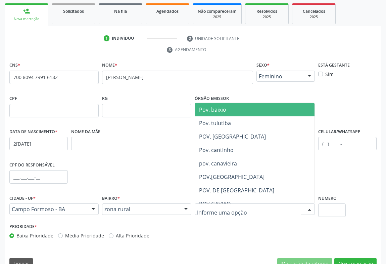
click at [242, 203] on div at bounding box center [255, 208] width 120 height 11
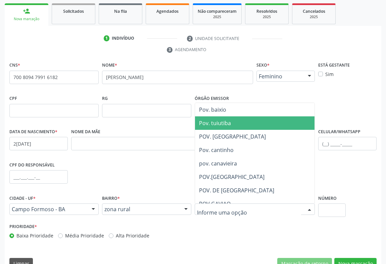
drag, startPoint x: 238, startPoint y: 113, endPoint x: 242, endPoint y: 110, distance: 5.1
click at [242, 116] on span "Pov. tuiutiba" at bounding box center [281, 122] width 172 height 13
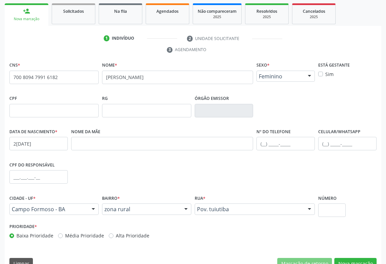
click at [242, 110] on div "CNS * 700 8094 7991 6182 none Nome * [PERSON_NAME] * Feminino Masculino Feminin…" at bounding box center [192, 151] width 367 height 183
click at [345, 258] on button "Nova marcação" at bounding box center [355, 263] width 42 height 11
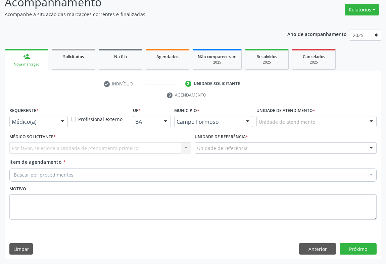
scroll to position [51, 0]
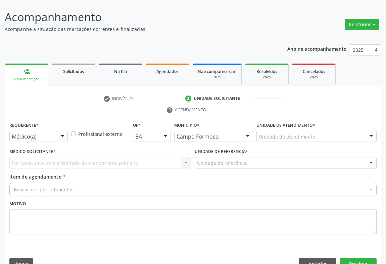
click at [67, 131] on div at bounding box center [62, 136] width 10 height 11
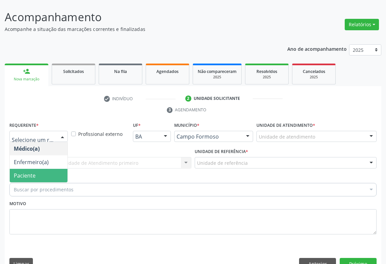
click at [35, 169] on span "Paciente" at bounding box center [39, 175] width 58 height 13
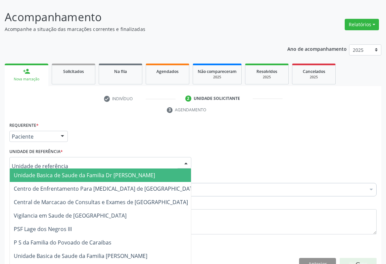
click at [88, 157] on div at bounding box center [100, 162] width 182 height 11
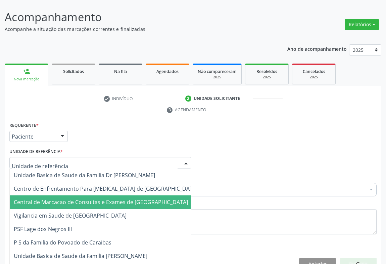
click at [99, 198] on span "Central de Marcacao de Consultas e Exames de [GEOGRAPHIC_DATA]" at bounding box center [101, 201] width 174 height 7
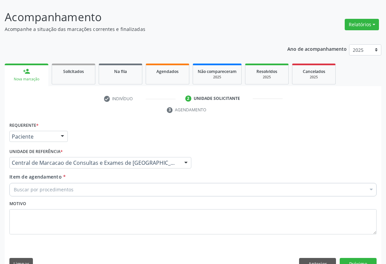
click at [127, 183] on div "Buscar por procedimentos" at bounding box center [192, 189] width 367 height 13
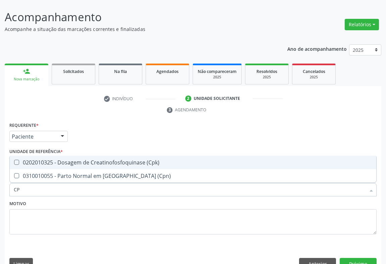
type input "CPK"
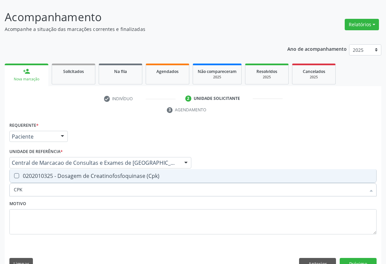
click at [135, 173] on div "0202010325 - Dosagem de Creatinofosfoquinase (Cpk)" at bounding box center [193, 175] width 359 height 5
checkbox \(Cpk\) "true"
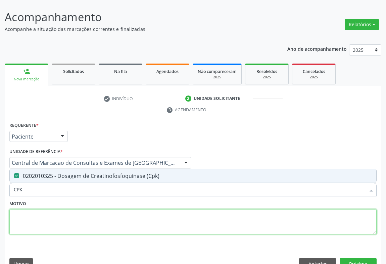
click at [135, 209] on textarea at bounding box center [192, 222] width 367 height 26
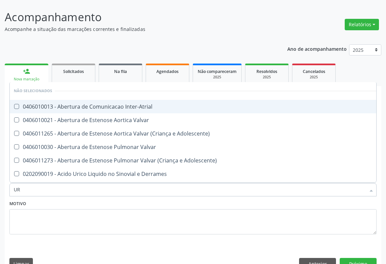
type input "URE"
checkbox Inter-Atrial "false"
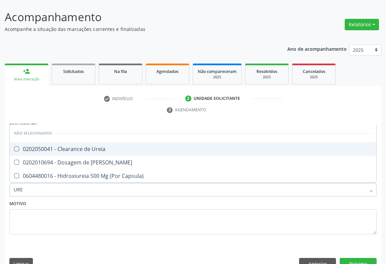
type input "UREI"
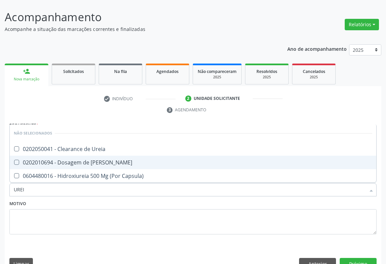
click at [138, 160] on div "0202010694 - Dosagem de [PERSON_NAME]" at bounding box center [193, 162] width 359 height 5
checkbox Ureia "true"
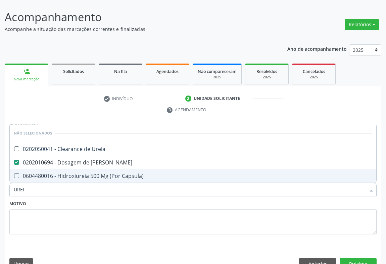
type input "UREI"
click at [139, 198] on div "Motivo" at bounding box center [192, 216] width 367 height 36
checkbox Ureia "true"
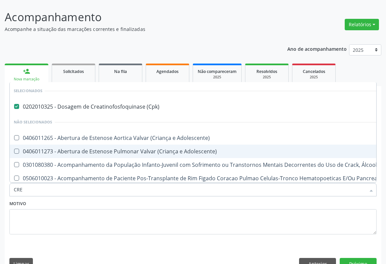
type input "CREA"
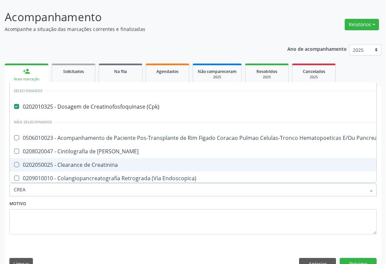
click at [139, 162] on div "0202050025 - Clearance de Creatinina" at bounding box center [197, 164] width 366 height 5
click at [138, 158] on span "0202050025 - Clearance de Creatinina" at bounding box center [197, 164] width 374 height 13
checkbox Creatinina "false"
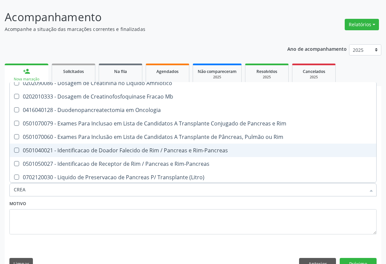
scroll to position [61, 0]
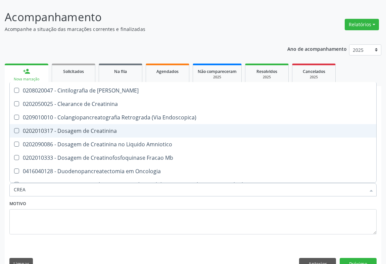
click at [123, 128] on div "0202010317 - Dosagem de Creatinina" at bounding box center [197, 130] width 366 height 5
checkbox Creatinina "true"
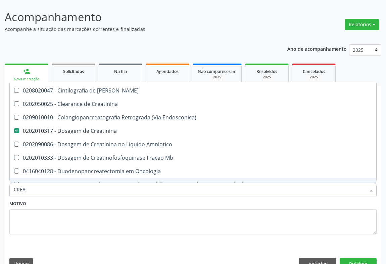
type input "CREA"
click at [127, 198] on div "Motivo" at bounding box center [192, 216] width 367 height 36
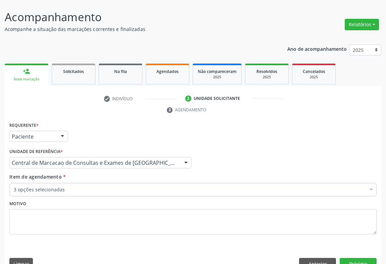
scroll to position [0, 0]
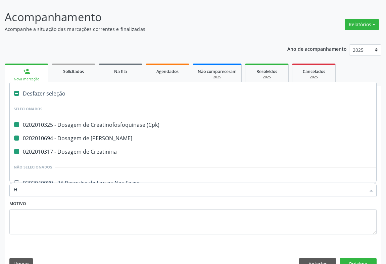
type input "HE"
checkbox \(Cpk\) "false"
checkbox Creatinina "false"
checkbox Ureia "false"
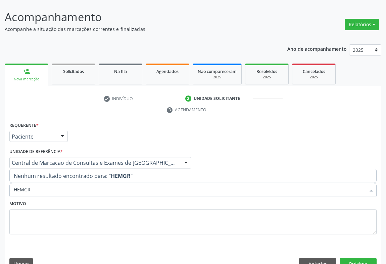
click at [24, 183] on input "HEMGR" at bounding box center [190, 189] width 352 height 13
type input "HEMOGR"
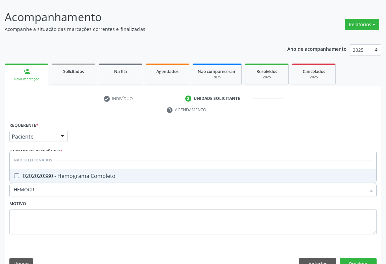
click at [69, 169] on span "0202020380 - Hemograma Completo" at bounding box center [193, 175] width 367 height 13
checkbox Completo "true"
type input "HEMOGR"
click at [74, 198] on div "Motivo" at bounding box center [192, 216] width 367 height 36
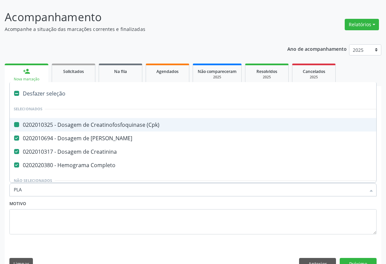
type input "PLAQ"
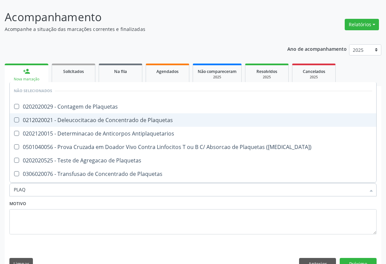
checkbox Plaquetas "false"
checkbox Match\) "false"
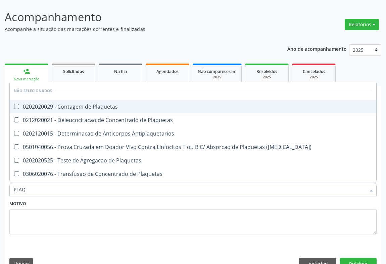
click at [96, 104] on div "0202020029 - Contagem de Plaquetas" at bounding box center [193, 106] width 359 height 5
checkbox Plaquetas "true"
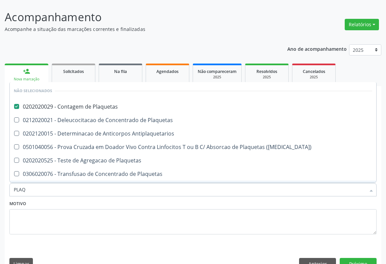
click at [94, 198] on div "Motivo" at bounding box center [192, 216] width 367 height 36
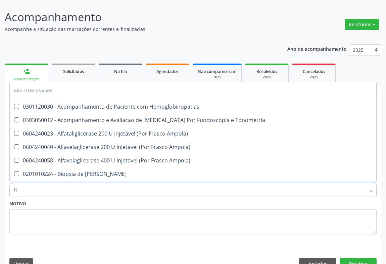
type input "GL"
checkbox Hemoglobinopatias "false"
checkbox Ampola\) "false"
checkbox Tonometria "false"
checkbox Ampola\) "false"
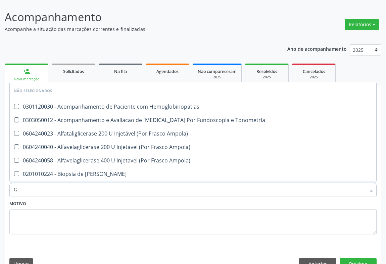
checkbox Ampola\) "false"
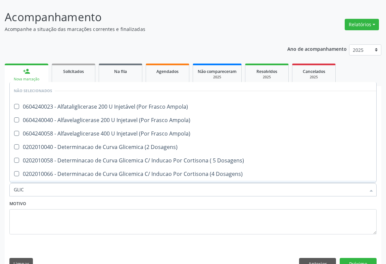
type input "GLICO"
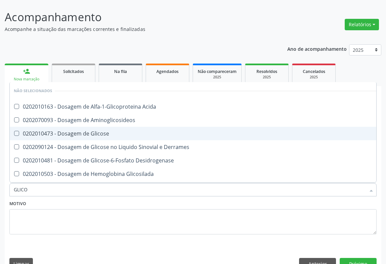
click at [97, 131] on div "0202010473 - Dosagem de Glicose" at bounding box center [195, 133] width 363 height 5
checkbox Glicose "true"
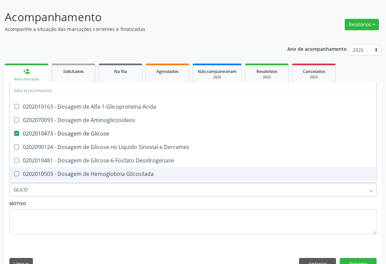
click at [103, 198] on div "Motivo" at bounding box center [192, 216] width 367 height 36
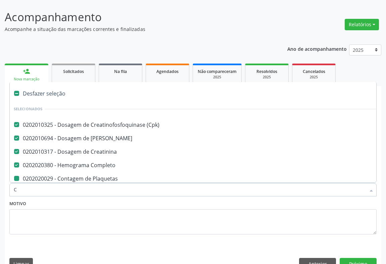
type input "CO"
checkbox Plaquetas "false"
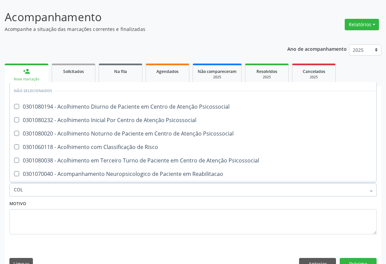
type input "COLE"
checkbox Psicossocial "false"
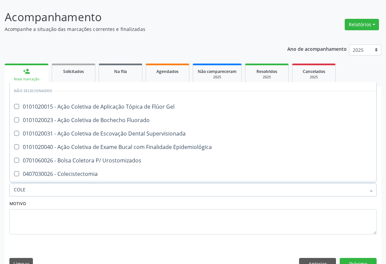
type input "COLES"
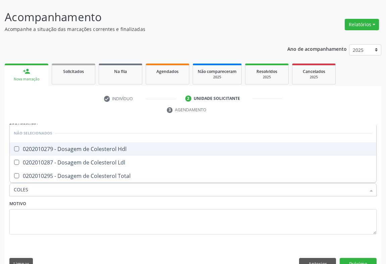
click at [104, 146] on div "0202010279 - Dosagem de Colesterol Hdl" at bounding box center [193, 148] width 359 height 5
checkbox Hdl "true"
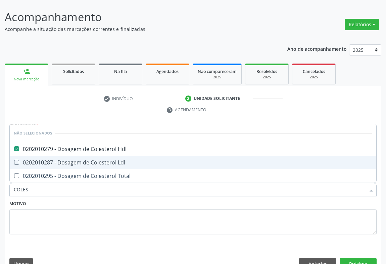
click at [106, 160] on div "0202010287 - Dosagem de Colesterol Ldl" at bounding box center [193, 162] width 359 height 5
checkbox Ldl "true"
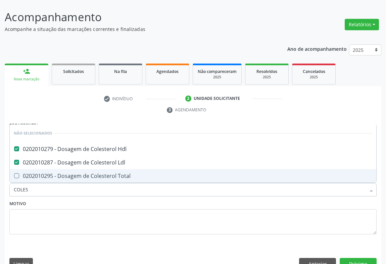
click at [109, 173] on div "0202010295 - Dosagem de Colesterol Total" at bounding box center [193, 175] width 359 height 5
checkbox Total "true"
click at [106, 183] on input "COLES" at bounding box center [190, 189] width 352 height 13
type input "COLES"
click at [104, 198] on div "Motivo" at bounding box center [192, 216] width 367 height 36
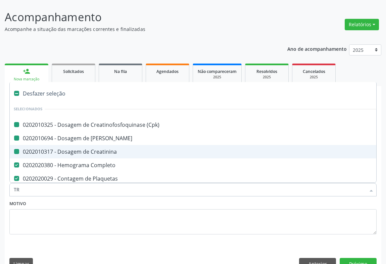
type input "TRI"
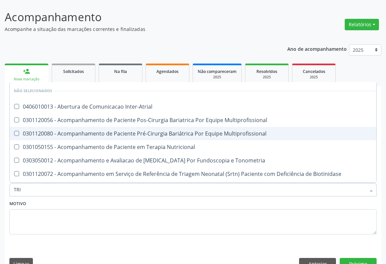
checkbox Inter-Atrial "false"
checkbox Multiprofissional "false"
checkbox Nutricional "false"
checkbox Tonometria "false"
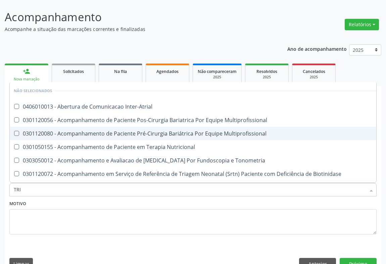
checkbox Biotinidase "false"
checkbox Congênita\ "false"
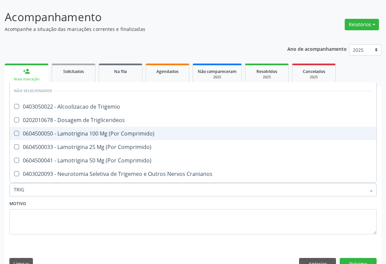
type input "TRIGL"
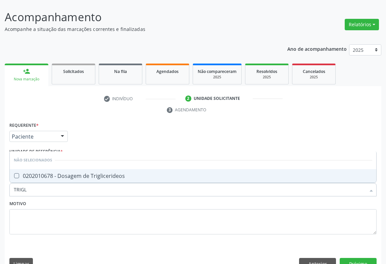
click at [108, 173] on div "0202010678 - Dosagem de Triglicerideos" at bounding box center [193, 175] width 359 height 5
checkbox Triglicerideos "true"
click at [106, 198] on div "Motivo" at bounding box center [192, 216] width 367 height 36
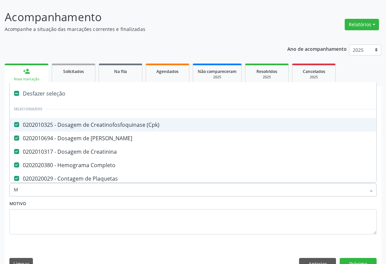
type input "MA"
checkbox Creatinina "false"
checkbox Completo "false"
checkbox Plaquetas "false"
checkbox Glicose "false"
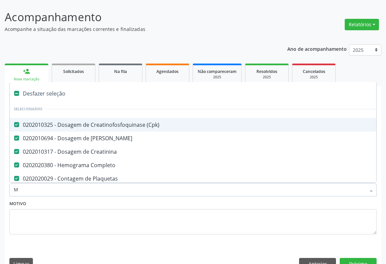
checkbox Hdl "false"
checkbox Ldl "false"
checkbox Total "false"
checkbox Triglicerideos "false"
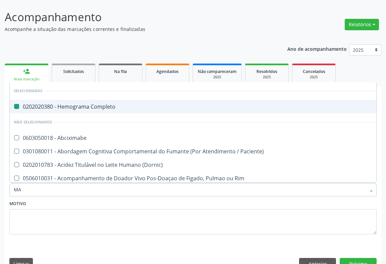
type input "MAG"
checkbox Completo "false"
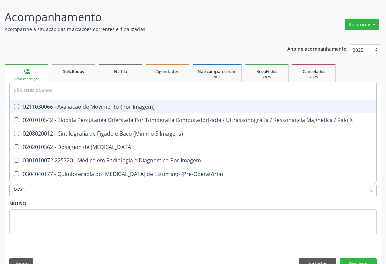
type input "MAGN"
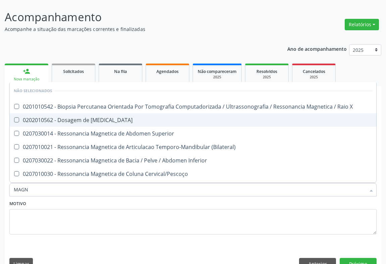
click at [126, 113] on span "0202010562 - Dosagem de Magnesio" at bounding box center [193, 119] width 367 height 13
checkbox Magnesio "true"
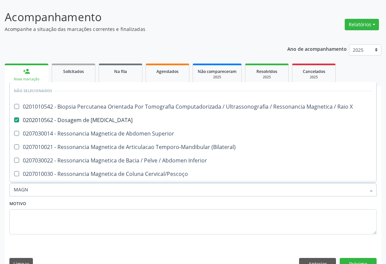
click at [130, 198] on div "Motivo" at bounding box center [192, 216] width 367 height 36
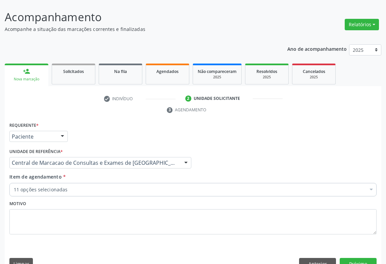
click at [126, 183] on div "11 opções selecionadas" at bounding box center [192, 189] width 367 height 13
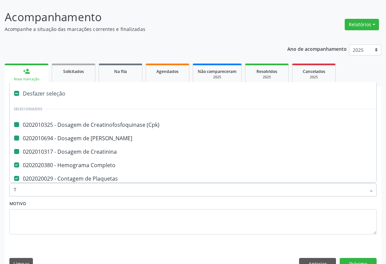
type input "TG"
checkbox \(Cpk\) "false"
checkbox Creatinina "false"
checkbox Ureia "false"
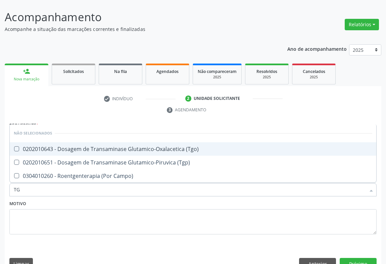
click at [131, 146] on div "0202010643 - Dosagem de Transaminase Glutamico-Oxalacetica (Tgo)" at bounding box center [193, 148] width 359 height 5
checkbox \(Tgo\) "true"
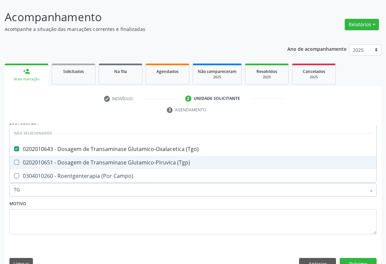
click at [138, 160] on div "0202010651 - Dosagem de Transaminase Glutamico-Piruvica (Tgp)" at bounding box center [193, 162] width 359 height 5
checkbox \(Tgp\) "true"
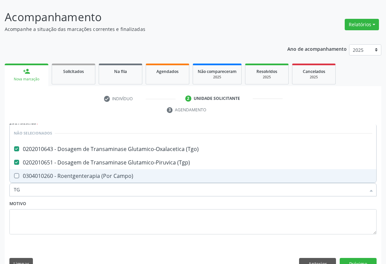
click at [134, 198] on div "Motivo" at bounding box center [192, 216] width 367 height 36
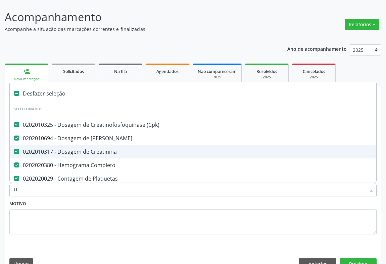
type input "UR"
checkbox Creatinina "false"
checkbox Completo "false"
checkbox Plaquetas "false"
checkbox Hdl "false"
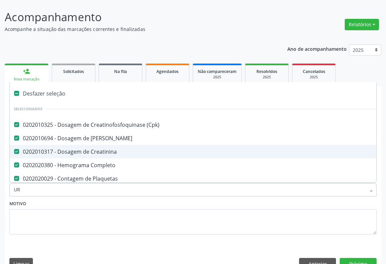
checkbox Ldl "false"
checkbox Total "false"
checkbox Triglicerideos "false"
checkbox Magnesio "false"
checkbox \(Tgo\) "false"
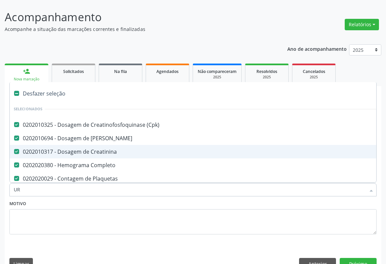
checkbox \(Tgp\) "false"
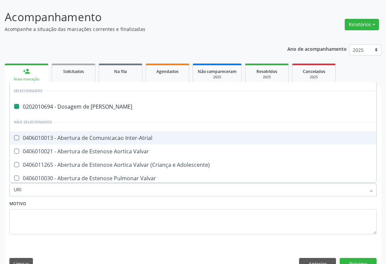
type input "URIN"
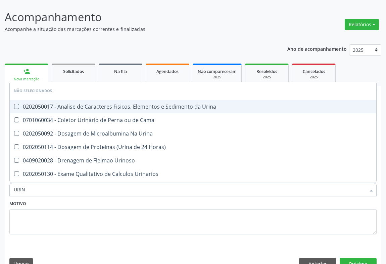
click at [128, 100] on span "0202050017 - Analise de Caracteres Fisicos, Elementos e Sedimento da Urina" at bounding box center [195, 106] width 371 height 13
checkbox Urina "true"
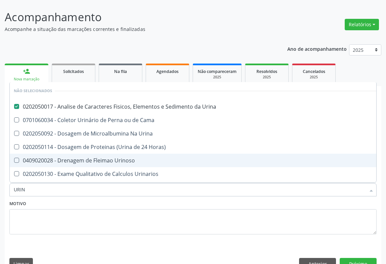
type input "URIN"
click at [121, 198] on div "Motivo" at bounding box center [192, 216] width 367 height 36
click at [122, 183] on div "URIN" at bounding box center [192, 189] width 367 height 13
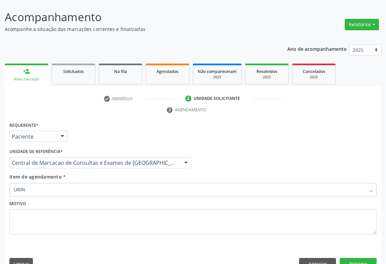
checkbox Creatinina "true"
checkbox Completo "true"
checkbox Plaquetas "true"
checkbox Hdl "true"
checkbox Ldl "true"
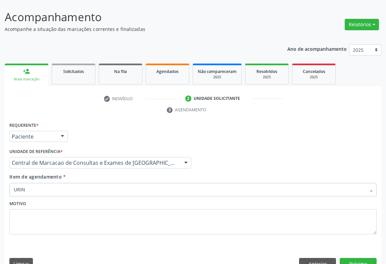
checkbox Total "true"
checkbox Triglicerideos "true"
checkbox Magnesio "true"
checkbox \(Tgo\) "true"
checkbox \(Tgp\) "true"
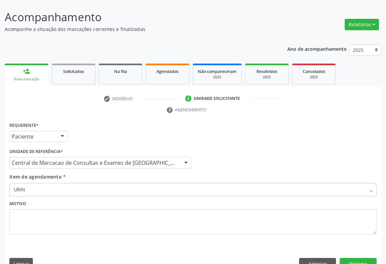
checkbox Glicose "true"
checkbox Urina "true"
checkbox Ureia "true"
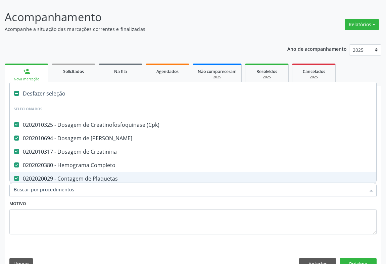
type input "F"
checkbox Completo "false"
checkbox Plaquetas "false"
checkbox Hdl "false"
checkbox Ldl "false"
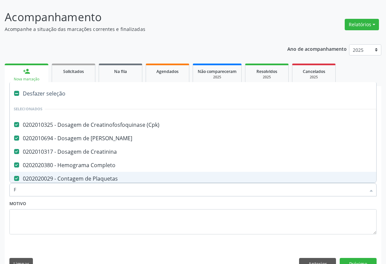
checkbox Total "false"
checkbox Triglicerideos "false"
checkbox Magnesio "false"
checkbox \(Tgo\) "false"
checkbox \(Tgp\) "false"
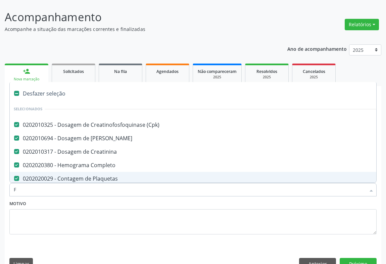
checkbox Glicose "false"
checkbox Urina "false"
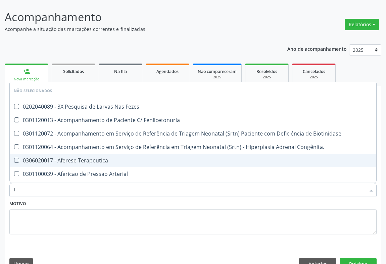
type input "FE"
checkbox Fezes "false"
checkbox Fenilcetonuria "false"
type input "FEZ"
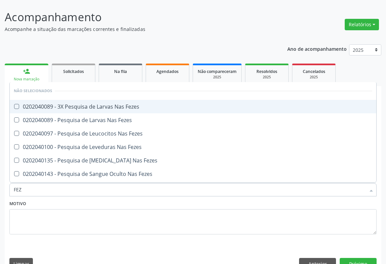
click at [128, 104] on div "0202040089 - 3X Pesquisa de Larvas Nas Fezes" at bounding box center [193, 106] width 359 height 5
checkbox Fezes "true"
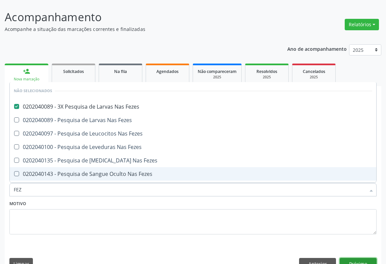
click at [361, 258] on button "Próximo" at bounding box center [358, 263] width 37 height 11
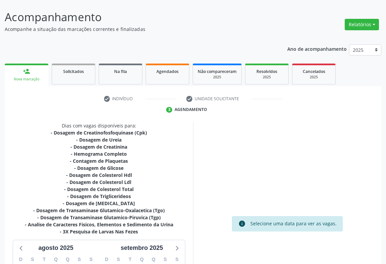
scroll to position [138, 0]
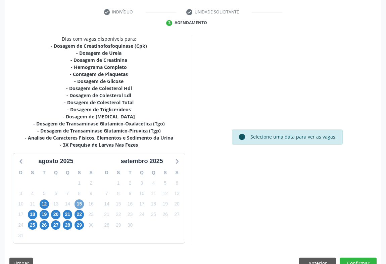
click at [80, 199] on span "15" at bounding box center [79, 203] width 9 height 9
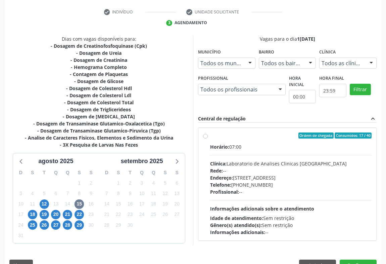
drag, startPoint x: 267, startPoint y: 185, endPoint x: 390, endPoint y: 185, distance: 122.9
click at [269, 185] on div "Horário: 07:00 Clínica: Laboratorio de Analises Clinicas Sao Francisco Rede: --…" at bounding box center [291, 189] width 162 height 92
radio input "true"
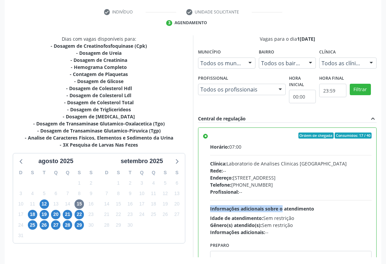
scroll to position [151, 0]
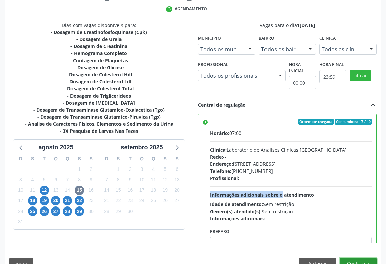
click at [356, 257] on button "Confirmar" at bounding box center [358, 262] width 37 height 11
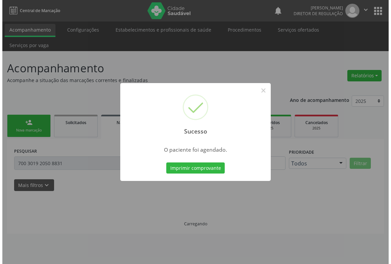
scroll to position [0, 0]
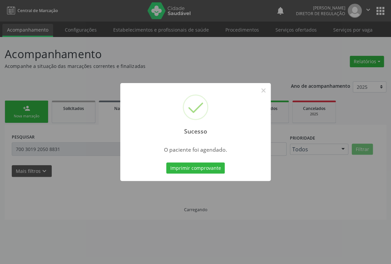
click at [166, 162] on button "Imprimir comprovante" at bounding box center [195, 167] width 58 height 11
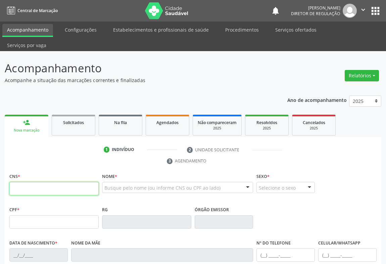
click at [362, 9] on icon "" at bounding box center [363, 9] width 7 height 7
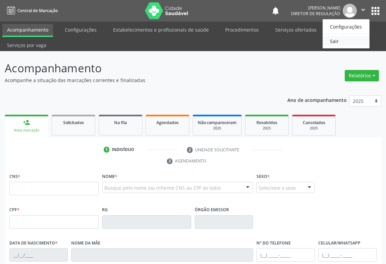
click at [330, 40] on link "Sair" at bounding box center [346, 40] width 46 height 9
